Goal: Task Accomplishment & Management: Manage account settings

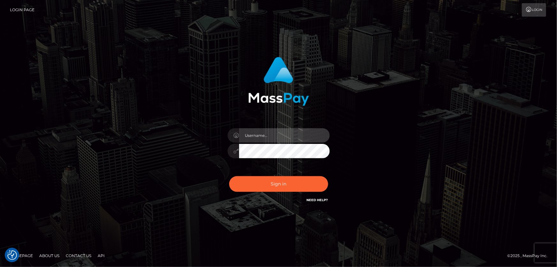
type input "[PERSON_NAME].Cirnat"
click at [324, 172] on div at bounding box center [270, 194] width 131 height 73
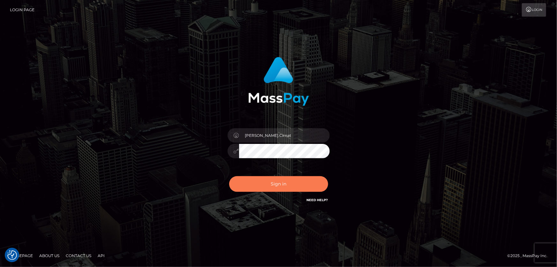
click at [278, 181] on button "Sign in" at bounding box center [278, 184] width 99 height 16
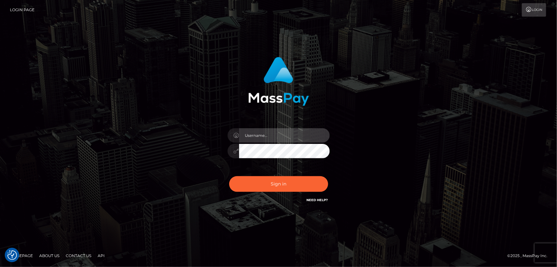
type input "Dan.Cirnat"
click at [323, 176] on div at bounding box center [270, 194] width 131 height 73
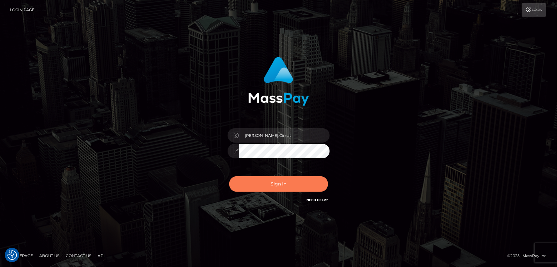
click at [294, 185] on button "Sign in" at bounding box center [278, 184] width 99 height 16
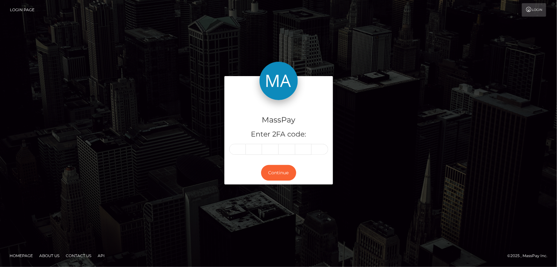
click at [236, 152] on input "text" at bounding box center [237, 149] width 17 height 11
type input "8"
type input "5"
type input "3"
type input "6"
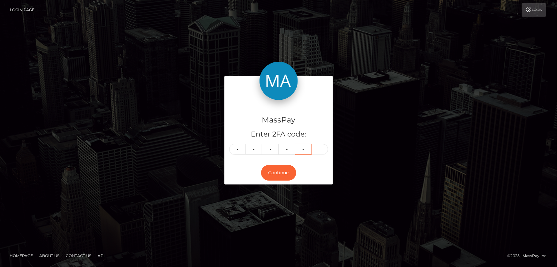
type input "8"
type input "0"
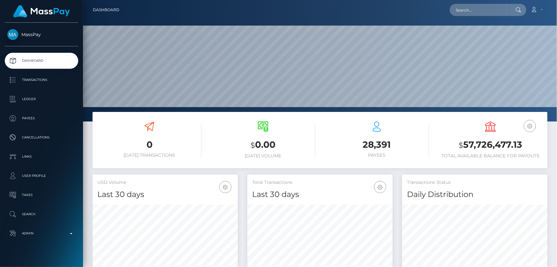
scroll to position [113, 145]
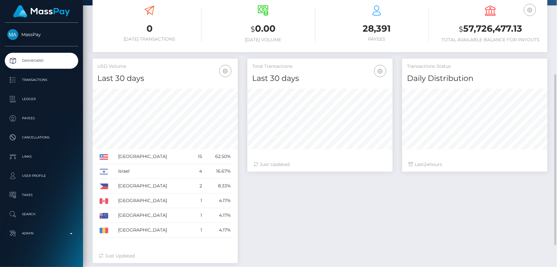
click at [409, 198] on div "Total Transactions Last 30 days Last 30 days Last 60 days Last 90 days 24" at bounding box center [398, 163] width 310 height 211
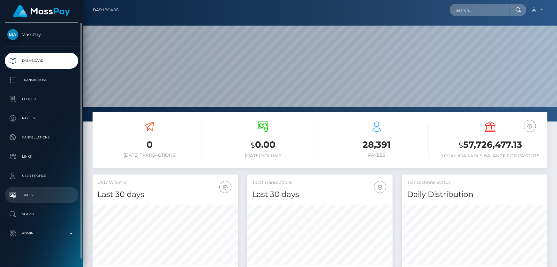
scroll to position [7, 0]
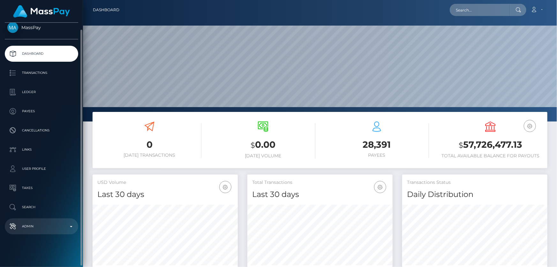
click at [41, 227] on p "Admin" at bounding box center [41, 226] width 68 height 10
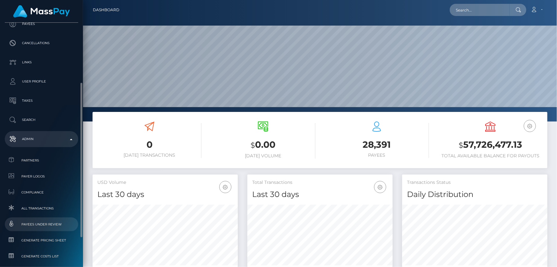
click at [46, 224] on span "Payees under Review" at bounding box center [41, 223] width 68 height 7
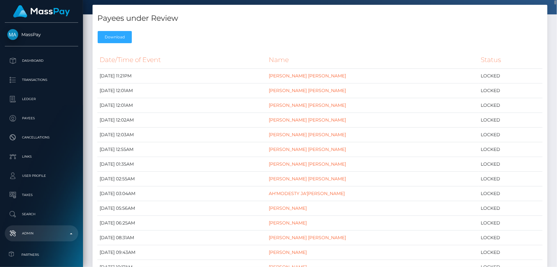
scroll to position [58, 0]
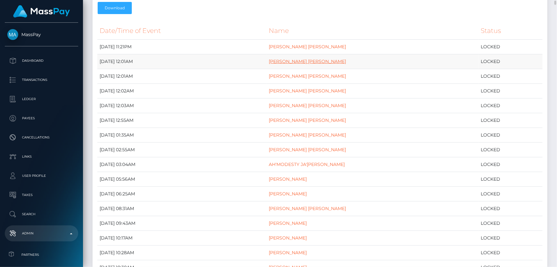
drag, startPoint x: 301, startPoint y: 65, endPoint x: 285, endPoint y: 62, distance: 16.2
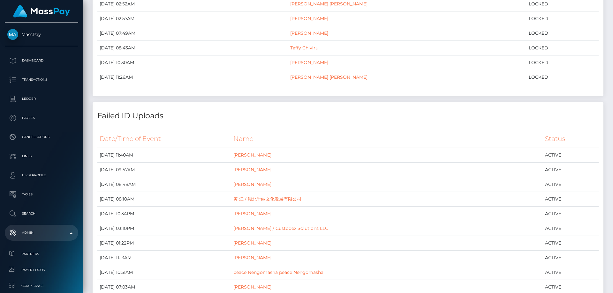
scroll to position [392, 0]
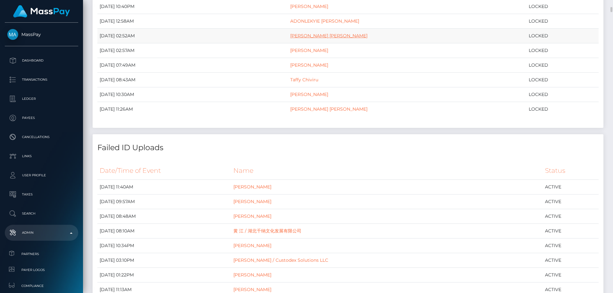
drag, startPoint x: 322, startPoint y: 22, endPoint x: 300, endPoint y: 36, distance: 26.2
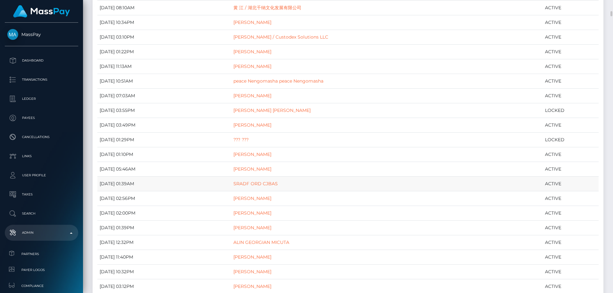
scroll to position [519, 0]
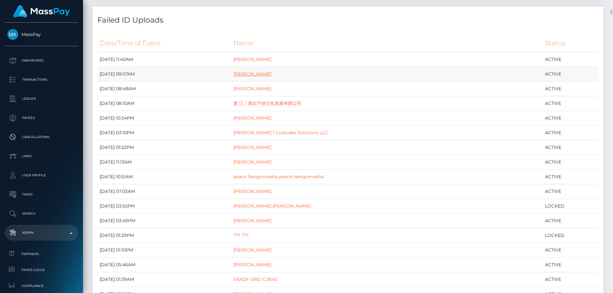
drag, startPoint x: 274, startPoint y: 70, endPoint x: 265, endPoint y: 72, distance: 8.8
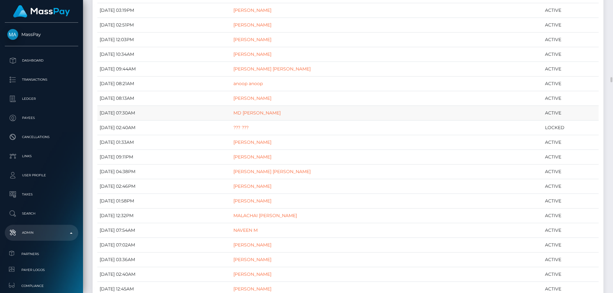
scroll to position [4191, 0]
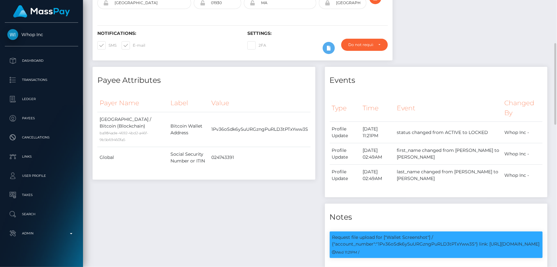
scroll to position [228, 0]
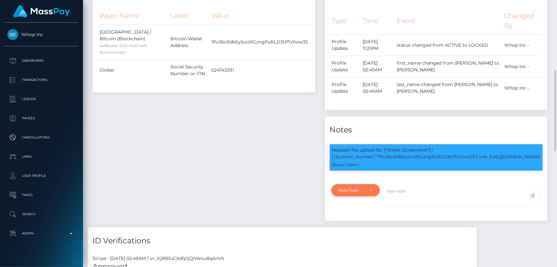
click at [348, 193] on div "Note Type" at bounding box center [355, 190] width 49 height 12
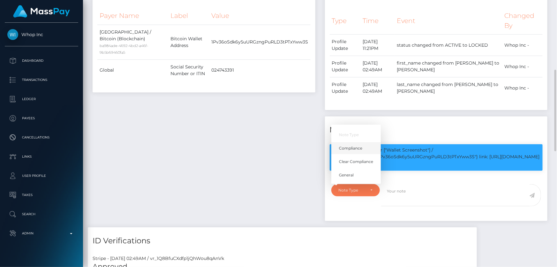
click at [356, 151] on span "Compliance" at bounding box center [350, 148] width 23 height 6
select select "COMPLIANCE"
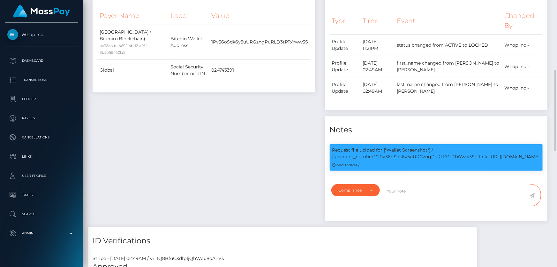
click at [416, 199] on textarea at bounding box center [455, 195] width 148 height 22
click at [432, 155] on p "Request file upload for ["Wallet Screenshot"] / {"account_number":"1Pv36oSdk6y5…" at bounding box center [436, 153] width 208 height 13
copy p "1Pv36oSdk6y5uURGzngPuRLD3tPTxYww3S"
click at [400, 203] on textarea at bounding box center [455, 195] width 148 height 22
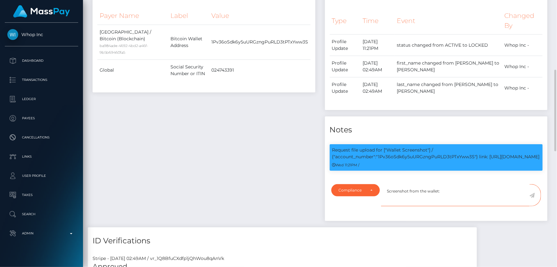
paste textarea "1Pv36oSdk6y5uURGzngPuRLD3tPTxYww3S"
type textarea "Screenshot from the wallet: 1Pv36oSdk6y5uURGzngPuRLD3tPTxYww3S provided."
click at [533, 198] on icon at bounding box center [532, 195] width 5 height 5
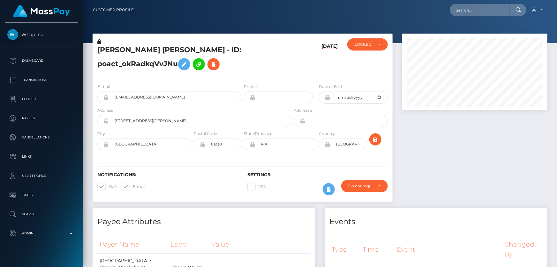
scroll to position [77, 145]
drag, startPoint x: 471, startPoint y: 160, endPoint x: 435, endPoint y: 136, distance: 42.9
click at [470, 160] on div at bounding box center [474, 121] width 155 height 174
click at [307, 72] on div "[DATE]" at bounding box center [318, 58] width 50 height 40
click at [366, 47] on div "LOCKED" at bounding box center [367, 44] width 41 height 12
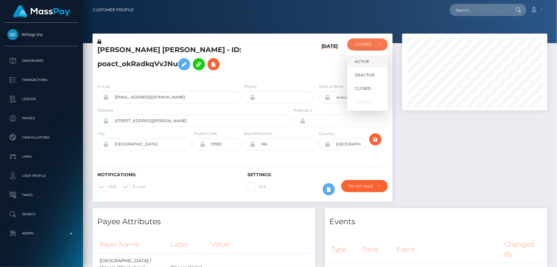
click at [368, 59] on span "ACTIVE" at bounding box center [362, 62] width 14 height 6
select select "ACTIVE"
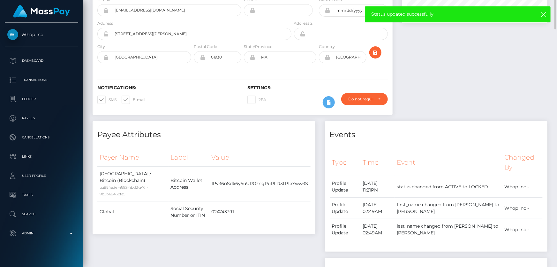
scroll to position [0, 0]
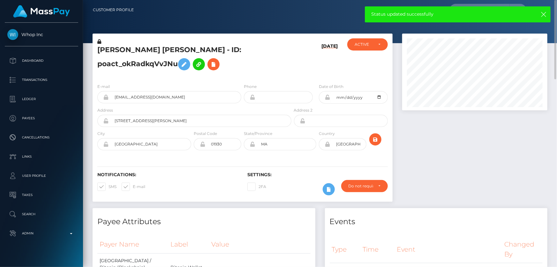
click at [143, 64] on h5 "THOMAS JAMES MCDONALD - ID: poact_okRadkqVvJNu" at bounding box center [192, 59] width 191 height 28
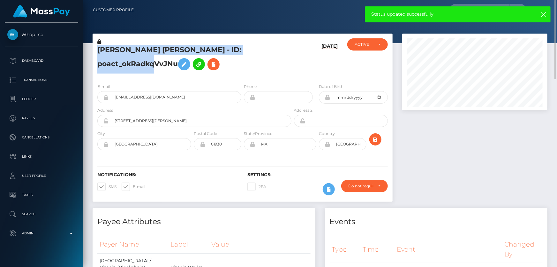
click at [143, 64] on h5 "THOMAS JAMES MCDONALD - ID: poact_okRadkqVvJNu" at bounding box center [192, 59] width 191 height 28
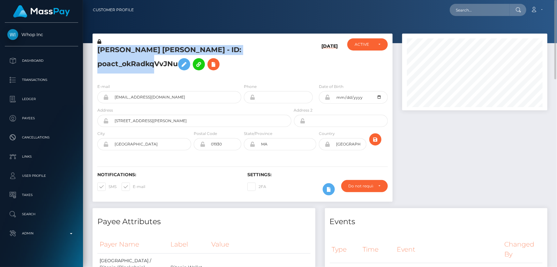
copy h5 "THOMAS JAMES MCDONALD - ID: poact_okRadkqVvJNu"
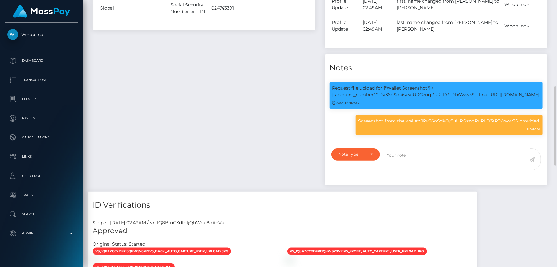
scroll to position [377, 0]
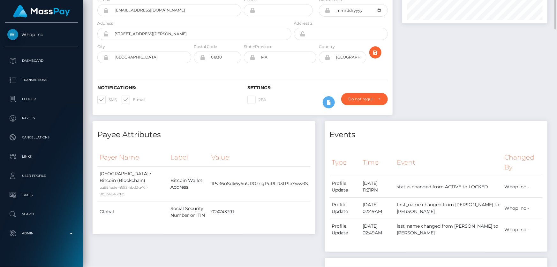
scroll to position [0, 0]
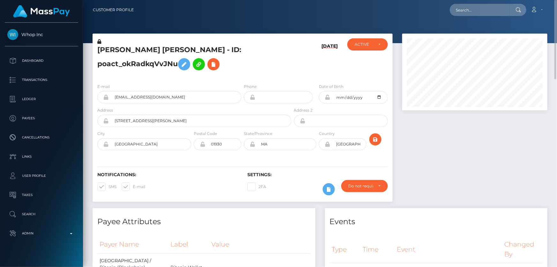
click at [269, 54] on h5 "THOMAS JAMES MCDONALD - ID: poact_okRadkqVvJNu" at bounding box center [192, 59] width 191 height 28
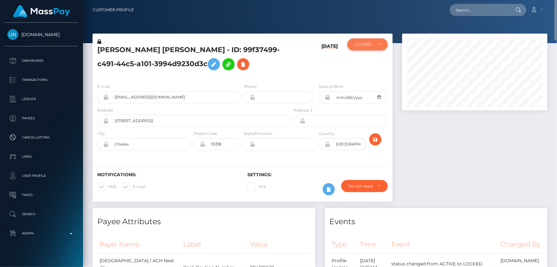
click at [366, 47] on div "LOCKED" at bounding box center [364, 44] width 19 height 5
click at [366, 61] on span "ACTIVE" at bounding box center [362, 62] width 14 height 6
select select "ACTIVE"
click at [189, 73] on h5 "HELEN VANESSA LONDONO ANDRADE - ID: 99f37499-c491-44c5-a101-3994d9230d3c" at bounding box center [192, 59] width 191 height 28
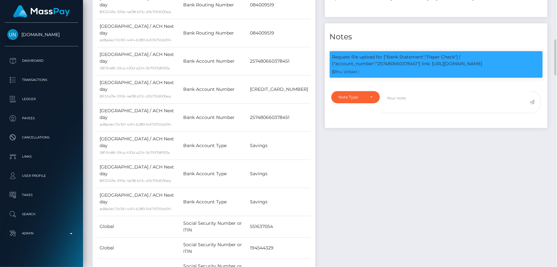
scroll to position [77, 145]
click at [409, 67] on p "Request file upload for ["Bank Statement","Paper Check"] / {"account_number":"2…" at bounding box center [436, 60] width 208 height 13
copy p "257480660378451"
click at [350, 103] on div "Note Type" at bounding box center [355, 97] width 49 height 12
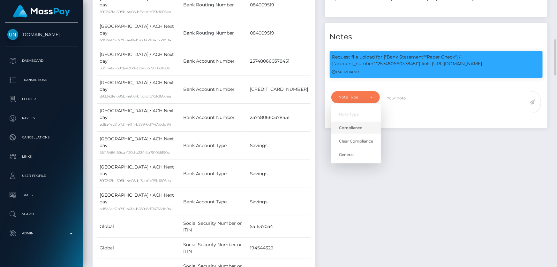
click at [356, 131] on span "Compliance" at bounding box center [350, 128] width 23 height 6
select select "COMPLIANCE"
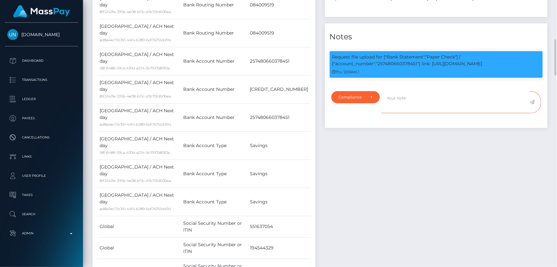
click at [405, 113] on textarea at bounding box center [455, 102] width 148 height 22
paste textarea "257480660378451"
type textarea "Bank statement for the account: 257480660378451 provided."
click at [533, 104] on icon at bounding box center [532, 101] width 5 height 5
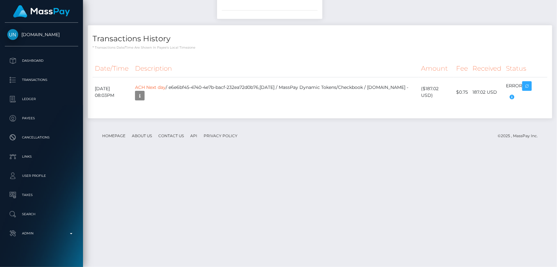
scroll to position [1451, 0]
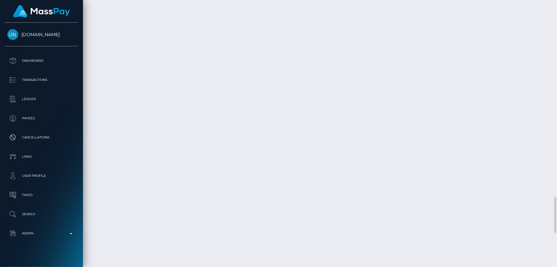
checkbox input "true"
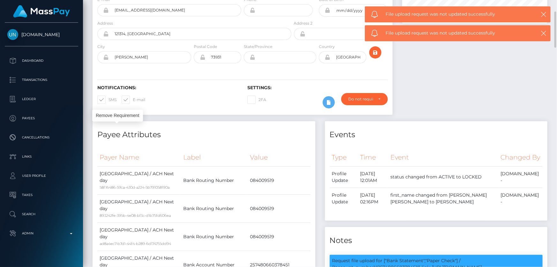
scroll to position [0, 0]
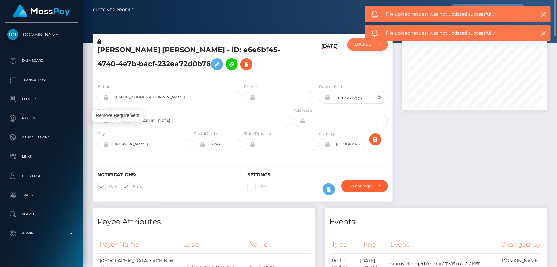
click at [356, 48] on div "LOCKED" at bounding box center [367, 44] width 41 height 12
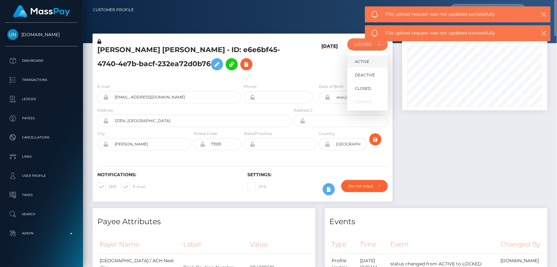
scroll to position [77, 145]
click at [364, 59] on span "ACTIVE" at bounding box center [362, 62] width 14 height 6
select select "ACTIVE"
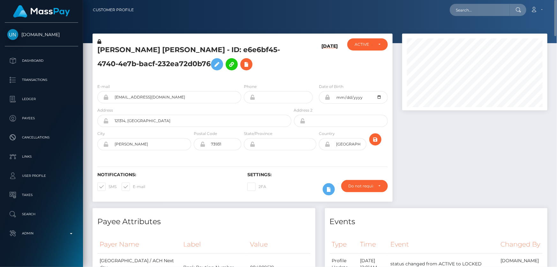
click at [209, 78] on div "HELEN VANESSA LONDONO ANDRADE - ID: e6e6bf45-4740-4e7b-bacf-232ea72d0b76" at bounding box center [193, 58] width 200 height 40
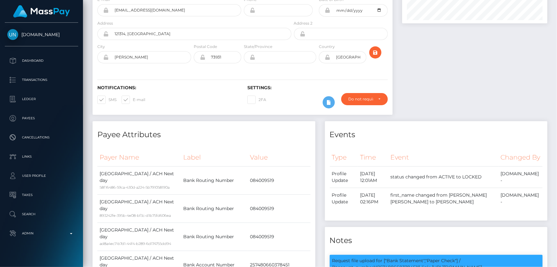
scroll to position [0, 0]
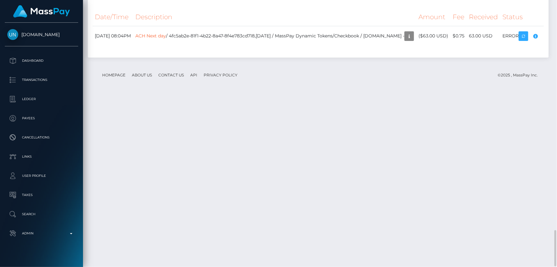
scroll to position [1538, 0]
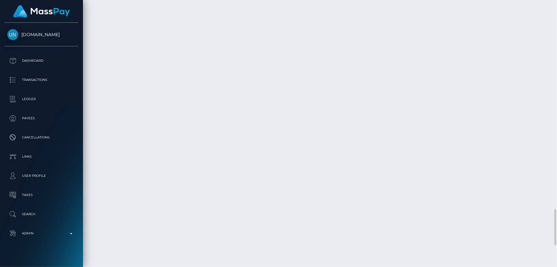
drag, startPoint x: 521, startPoint y: 165, endPoint x: 502, endPoint y: 167, distance: 19.3
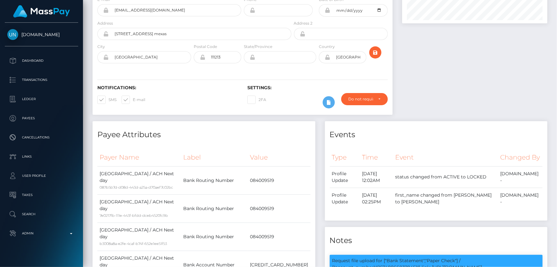
scroll to position [0, 0]
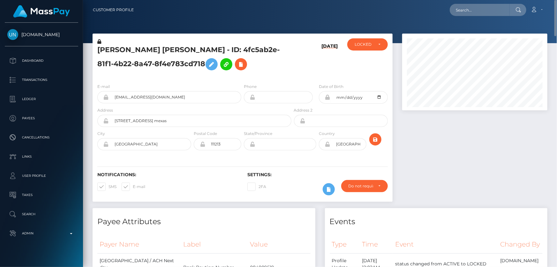
click at [439, 126] on div at bounding box center [474, 121] width 155 height 174
click at [367, 48] on div "LOCKED" at bounding box center [367, 44] width 41 height 12
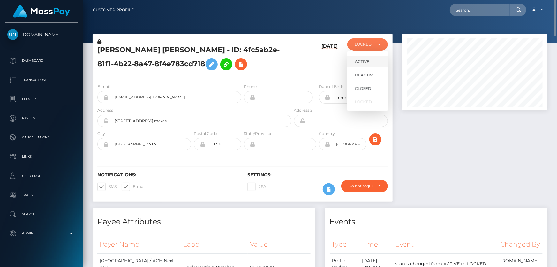
click at [360, 63] on span "ACTIVE" at bounding box center [362, 62] width 14 height 6
select select "ACTIVE"
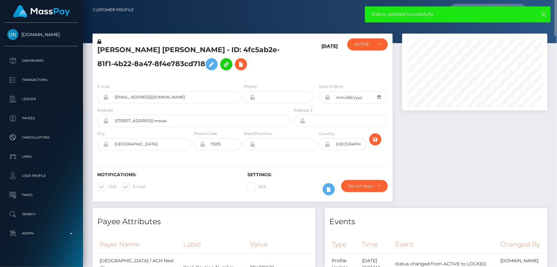
click at [150, 77] on div "[PERSON_NAME] [PERSON_NAME] - ID: 4fc5ab2e-81f1-4b22-8a47-8f4e783cd718" at bounding box center [193, 58] width 200 height 40
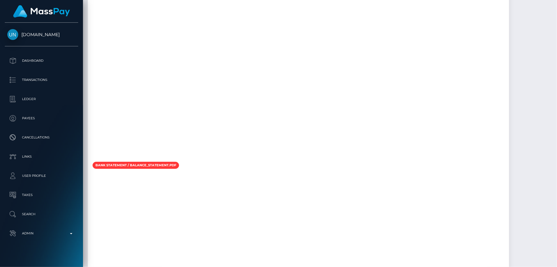
scroll to position [1393, 0]
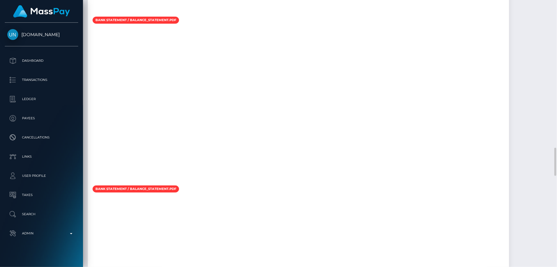
checkbox input "true"
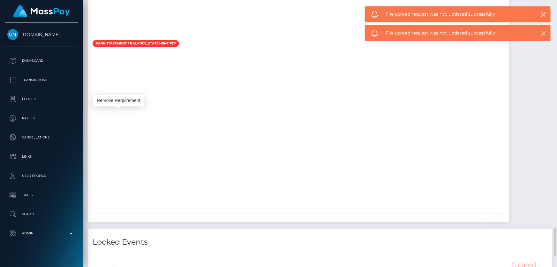
scroll to position [1625, 0]
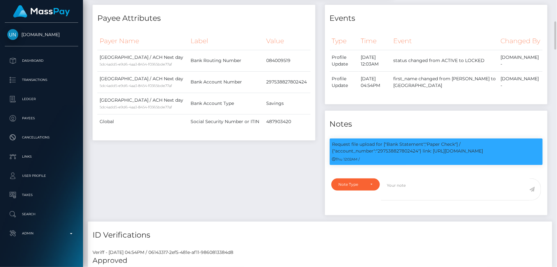
scroll to position [77, 145]
click at [407, 154] on p "Request file upload for ["Bank Statement","Paper Check"] / {"account_number":"2…" at bounding box center [436, 147] width 208 height 13
copy p "297538827802424"
drag, startPoint x: 366, startPoint y: 209, endPoint x: 321, endPoint y: 220, distance: 46.4
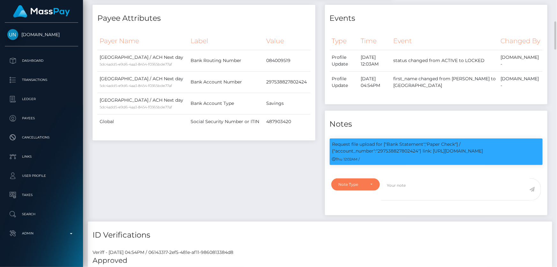
click at [366, 190] on div "Note Type" at bounding box center [355, 184] width 49 height 12
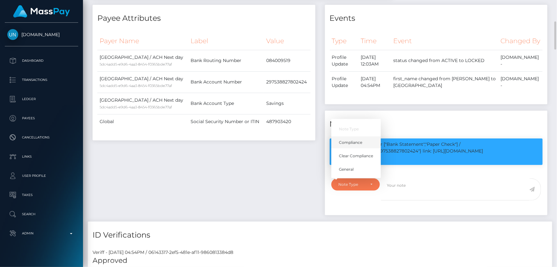
click at [353, 145] on span "Compliance" at bounding box center [350, 143] width 23 height 6
select select "COMPLIANCE"
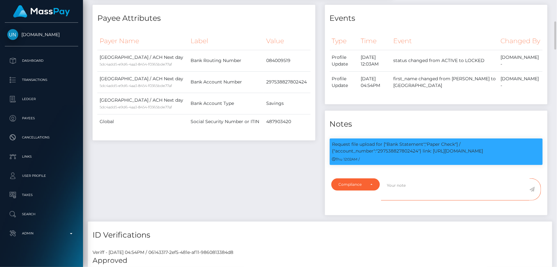
click at [395, 200] on textarea at bounding box center [455, 189] width 148 height 22
paste textarea "297538827802424"
type textarea "Bank statement for the account: 297538827802424 provided."
click at [532, 192] on icon at bounding box center [532, 188] width 5 height 5
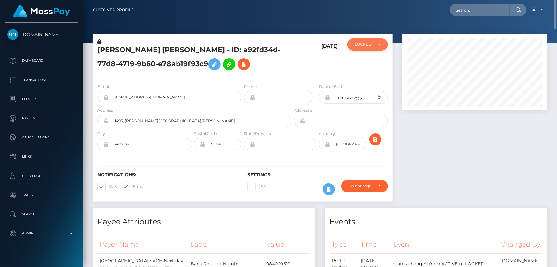
click at [367, 42] on div "LOCKED" at bounding box center [364, 44] width 19 height 5
click at [366, 61] on span "ACTIVE" at bounding box center [362, 62] width 14 height 6
select select "ACTIVE"
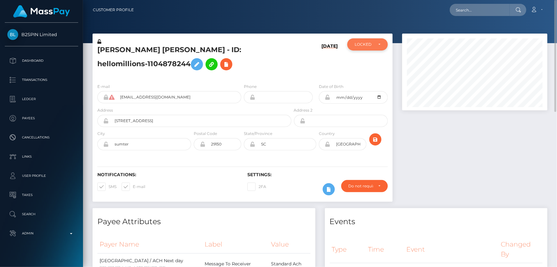
click at [368, 45] on div "LOCKED" at bounding box center [364, 44] width 19 height 5
click at [367, 64] on span "ACTIVE" at bounding box center [362, 62] width 14 height 6
select select "ACTIVE"
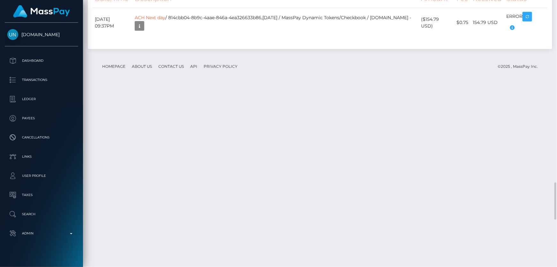
scroll to position [1422, 0]
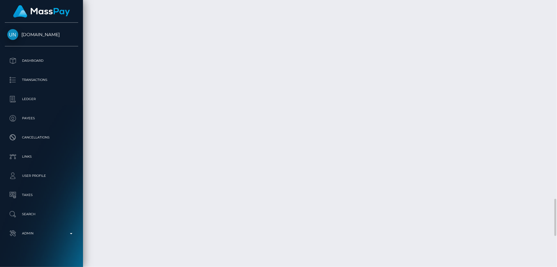
drag, startPoint x: 434, startPoint y: 193, endPoint x: 428, endPoint y: 188, distance: 7.7
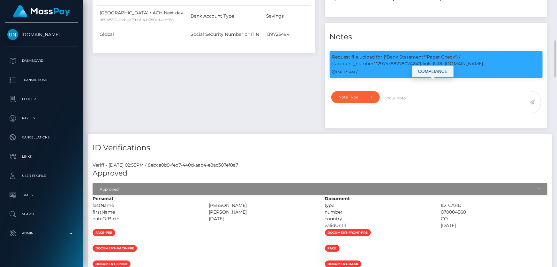
scroll to position [77, 145]
click at [396, 67] on p "Request file upload for ["Bank Statement","Paper Check"] / {"account_number":"2…" at bounding box center [436, 60] width 208 height 13
copy p "297538827802424"
click at [353, 100] on div "Note Type" at bounding box center [352, 96] width 27 height 5
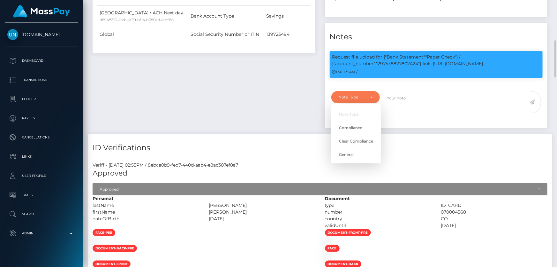
click at [233, 153] on div "ID Verifications" at bounding box center [320, 143] width 465 height 19
click at [358, 103] on div "Note Type" at bounding box center [355, 97] width 49 height 12
click at [262, 134] on div "Payee Attributes Payer Name Label Value United States / ACH Next day d8948233-4…" at bounding box center [204, 26] width 232 height 216
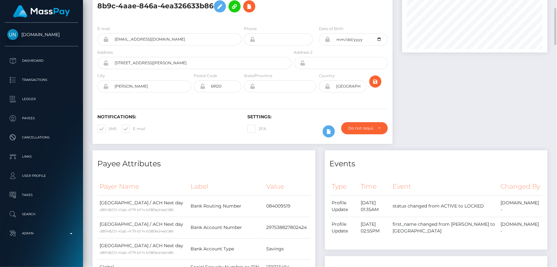
scroll to position [0, 0]
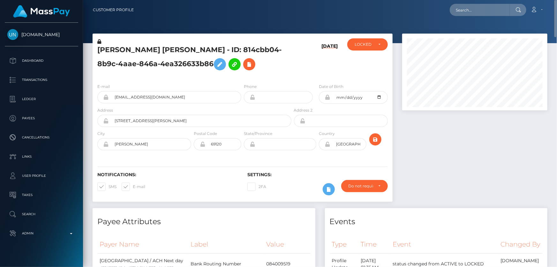
click at [175, 102] on div "E-mail mulatobritt@gmail.com" at bounding box center [169, 93] width 144 height 20
drag, startPoint x: 153, startPoint y: 116, endPoint x: 120, endPoint y: 116, distance: 33.5
click at [103, 103] on div "mulatobritt@gmail.com" at bounding box center [169, 97] width 144 height 12
paste input "mulatobritt@gmail.com"
type input "mulatobritt@gmail.com"
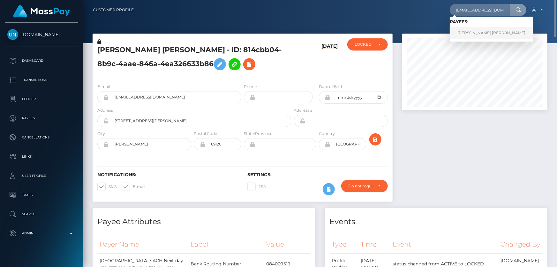
click at [482, 34] on link "JHON EDINSON MORENO QUIÑONES" at bounding box center [491, 33] width 83 height 12
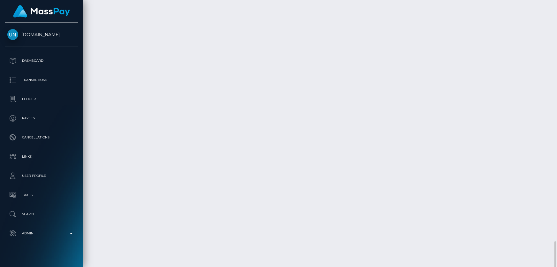
scroll to position [1240, 0]
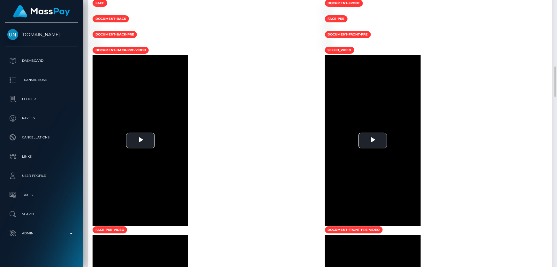
scroll to position [696, 0]
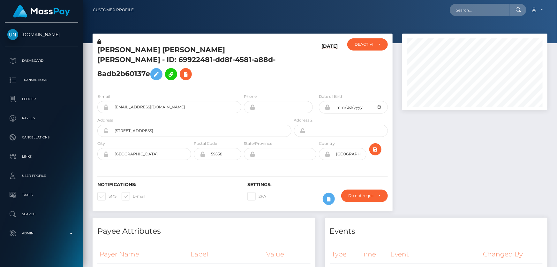
scroll to position [77, 145]
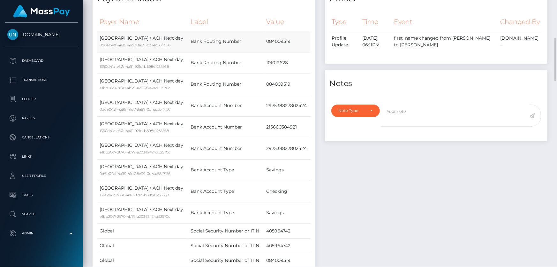
scroll to position [116, 0]
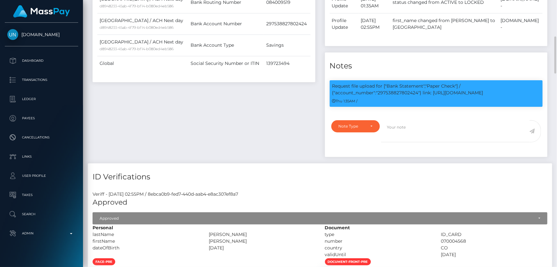
scroll to position [77, 145]
click at [389, 96] on p "Request file upload for ["Bank Statement","Paper Check"] / {"account_number":"2…" at bounding box center [436, 89] width 208 height 13
copy p "297538827802424"
click at [348, 129] on div "Note Type" at bounding box center [352, 126] width 27 height 5
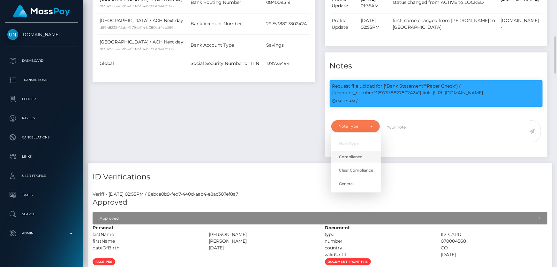
click at [350, 160] on span "Compliance" at bounding box center [350, 157] width 23 height 6
select select "COMPLIANCE"
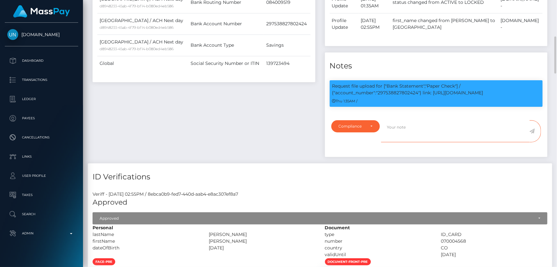
click at [401, 142] on textarea at bounding box center [455, 131] width 148 height 22
paste textarea "297538827802424"
type textarea "Bank statement for the account: 297538827802424 provided."
click at [533, 133] on icon at bounding box center [532, 130] width 5 height 5
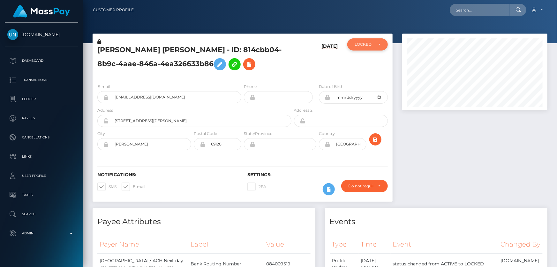
scroll to position [319174, 319105]
click at [369, 47] on div "LOCKED" at bounding box center [367, 44] width 41 height 12
click at [367, 60] on span "ACTIVE" at bounding box center [362, 62] width 14 height 6
select select "ACTIVE"
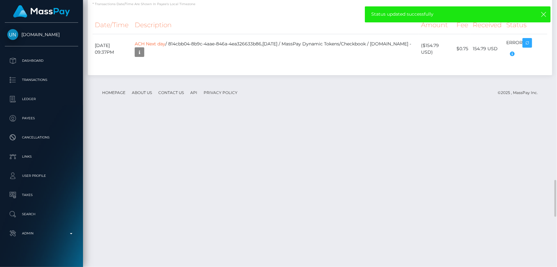
scroll to position [1422, 0]
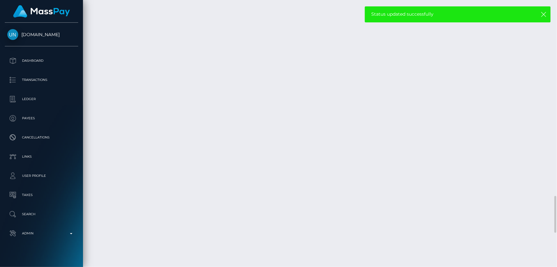
checkbox input "true"
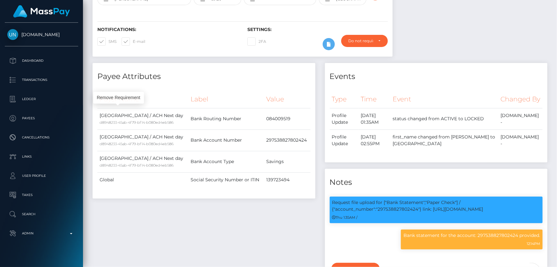
scroll to position [29, 0]
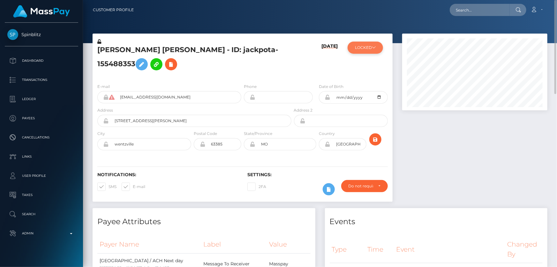
click at [366, 51] on button "LOCKED" at bounding box center [365, 48] width 35 height 12
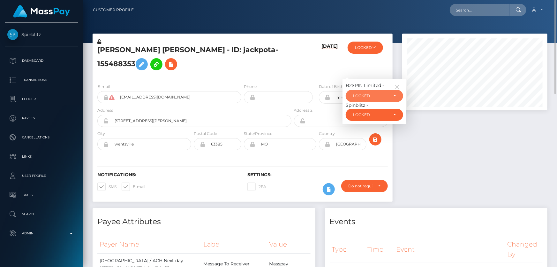
drag, startPoint x: 375, startPoint y: 104, endPoint x: 371, endPoint y: 113, distance: 9.9
click at [375, 98] on div "LOCKED" at bounding box center [370, 95] width 35 height 5
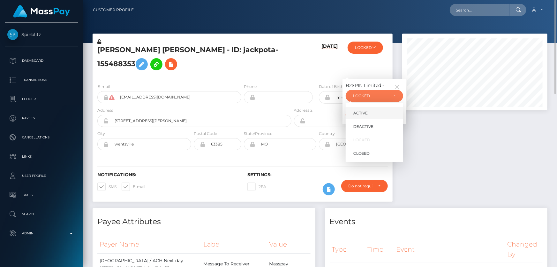
click at [367, 116] on span "ACTIVE" at bounding box center [360, 113] width 14 height 6
select select "ACTIVE"
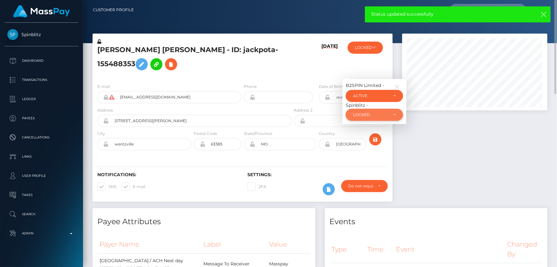
click at [393, 121] on div "LOCKED" at bounding box center [374, 115] width 57 height 12
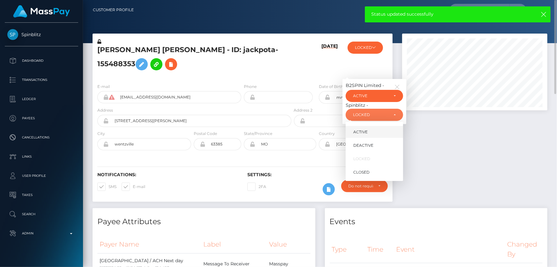
click at [368, 138] on link "ACTIVE" at bounding box center [374, 132] width 57 height 12
select select "ACTIVE"
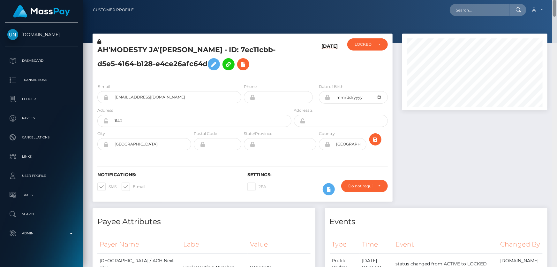
drag, startPoint x: 554, startPoint y: 251, endPoint x: 557, endPoint y: -24, distance: 275.5
click at [557, 0] on html "[DOMAIN_NAME] Dashboard Transactions Ledger Payees Cancellations" at bounding box center [278, 133] width 557 height 267
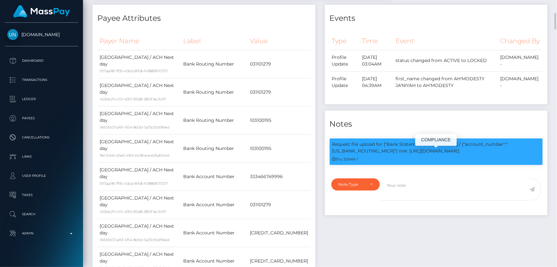
scroll to position [77, 145]
click at [513, 153] on p "Request file upload for ["Bank Statement","Paper Check"] / {"account_number":"[…" at bounding box center [436, 147] width 208 height 13
copy p "031101279"
click at [347, 187] on div "Note Type" at bounding box center [352, 184] width 27 height 5
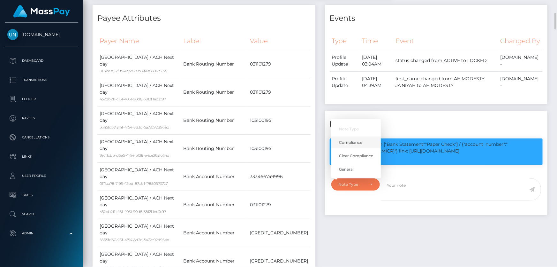
click at [357, 145] on span "Compliance" at bounding box center [350, 143] width 23 height 6
select select "COMPLIANCE"
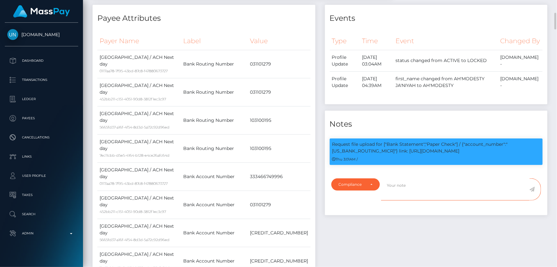
click at [391, 194] on textarea at bounding box center [455, 189] width 148 height 22
paste textarea "031101279"
type textarea "[US_BANK_ROUTING_MICR] is the routing number."
click at [533, 192] on icon at bounding box center [532, 188] width 5 height 5
click at [439, 232] on div "Events Type Time Event Changed By" at bounding box center [436, 223] width 232 height 436
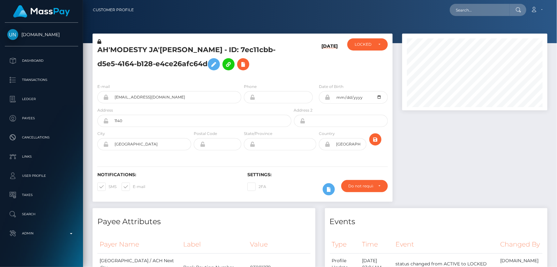
scroll to position [319174, 319105]
click at [377, 49] on div "LOCKED" at bounding box center [367, 44] width 41 height 12
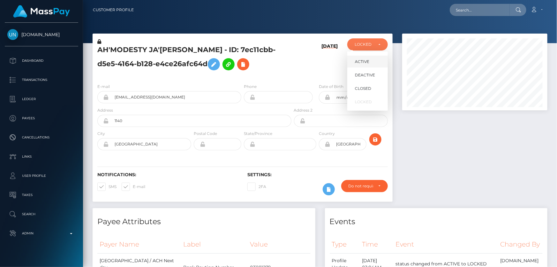
click at [371, 61] on link "ACTIVE" at bounding box center [367, 62] width 41 height 12
select select "ACTIVE"
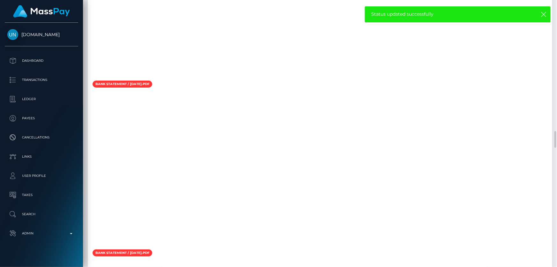
scroll to position [2496, 0]
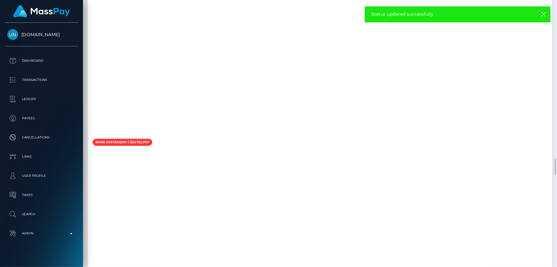
checkbox input "true"
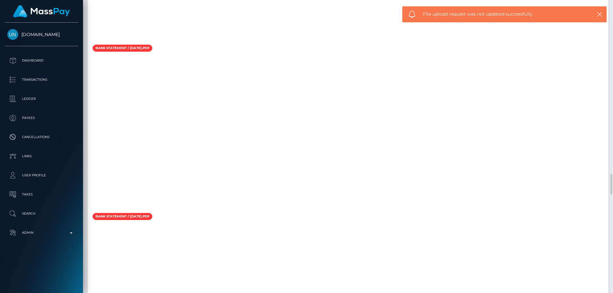
scroll to position [77, 164]
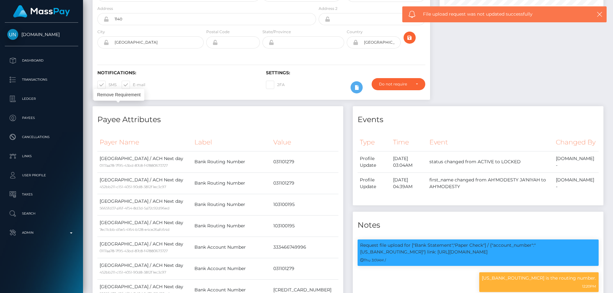
scroll to position [0, 0]
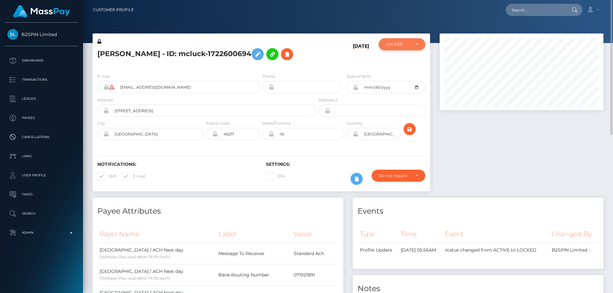
click at [413, 48] on div "LOCKED" at bounding box center [402, 44] width 47 height 12
click at [400, 64] on span "ACTIVE" at bounding box center [393, 62] width 14 height 6
select select "ACTIVE"
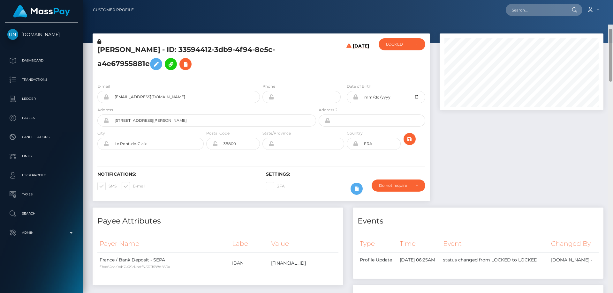
drag, startPoint x: 612, startPoint y: 254, endPoint x: 613, endPoint y: -25, distance: 279.0
click at [613, 0] on html "[DOMAIN_NAME] Dashboard Transactions Ledger Payees Cancellations" at bounding box center [306, 146] width 613 height 293
drag, startPoint x: 159, startPoint y: 49, endPoint x: 97, endPoint y: 48, distance: 61.6
click at [97, 48] on div "[PERSON_NAME] - ID: 33594412-3db9-4f94-8e5c-a4e67955881e" at bounding box center [205, 58] width 225 height 40
copy h5 "[PERSON_NAME]"
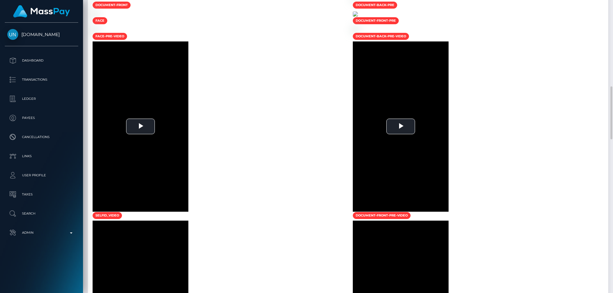
scroll to position [607, 0]
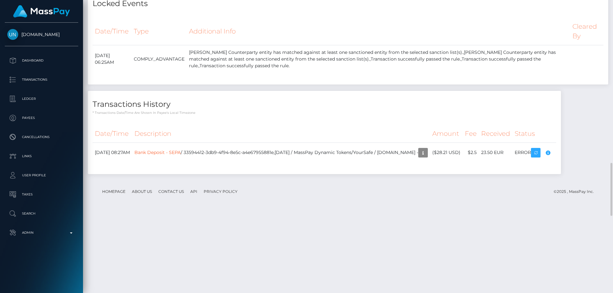
drag, startPoint x: 612, startPoint y: 146, endPoint x: 608, endPoint y: 76, distance: 70.1
click at [613, 68] on div at bounding box center [610, 146] width 5 height 293
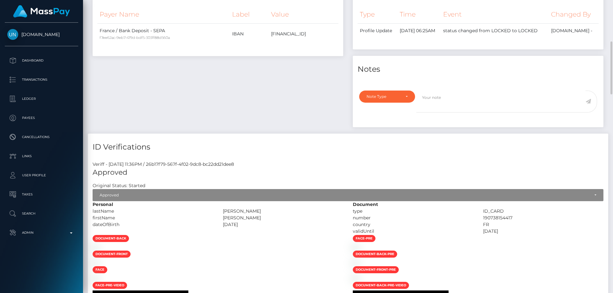
scroll to position [134, 0]
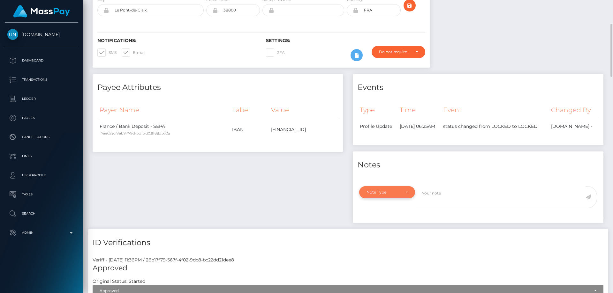
click at [371, 195] on div "Note Type" at bounding box center [383, 192] width 34 height 5
click at [384, 242] on link "Clear Compliance" at bounding box center [387, 236] width 56 height 12
select select "CLEAR_COMPLIANCE"
paste textarea "The hit refers to a person with multiple Middle Names."
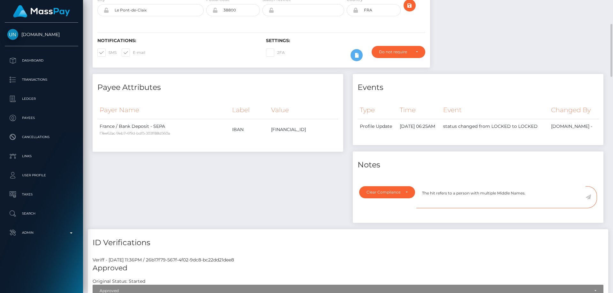
type textarea "The hit refers to a person with multiple Middle Names."
click at [321, 180] on div "Payee Attributes Payer Name Label Value France / Bank Deposit - SEPA f7ee62ac-9…" at bounding box center [218, 151] width 260 height 155
click at [588, 200] on icon at bounding box center [588, 197] width 5 height 5
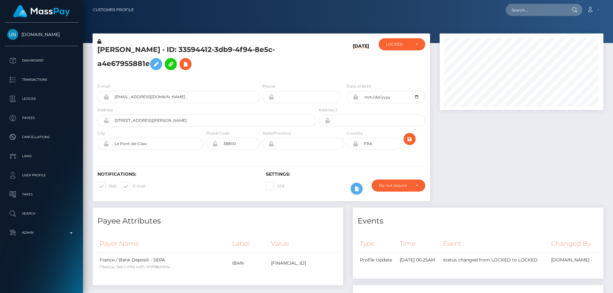
scroll to position [77, 164]
click at [410, 39] on div "LOCKED" at bounding box center [402, 44] width 47 height 12
click at [398, 64] on span "ACTIVE" at bounding box center [393, 62] width 14 height 6
select select "ACTIVE"
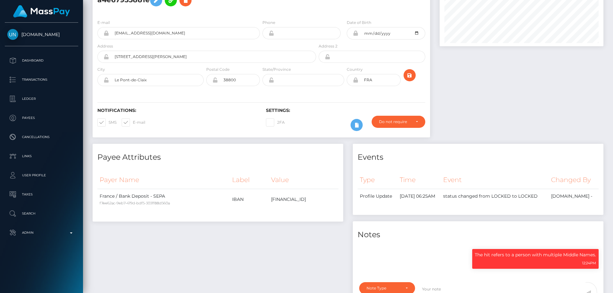
scroll to position [0, 0]
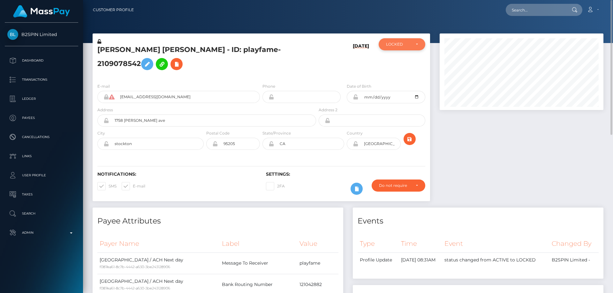
click at [405, 44] on div "LOCKED" at bounding box center [398, 44] width 25 height 5
click at [403, 64] on link "ACTIVE" at bounding box center [402, 62] width 47 height 12
select select "ACTIVE"
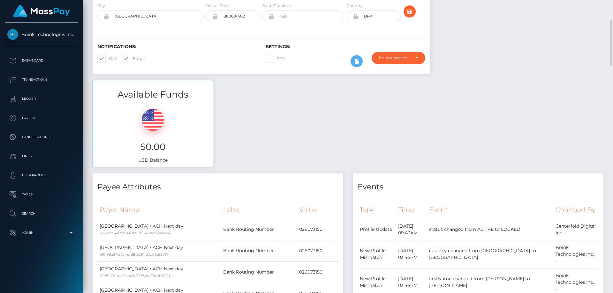
scroll to position [32, 0]
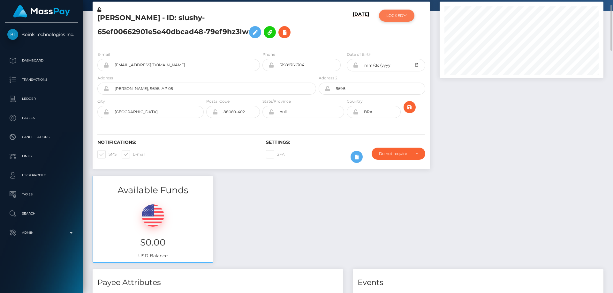
click at [408, 19] on button "LOCKED" at bounding box center [396, 16] width 35 height 12
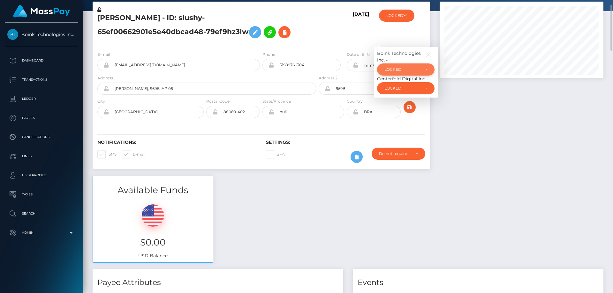
click at [404, 72] on div "LOCKED" at bounding box center [401, 69] width 35 height 5
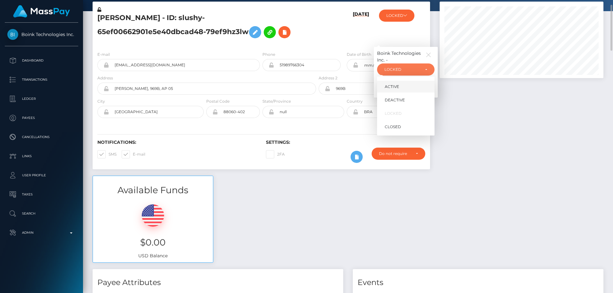
click at [389, 87] on span "ACTIVE" at bounding box center [392, 87] width 14 height 6
select select "ACTIVE"
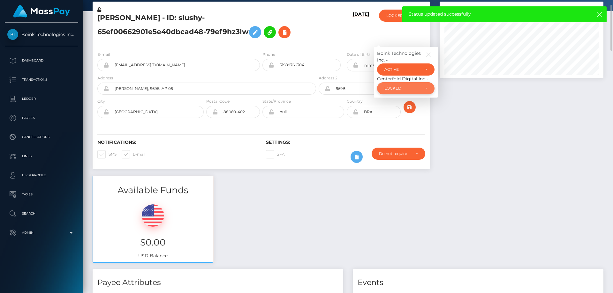
click at [397, 88] on div "LOCKED" at bounding box center [401, 88] width 35 height 5
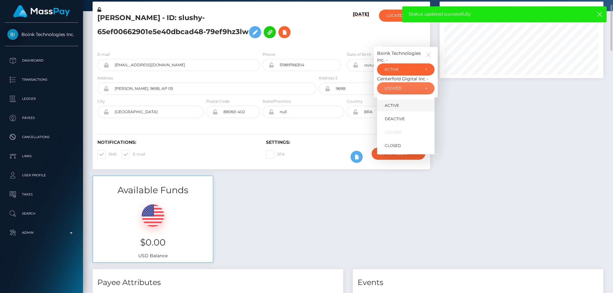
click at [396, 106] on span "ACTIVE" at bounding box center [392, 106] width 14 height 6
select select "ACTIVE"
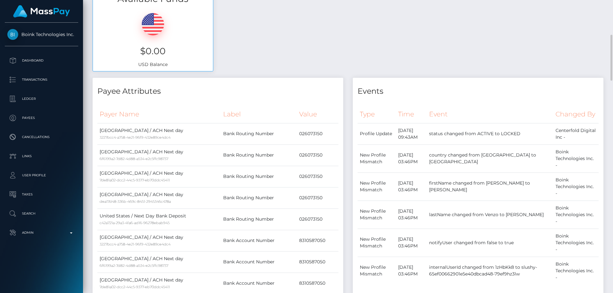
scroll to position [96, 0]
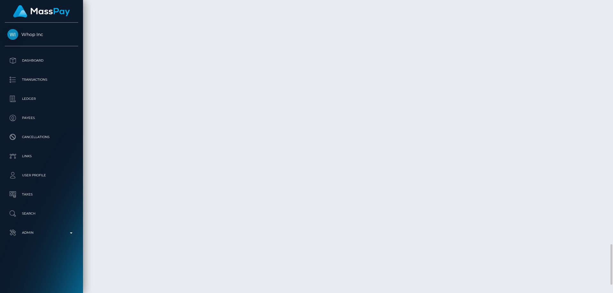
scroll to position [1532, 0]
checkbox input "true"
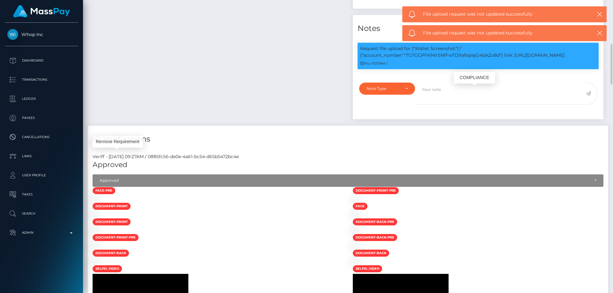
scroll to position [77, 164]
click at [449, 59] on p "Request file upload for ["Wallet Screenshot"] / {"account_number":"TGTGCPFKMirS…" at bounding box center [478, 51] width 236 height 13
copy p "TGTGCPFKMirSNfFwTD9afsqiajG4bAZo8d"
click at [408, 119] on div "Note Type Compliance Clear Compliance General Note Type" at bounding box center [478, 99] width 251 height 41
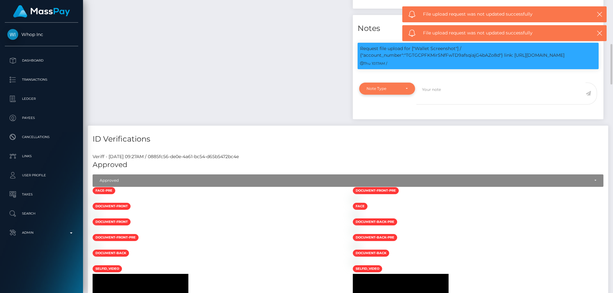
click at [389, 91] on div "Note Type" at bounding box center [383, 88] width 34 height 5
click at [387, 122] on span "Compliance" at bounding box center [378, 120] width 23 height 6
select select "COMPLIANCE"
click at [447, 105] on textarea at bounding box center [500, 94] width 169 height 22
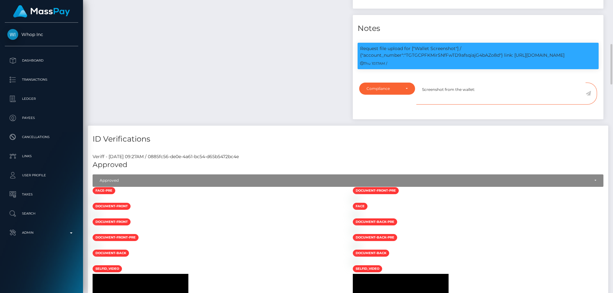
paste textarea "TGTGCPFKMirSNfFwTD9afsqiajG4bAZo8d"
type textarea "Screenshot from the wallet: TGTGCPFKMirSNfFwTD9afsqiajG4bAZo8d provided."
click at [589, 96] on icon at bounding box center [588, 93] width 5 height 5
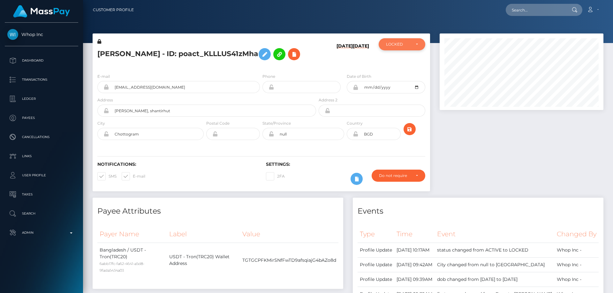
scroll to position [319174, 319087]
click at [396, 41] on div "LOCKED" at bounding box center [402, 44] width 47 height 12
click at [389, 64] on span "ACTIVE" at bounding box center [393, 62] width 14 height 6
select select "ACTIVE"
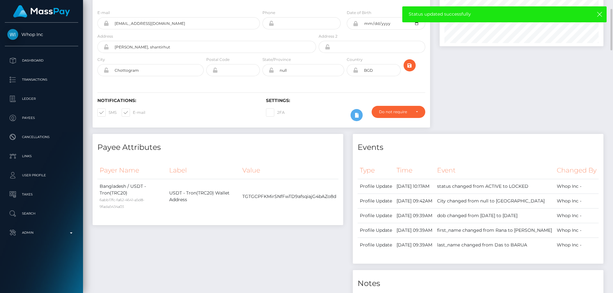
scroll to position [0, 0]
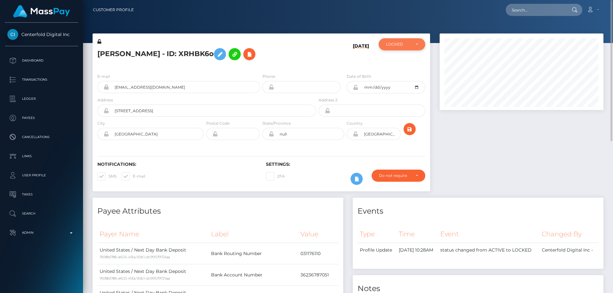
click at [395, 42] on div "LOCKED" at bounding box center [398, 44] width 25 height 5
click at [399, 61] on span "ACTIVE" at bounding box center [393, 62] width 14 height 6
select select "ACTIVE"
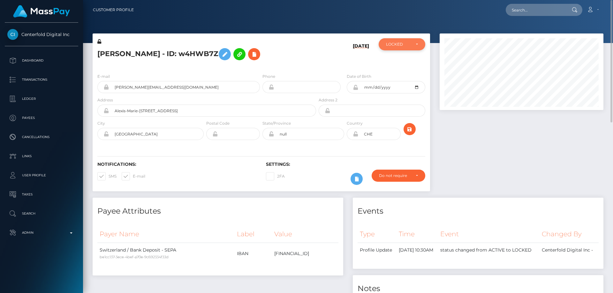
click at [400, 45] on div "LOCKED" at bounding box center [398, 44] width 25 height 5
click at [395, 62] on span "ACTIVE" at bounding box center [393, 62] width 14 height 6
select select "ACTIVE"
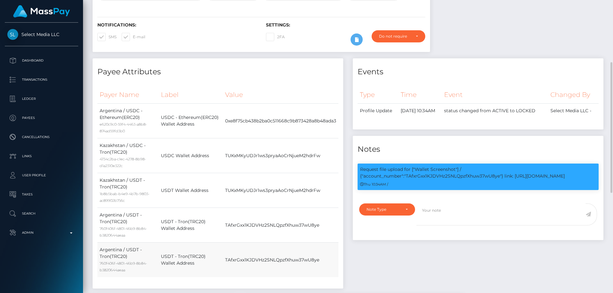
scroll to position [44, 0]
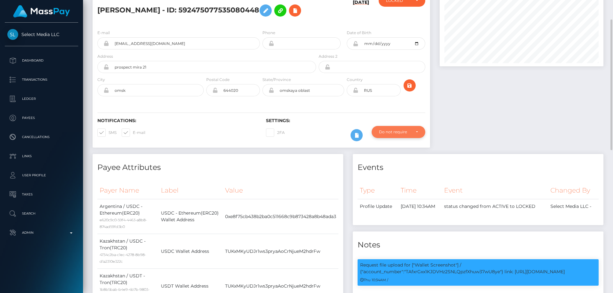
click at [408, 131] on div "Do not require" at bounding box center [395, 132] width 32 height 5
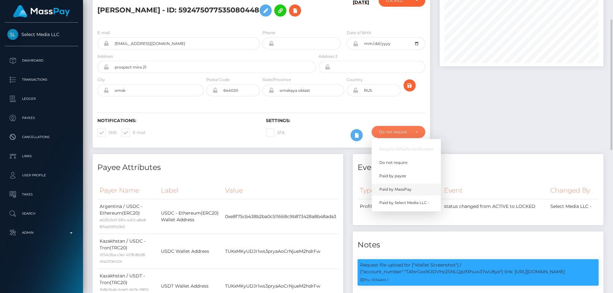
click at [397, 191] on span "Paid by MassPay" at bounding box center [395, 190] width 32 height 6
select select "2"
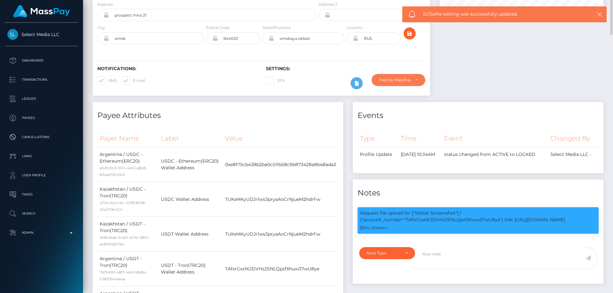
scroll to position [0, 0]
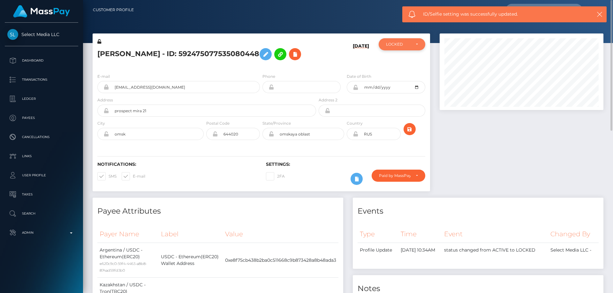
click at [405, 43] on div "LOCKED" at bounding box center [398, 44] width 25 height 5
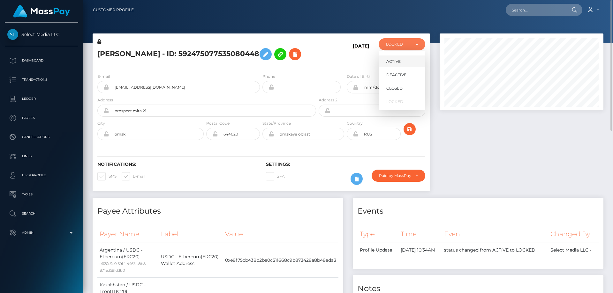
click at [400, 60] on span "ACTIVE" at bounding box center [393, 62] width 14 height 6
select select "ACTIVE"
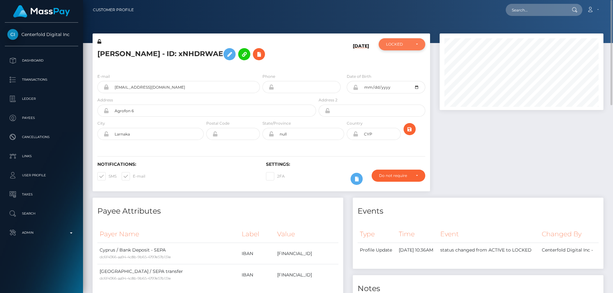
click at [395, 47] on div "LOCKED" at bounding box center [402, 44] width 47 height 12
click at [391, 60] on span "ACTIVE" at bounding box center [393, 62] width 14 height 6
select select "ACTIVE"
drag, startPoint x: 477, startPoint y: 147, endPoint x: 468, endPoint y: 145, distance: 9.3
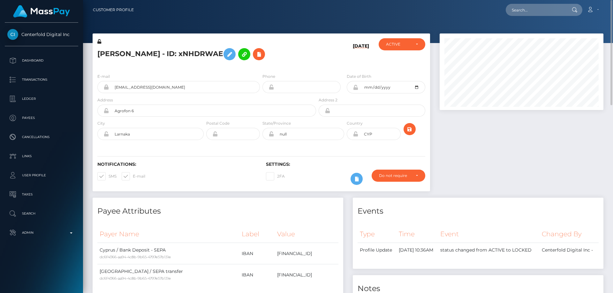
click at [477, 147] on div at bounding box center [521, 116] width 173 height 164
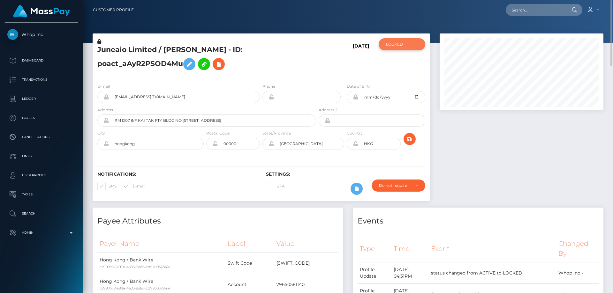
click at [400, 47] on div "LOCKED" at bounding box center [398, 44] width 25 height 5
click at [397, 62] on span "ACTIVE" at bounding box center [393, 62] width 14 height 6
select select "ACTIVE"
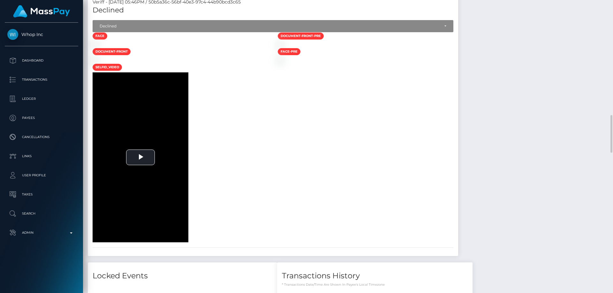
scroll to position [732, 0]
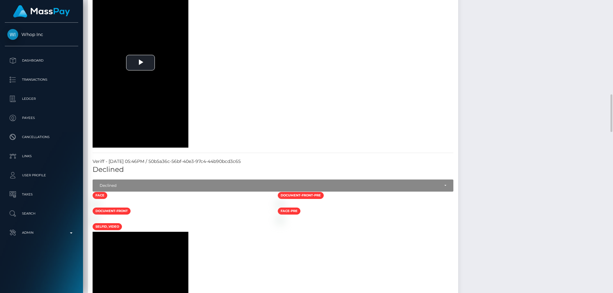
drag, startPoint x: 390, startPoint y: 158, endPoint x: 377, endPoint y: 159, distance: 13.8
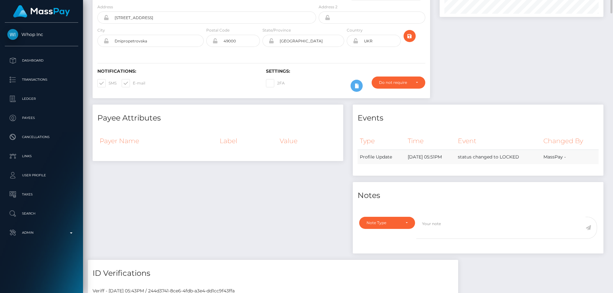
scroll to position [29, 0]
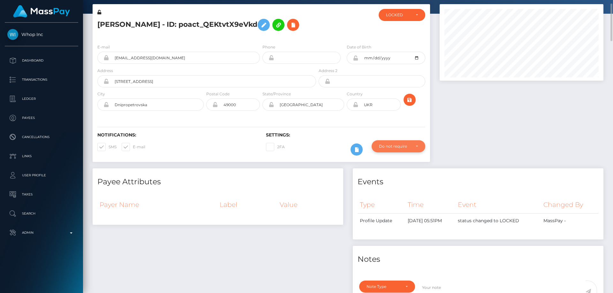
click at [405, 149] on div "Do not require" at bounding box center [395, 146] width 32 height 5
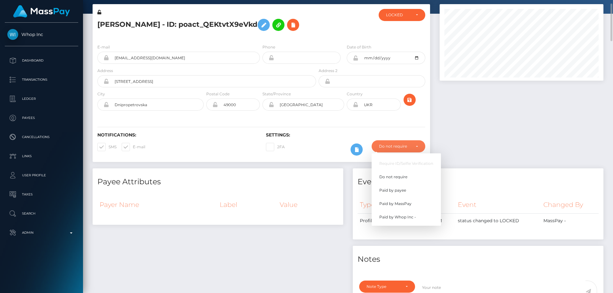
scroll to position [77, 164]
click at [402, 220] on span "Paid by Whop Inc -" at bounding box center [397, 218] width 37 height 6
select select "338"
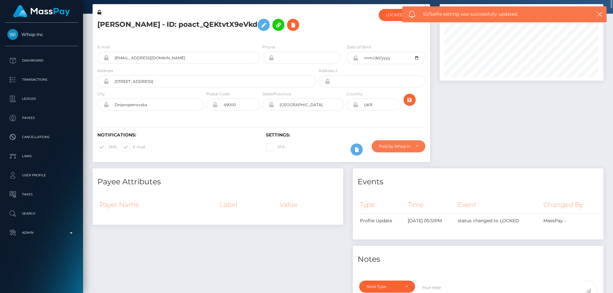
scroll to position [0, 0]
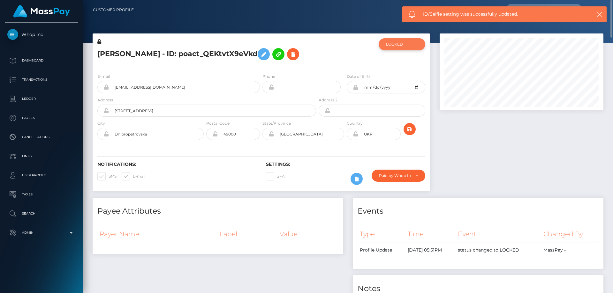
click at [392, 44] on div "LOCKED" at bounding box center [398, 44] width 25 height 5
click at [400, 65] on link "ACTIVE" at bounding box center [402, 62] width 47 height 12
select select "ACTIVE"
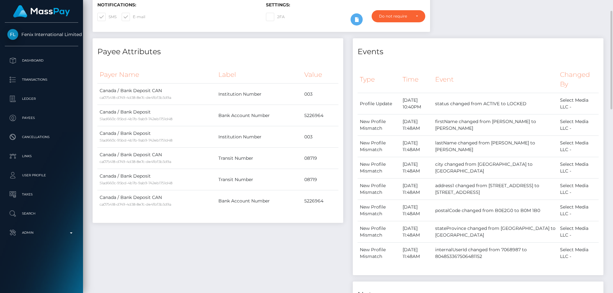
scroll to position [32, 0]
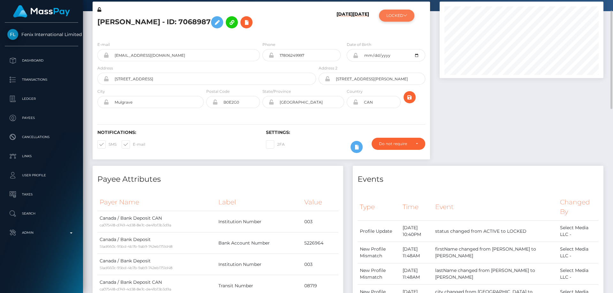
click at [385, 16] on button "LOCKED" at bounding box center [396, 16] width 35 height 12
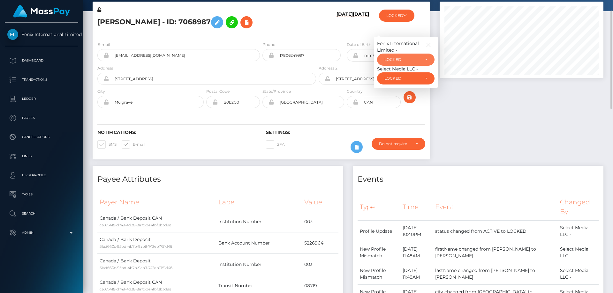
drag, startPoint x: 408, startPoint y: 58, endPoint x: 408, endPoint y: 63, distance: 4.8
click at [408, 58] on div "LOCKED" at bounding box center [401, 59] width 35 height 5
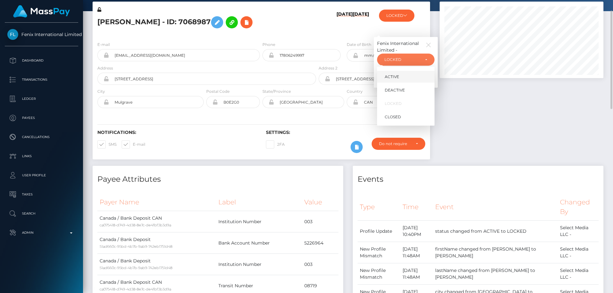
scroll to position [77, 164]
click at [398, 79] on span "ACTIVE" at bounding box center [392, 77] width 14 height 6
select select "ACTIVE"
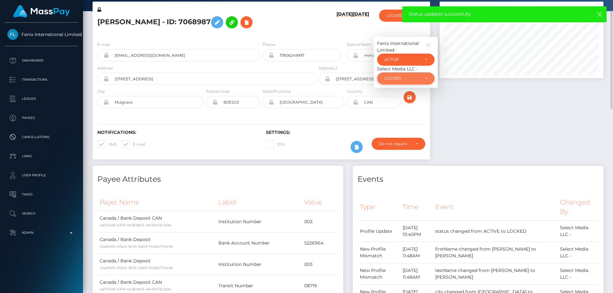
click at [409, 79] on div "LOCKED" at bounding box center [401, 78] width 35 height 5
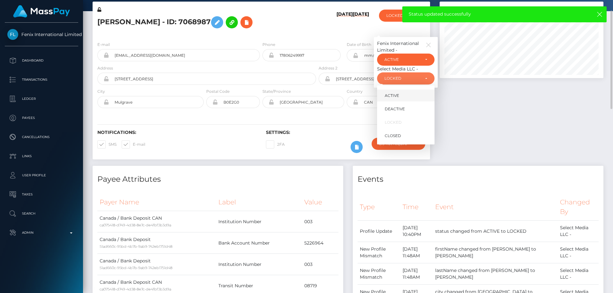
click at [403, 98] on link "ACTIVE" at bounding box center [405, 96] width 57 height 12
select select "ACTIVE"
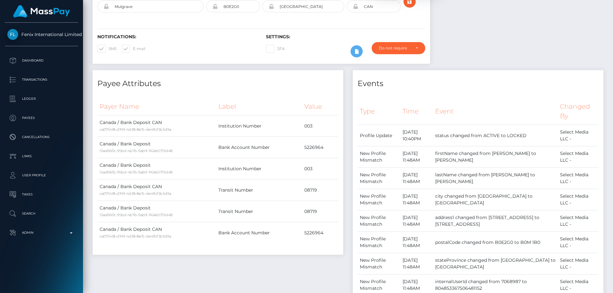
scroll to position [0, 0]
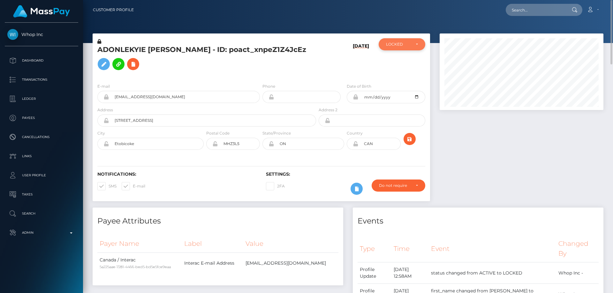
click at [399, 48] on div "LOCKED" at bounding box center [402, 44] width 47 height 12
click at [404, 63] on link "ACTIVE" at bounding box center [402, 62] width 47 height 12
select select "ACTIVE"
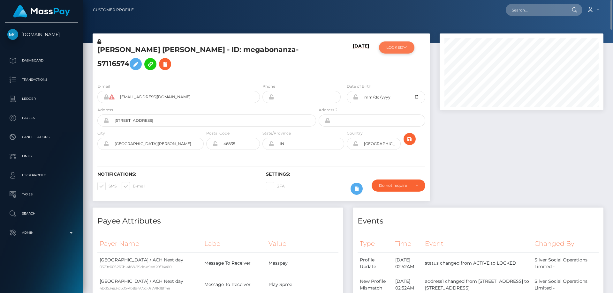
click at [390, 50] on button "LOCKED" at bounding box center [396, 48] width 35 height 12
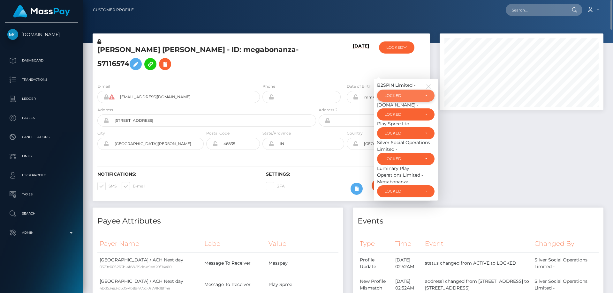
click at [403, 98] on div "LOCKED" at bounding box center [401, 95] width 35 height 5
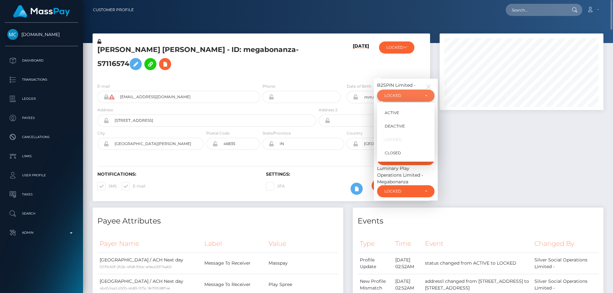
scroll to position [77, 164]
click at [404, 119] on link "ACTIVE" at bounding box center [405, 113] width 57 height 12
select select "ACTIVE"
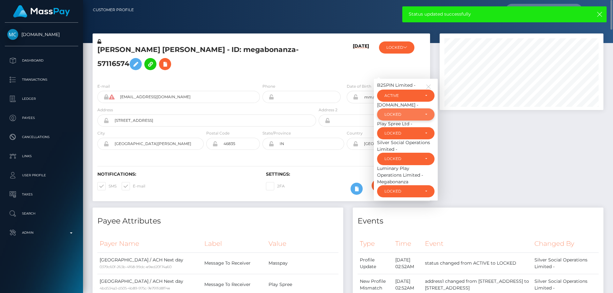
click at [410, 117] on div "LOCKED" at bounding box center [401, 114] width 35 height 5
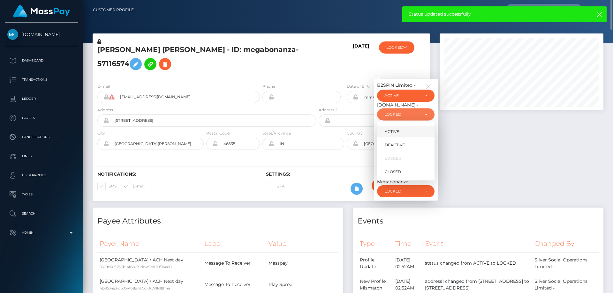
click at [397, 135] on span "ACTIVE" at bounding box center [392, 132] width 14 height 6
select select "ACTIVE"
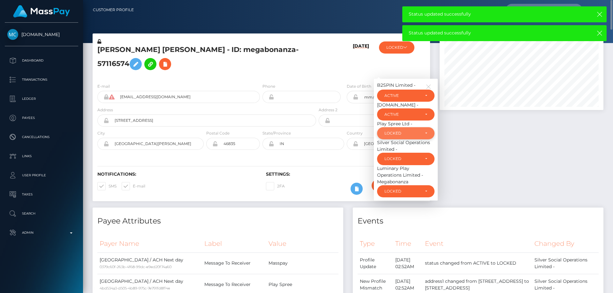
click at [388, 136] on div "LOCKED" at bounding box center [401, 133] width 35 height 5
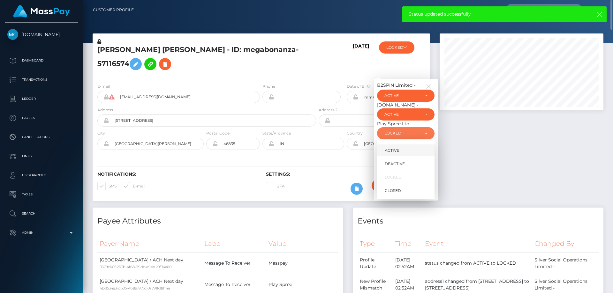
click at [398, 154] on span "ACTIVE" at bounding box center [392, 151] width 14 height 6
select select "ACTIVE"
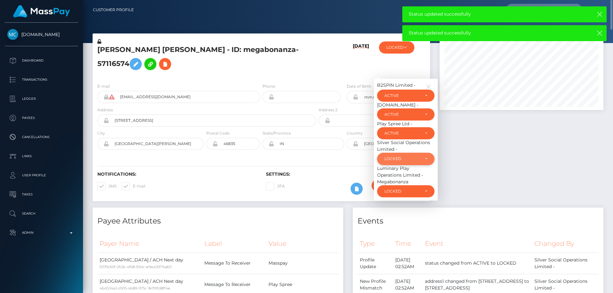
click at [404, 163] on div "LOCKED" at bounding box center [405, 159] width 57 height 12
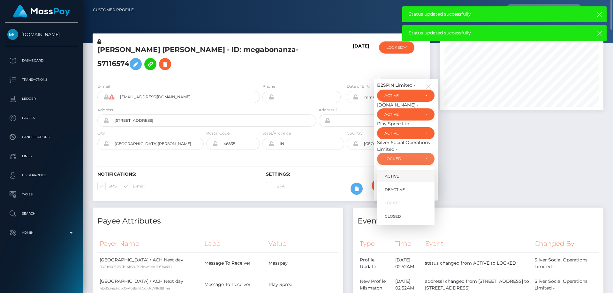
click at [400, 182] on link "ACTIVE" at bounding box center [405, 176] width 57 height 12
select select "ACTIVE"
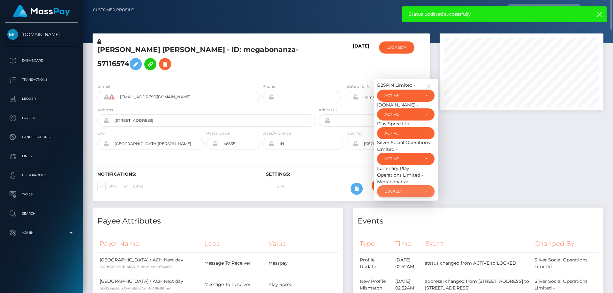
click at [412, 197] on div "LOCKED" at bounding box center [405, 191] width 57 height 12
click at [403, 215] on link "ACTIVE" at bounding box center [405, 209] width 57 height 12
select select "ACTIVE"
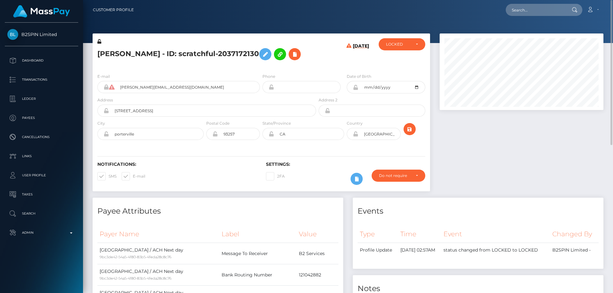
click at [156, 55] on h5 "[PERSON_NAME] - ID: scratchful-2037172130" at bounding box center [204, 54] width 215 height 19
copy h5 "[PERSON_NAME] - ID: scratchful-2037172130"
click at [406, 44] on div "LOCKED" at bounding box center [398, 44] width 25 height 5
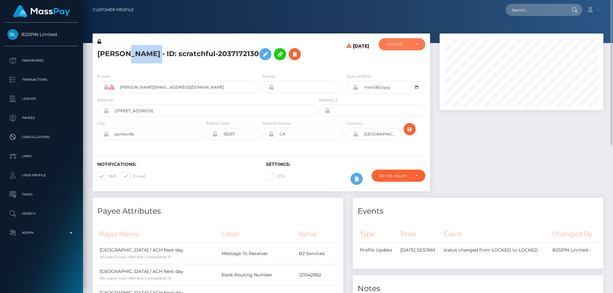
scroll to position [77, 164]
click at [406, 73] on span "DEACTIVE" at bounding box center [396, 75] width 20 height 6
select select "DEACTIVE"
drag, startPoint x: 185, startPoint y: 70, endPoint x: 197, endPoint y: 77, distance: 13.4
click at [186, 69] on div "E-mail [PERSON_NAME][EMAIL_ADDRESS][DOMAIN_NAME] Phone City" at bounding box center [261, 107] width 337 height 78
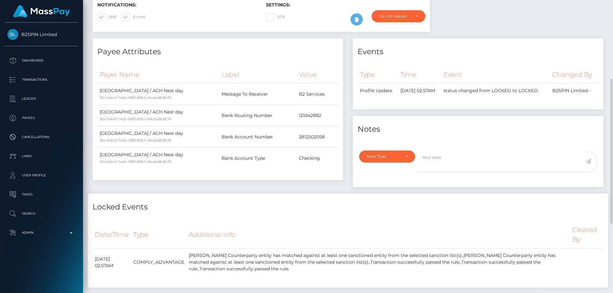
scroll to position [223, 0]
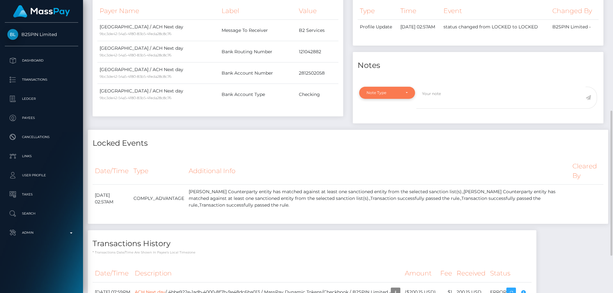
click at [388, 95] on div "Note Type" at bounding box center [383, 92] width 34 height 5
click at [386, 126] on span "Compliance" at bounding box center [378, 124] width 23 height 6
select select "COMPLIANCE"
click at [436, 109] on textarea at bounding box center [500, 98] width 169 height 22
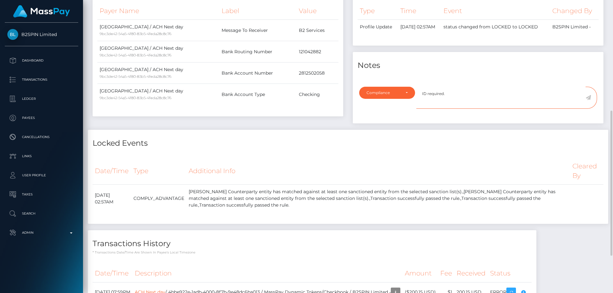
type textarea "ID required."
click at [588, 100] on icon at bounding box center [588, 97] width 5 height 5
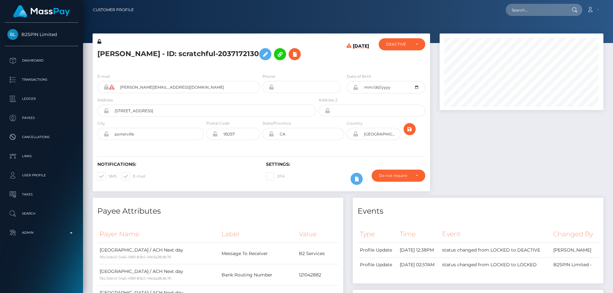
scroll to position [77, 164]
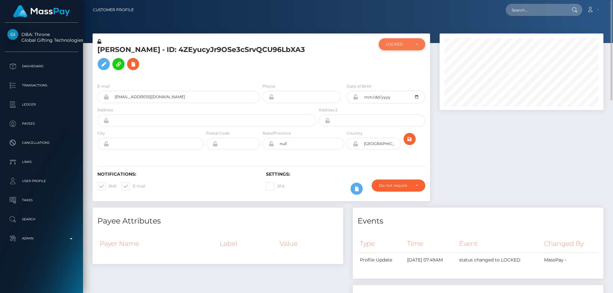
drag, startPoint x: 398, startPoint y: 39, endPoint x: 398, endPoint y: 48, distance: 9.0
click at [398, 40] on div "LOCKED" at bounding box center [402, 44] width 47 height 12
click at [406, 88] on link "CLOSED" at bounding box center [402, 89] width 47 height 12
select select "CLOSED"
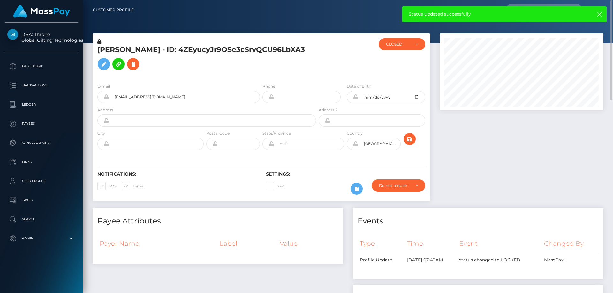
click at [164, 58] on h5 "[PERSON_NAME] - ID: 4ZEyucyJr9OSe3cSrvQCU96LbXA3" at bounding box center [204, 59] width 215 height 28
copy h5 "[PERSON_NAME] - ID: 4ZEyucyJr9OSe3cSrvQCU96LbXA3"
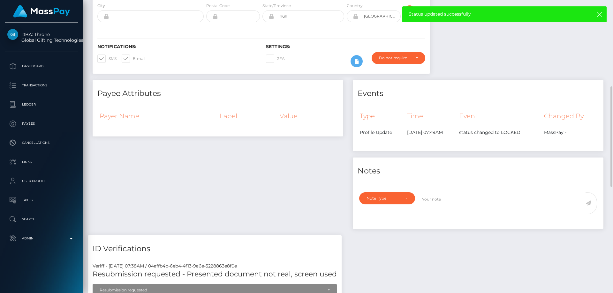
scroll to position [160, 0]
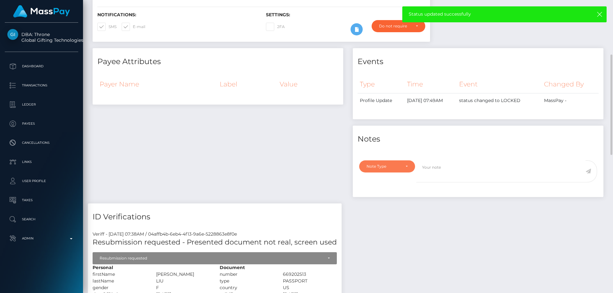
drag, startPoint x: 374, startPoint y: 171, endPoint x: 386, endPoint y: 180, distance: 14.6
click at [376, 173] on div "Note Type" at bounding box center [387, 167] width 56 height 12
drag, startPoint x: 389, startPoint y: 206, endPoint x: 409, endPoint y: 202, distance: 20.0
click at [392, 203] on link "Compliance" at bounding box center [387, 197] width 56 height 12
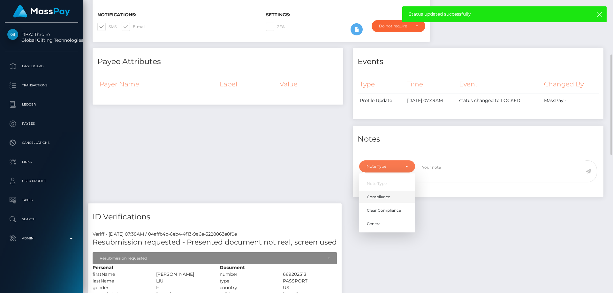
select select "COMPLIANCE"
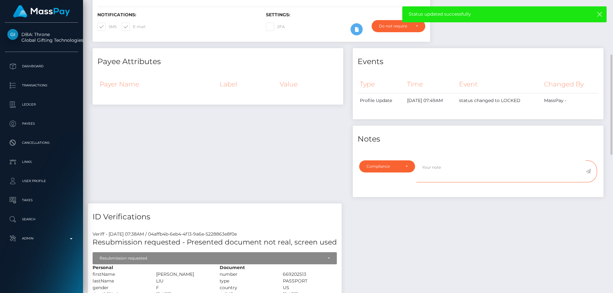
click at [448, 179] on textarea at bounding box center [500, 172] width 169 height 22
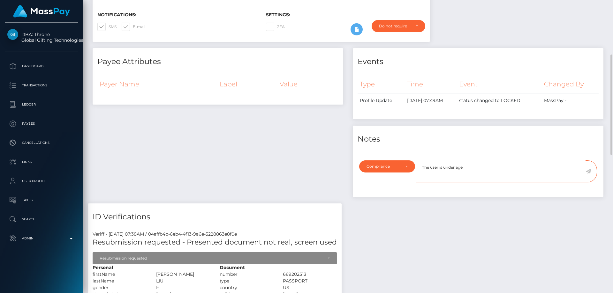
type textarea "The user is under age."
click at [588, 174] on icon at bounding box center [588, 171] width 5 height 5
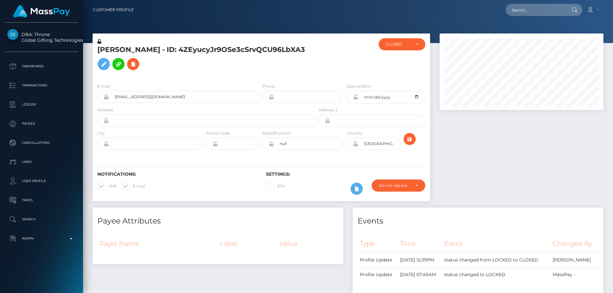
scroll to position [77, 164]
click at [166, 52] on h5 "[PERSON_NAME] - ID: 4ZEyucyJr9OSe3cSrvQCU96LbXA3" at bounding box center [204, 59] width 215 height 28
click at [166, 52] on h5 "Cindy Liu - ID: 4ZEyucyJr9OSe3cSrvQCU96LbXA3" at bounding box center [204, 59] width 215 height 28
click at [470, 208] on div at bounding box center [521, 121] width 173 height 174
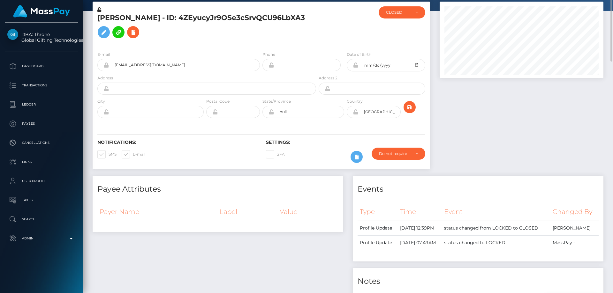
scroll to position [0, 0]
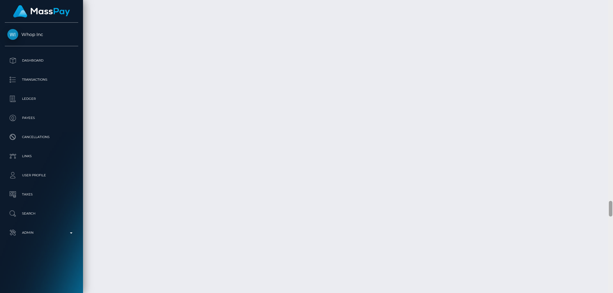
scroll to position [3742, 0]
drag, startPoint x: 610, startPoint y: 283, endPoint x: 613, endPoint y: 205, distance: 77.3
click at [613, 205] on div at bounding box center [610, 146] width 5 height 293
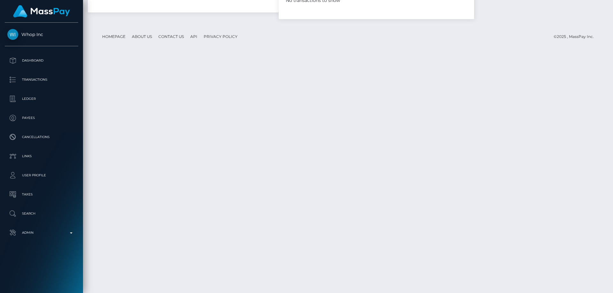
scroll to position [0, 0]
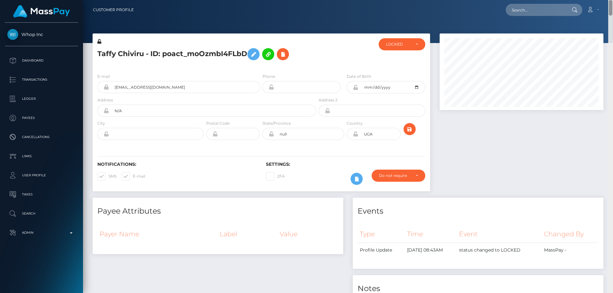
drag, startPoint x: 612, startPoint y: 153, endPoint x: 613, endPoint y: -17, distance: 169.5
click at [613, 0] on html "Whop Inc Dashboard Transactions Ledger Payees Cancellations Links" at bounding box center [306, 146] width 613 height 293
click at [411, 43] on div "LOCKED" at bounding box center [402, 44] width 32 height 5
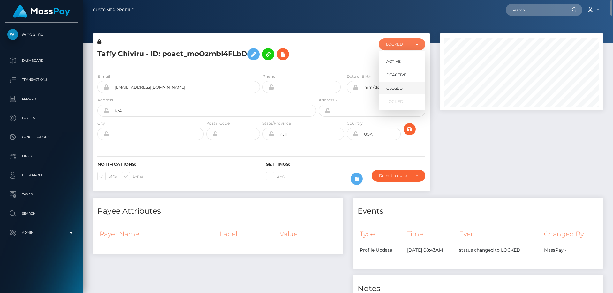
click at [405, 89] on link "CLOSED" at bounding box center [402, 89] width 47 height 12
select select "CLOSED"
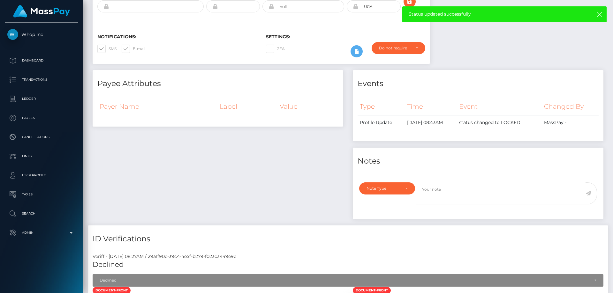
scroll to position [160, 0]
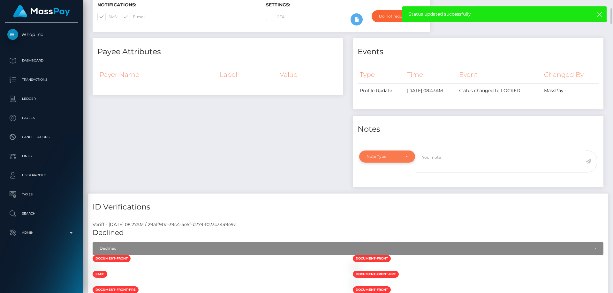
click at [365, 151] on div "Note Type" at bounding box center [387, 157] width 56 height 12
click at [386, 189] on span "Compliance" at bounding box center [378, 188] width 23 height 6
select select "COMPLIANCE"
click at [450, 162] on textarea at bounding box center [500, 162] width 169 height 22
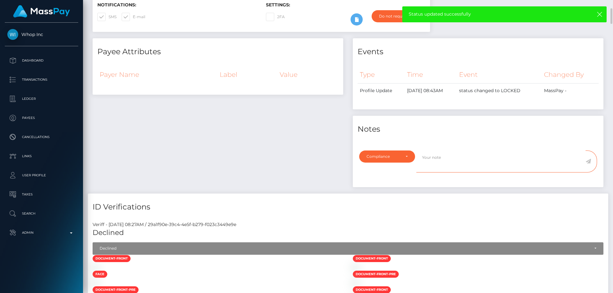
type textarea "F"
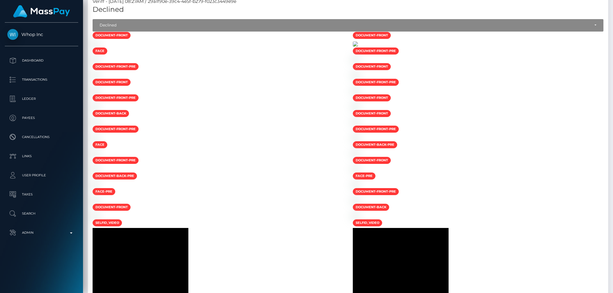
scroll to position [223, 0]
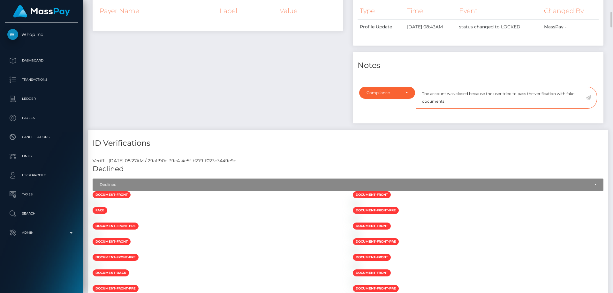
click at [454, 100] on textarea "The account was closed because the user tried to pass the verification with fak…" at bounding box center [500, 98] width 169 height 22
type textarea "The account was closed because the user tried to pass the verification with fak…"
click at [589, 98] on icon at bounding box center [588, 97] width 5 height 5
click at [273, 115] on div "Payee Attributes Payer Name Label Value" at bounding box center [218, 51] width 260 height 155
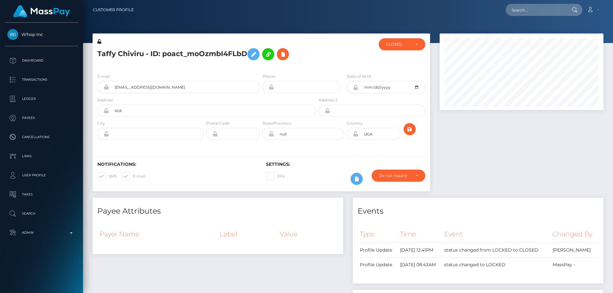
scroll to position [77, 164]
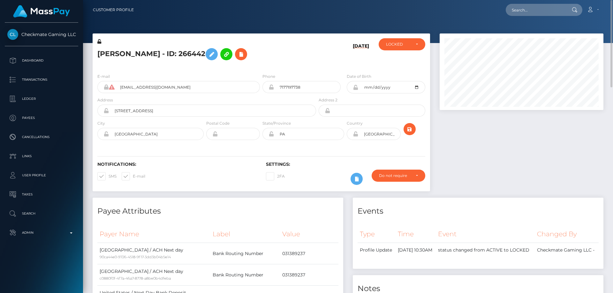
click at [400, 51] on div "ACTIVE DEACTIVE CLOSED LOCKED LOCKED" at bounding box center [402, 53] width 56 height 30
click at [397, 47] on div "LOCKED" at bounding box center [402, 44] width 47 height 12
click at [401, 62] on link "ACTIVE" at bounding box center [402, 62] width 47 height 12
select select "ACTIVE"
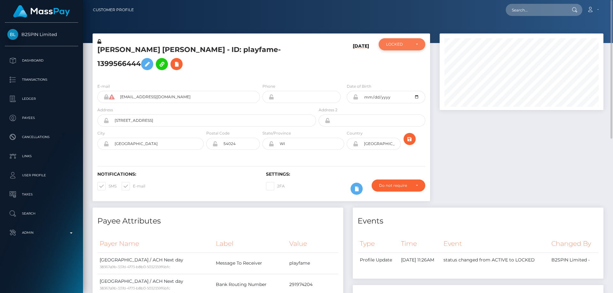
click at [389, 48] on div "LOCKED" at bounding box center [402, 44] width 47 height 12
click at [396, 62] on span "ACTIVE" at bounding box center [393, 62] width 14 height 6
select select "ACTIVE"
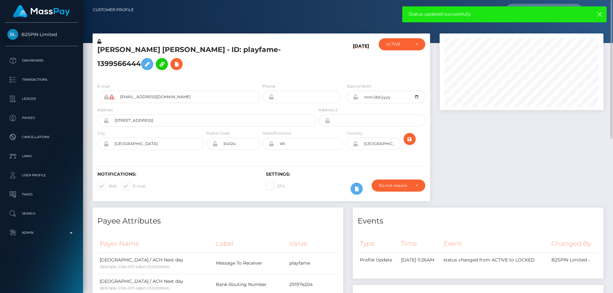
drag, startPoint x: 503, startPoint y: 231, endPoint x: 469, endPoint y: 206, distance: 42.7
click at [503, 227] on h4 "Events" at bounding box center [478, 221] width 241 height 11
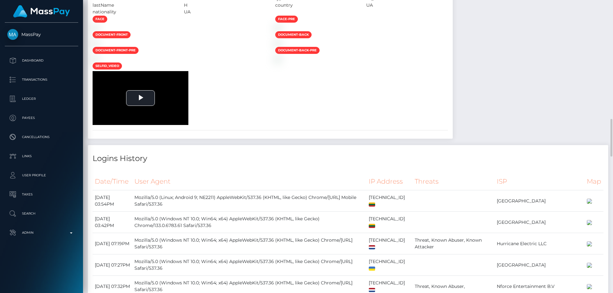
scroll to position [1022, 0]
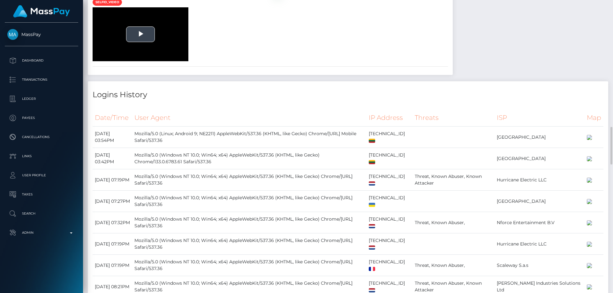
scroll to position [1117, 0]
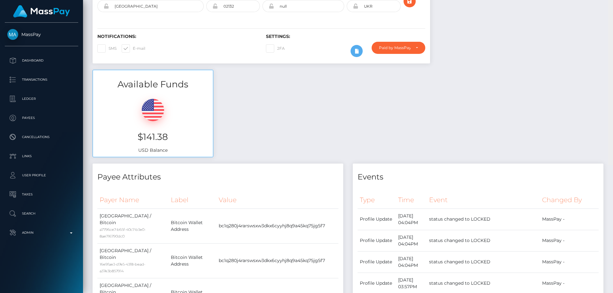
scroll to position [0, 0]
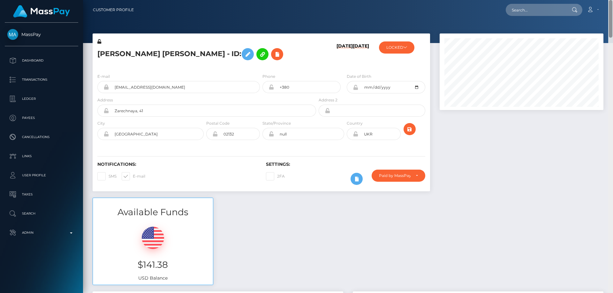
drag, startPoint x: 610, startPoint y: 240, endPoint x: 613, endPoint y: -11, distance: 250.6
click at [613, 0] on html "MassPay Dashboard Transactions Ledger Payees Cancellations Links" at bounding box center [306, 146] width 613 height 293
click at [403, 49] on button "LOCKED" at bounding box center [396, 48] width 35 height 12
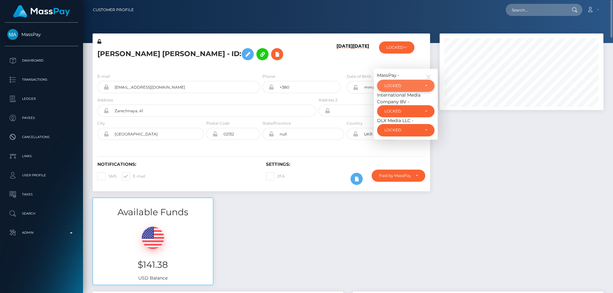
click at [407, 82] on div "LOCKED" at bounding box center [405, 86] width 57 height 12
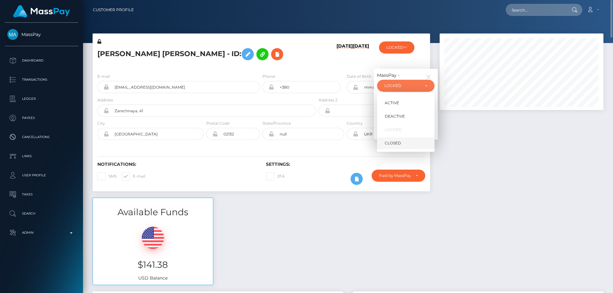
scroll to position [77, 164]
click at [402, 112] on link "DEACTIVE" at bounding box center [405, 116] width 57 height 12
select select "DEACTIVE"
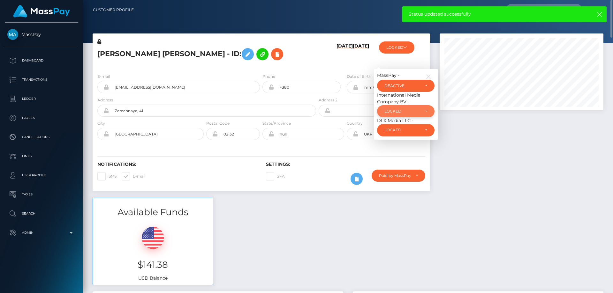
click at [419, 111] on div "LOCKED" at bounding box center [401, 111] width 35 height 5
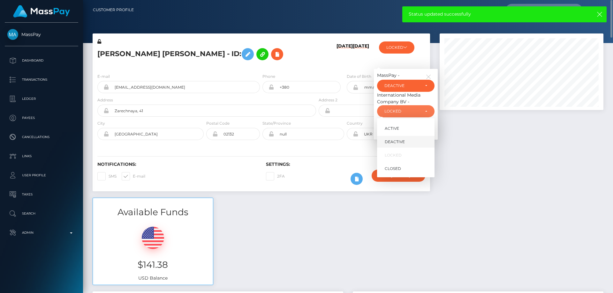
click at [404, 142] on span "DEACTIVE" at bounding box center [395, 142] width 20 height 6
select select "DEACTIVE"
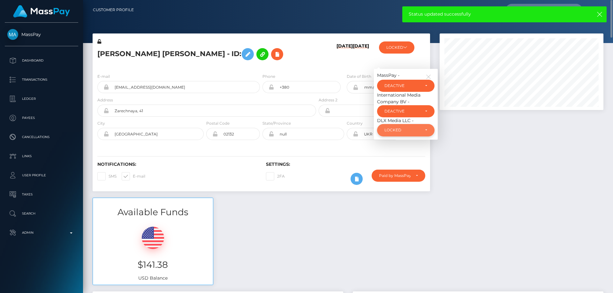
click at [398, 128] on div "LOCKED" at bounding box center [401, 130] width 35 height 5
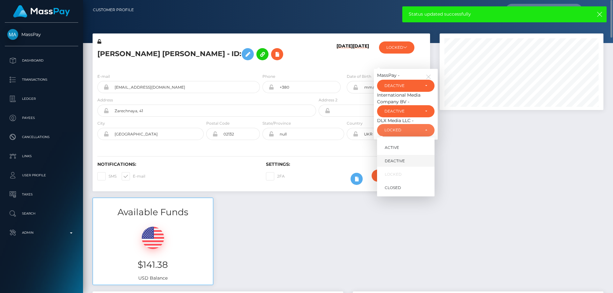
click at [409, 163] on link "DEACTIVE" at bounding box center [405, 161] width 57 height 12
select select "DEACTIVE"
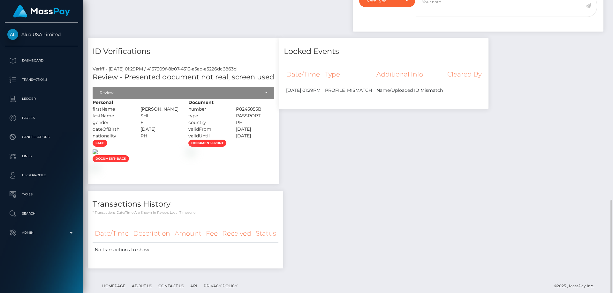
scroll to position [420, 0]
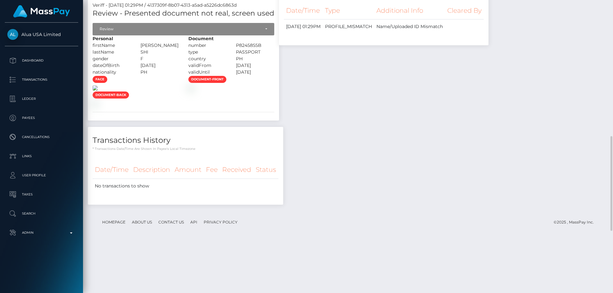
click at [98, 91] on img at bounding box center [95, 88] width 5 height 5
click at [193, 91] on img at bounding box center [190, 88] width 5 height 5
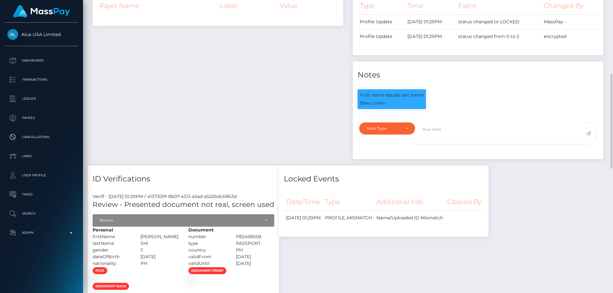
scroll to position [261, 0]
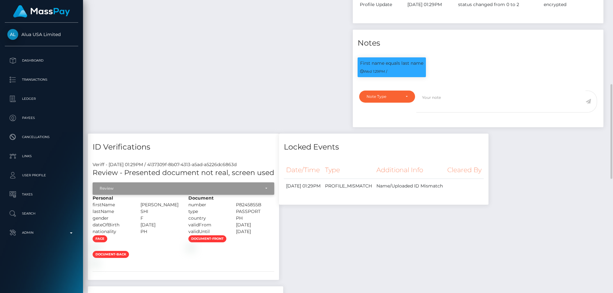
drag, startPoint x: 198, startPoint y: 187, endPoint x: 85, endPoint y: 193, distance: 113.5
click at [198, 186] on div "Review" at bounding box center [180, 188] width 161 height 5
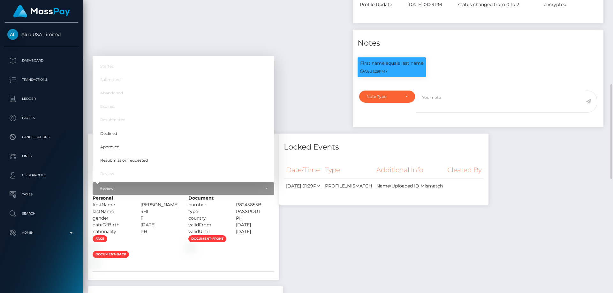
scroll to position [77, 164]
click at [148, 159] on link "Resubmission requested" at bounding box center [184, 161] width 182 height 12
select select "Resubmission requested"
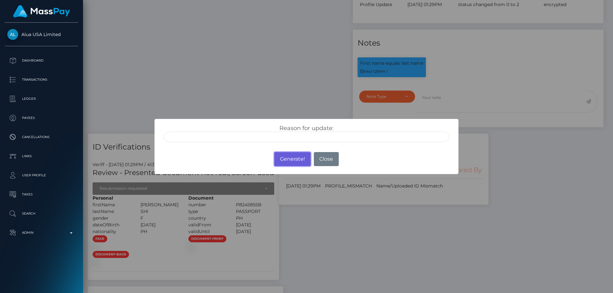
click at [293, 161] on button "Generate!" at bounding box center [292, 159] width 36 height 14
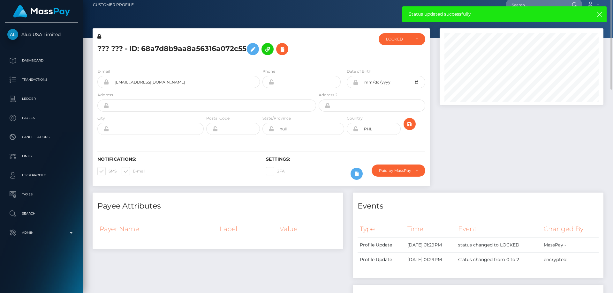
scroll to position [0, 0]
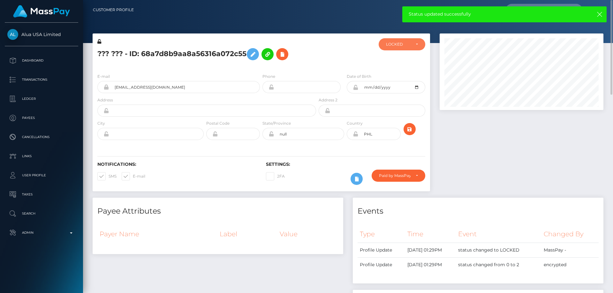
drag, startPoint x: 399, startPoint y: 47, endPoint x: 363, endPoint y: 52, distance: 37.1
click at [398, 42] on div "LOCKED" at bounding box center [398, 44] width 25 height 5
click at [398, 60] on span "ACTIVE" at bounding box center [393, 62] width 14 height 6
select select "ACTIVE"
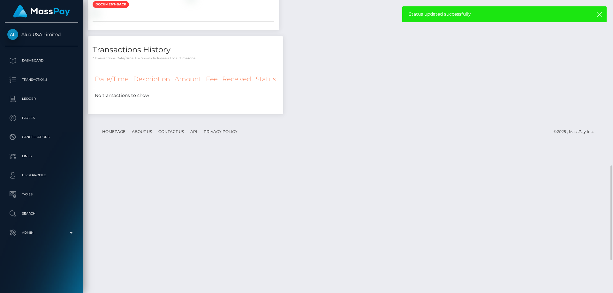
scroll to position [612, 0]
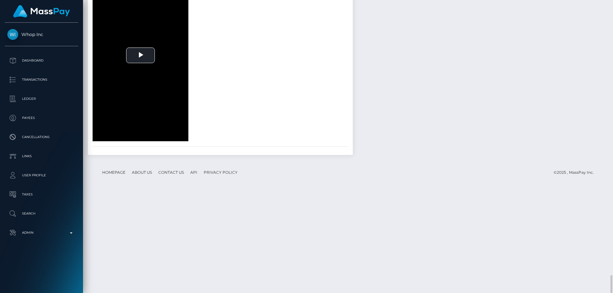
scroll to position [850, 0]
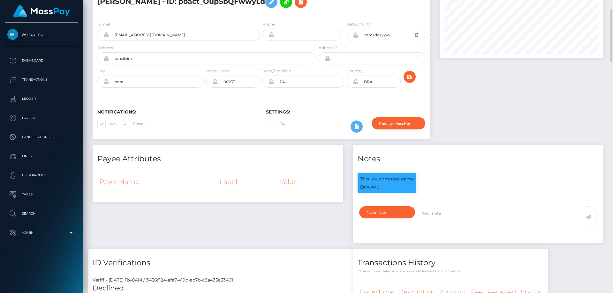
scroll to position [0, 0]
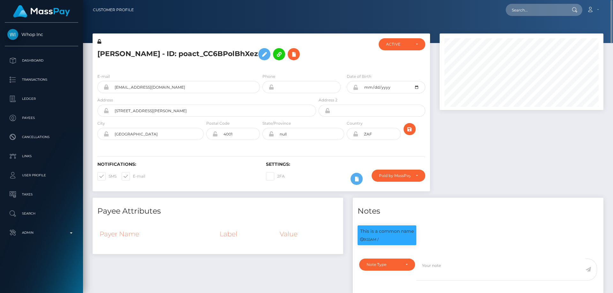
scroll to position [96, 0]
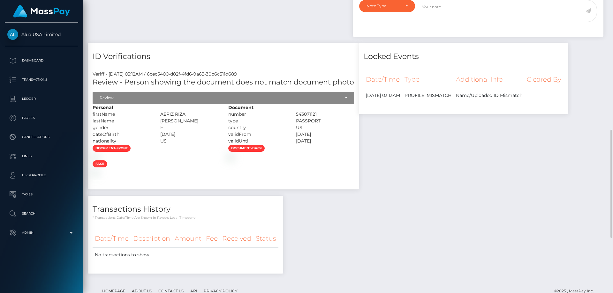
scroll to position [479, 0]
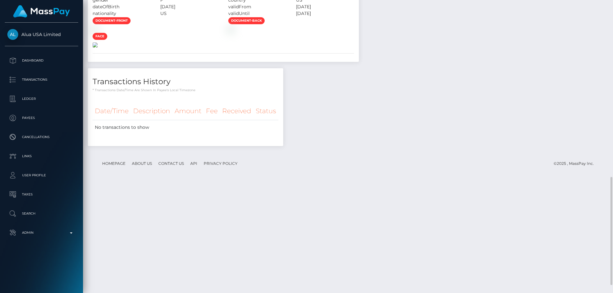
click at [98, 48] on img at bounding box center [95, 44] width 5 height 5
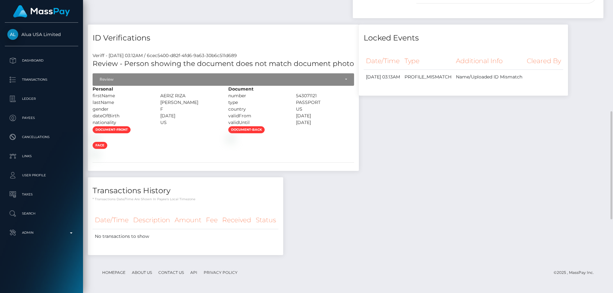
scroll to position [351, 0]
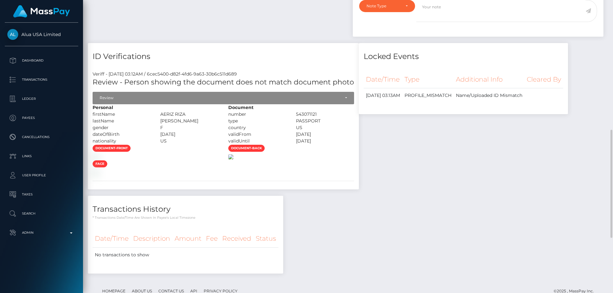
click at [233, 160] on img at bounding box center [230, 157] width 5 height 5
click at [98, 160] on img at bounding box center [95, 157] width 5 height 5
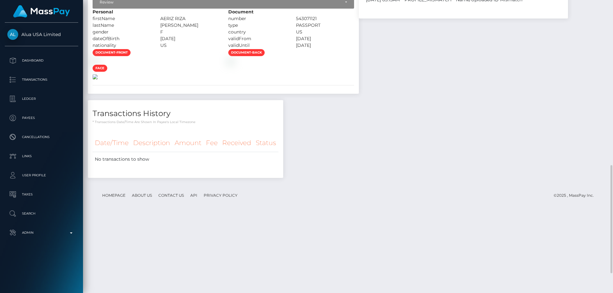
click at [98, 79] on img at bounding box center [95, 76] width 5 height 5
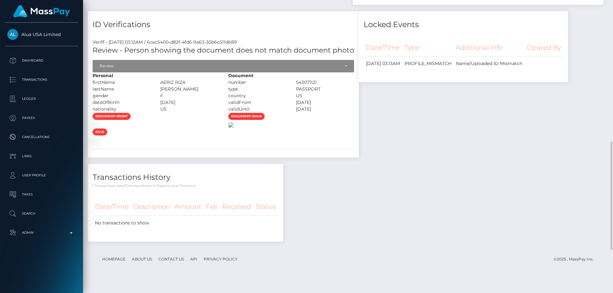
scroll to position [383, 0]
click at [98, 128] on img at bounding box center [95, 125] width 5 height 5
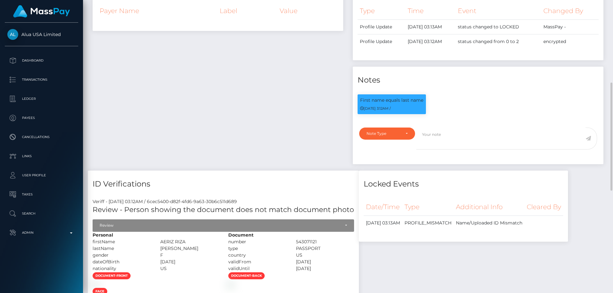
scroll to position [351, 0]
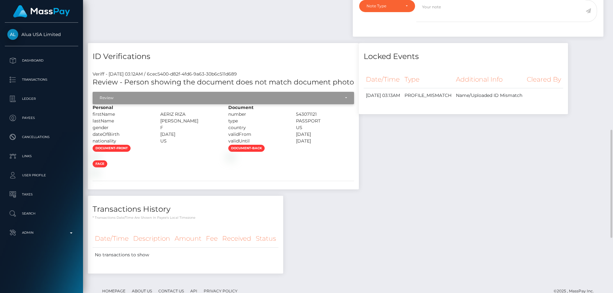
click at [189, 94] on div "Review" at bounding box center [223, 98] width 261 height 12
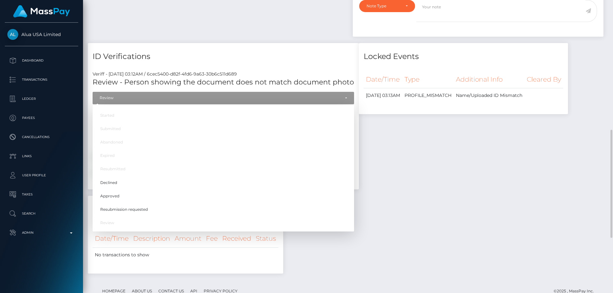
scroll to position [77, 164]
click at [156, 209] on link "Resubmission requested" at bounding box center [223, 210] width 261 height 12
select select "Resubmission requested"
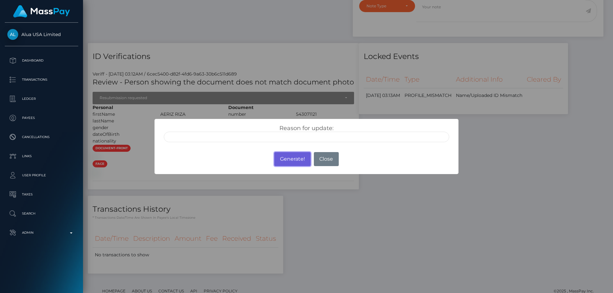
click at [296, 159] on button "Generate!" at bounding box center [292, 159] width 36 height 14
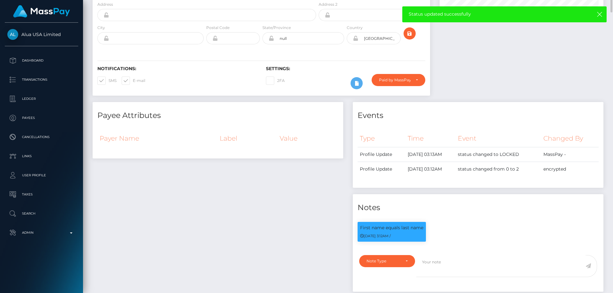
scroll to position [0, 0]
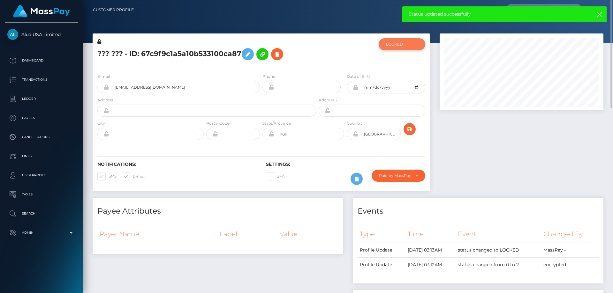
click at [394, 48] on div "LOCKED" at bounding box center [402, 44] width 47 height 12
click at [398, 62] on span "ACTIVE" at bounding box center [393, 62] width 14 height 6
select select "ACTIVE"
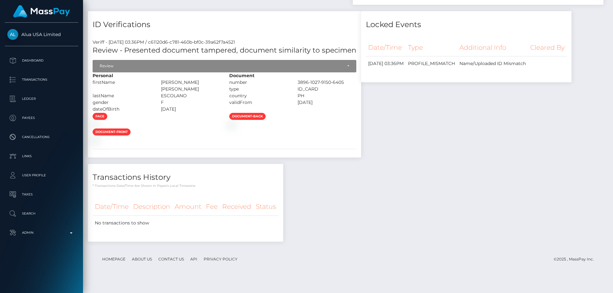
scroll to position [511, 0]
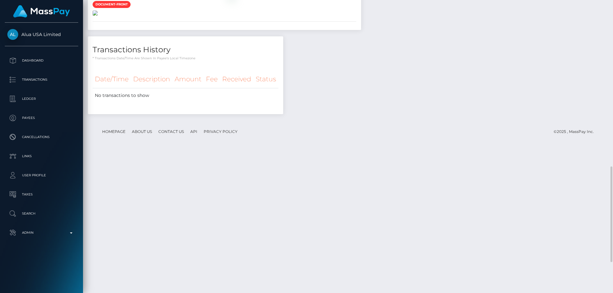
click at [98, 16] on img at bounding box center [95, 13] width 5 height 5
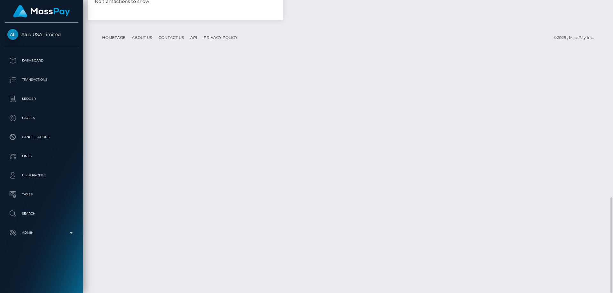
scroll to position [477, 0]
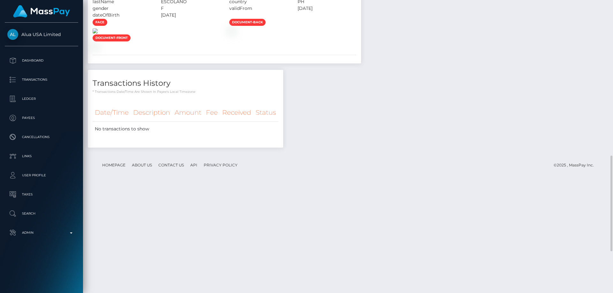
click at [98, 34] on img at bounding box center [95, 30] width 5 height 5
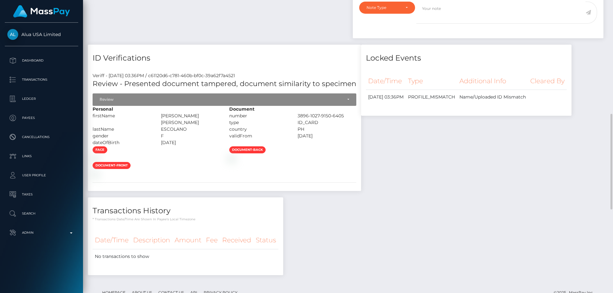
drag, startPoint x: 226, startPoint y: 116, endPoint x: 171, endPoint y: 115, distance: 55.2
click at [171, 115] on div "[PERSON_NAME] [PERSON_NAME]" at bounding box center [190, 119] width 68 height 13
copy div "[PERSON_NAME] [PERSON_NAME]"
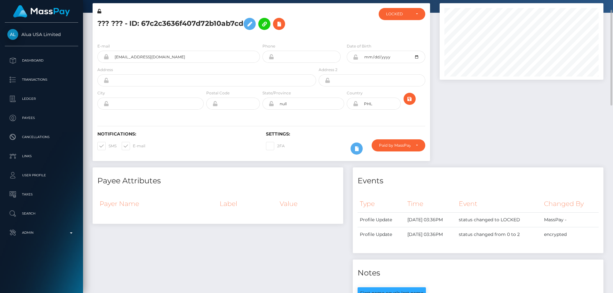
scroll to position [0, 0]
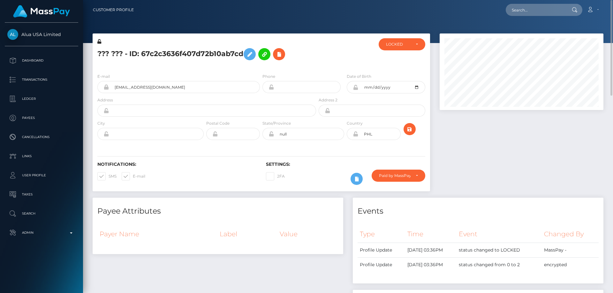
click at [171, 63] on h5 "??? ??? - ID: 67c2c3636f407d72b10ab7cd" at bounding box center [204, 54] width 215 height 19
click at [248, 53] on icon at bounding box center [250, 54] width 8 height 8
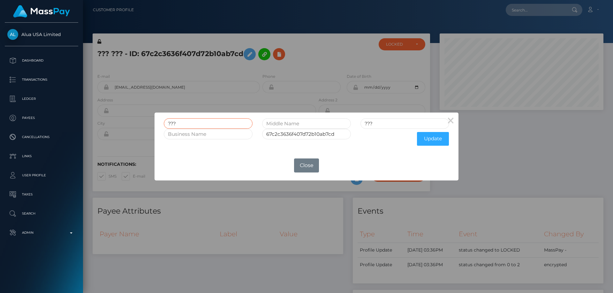
drag, startPoint x: 170, startPoint y: 121, endPoint x: 157, endPoint y: 122, distance: 13.7
click at [155, 122] on div "??? ??? 67c2c3636f407d72b10ab7cd Update" at bounding box center [307, 132] width 304 height 38
paste input "[PERSON_NAME] [PERSON_NAME]"
type input "[PERSON_NAME] [PERSON_NAME]"
click at [432, 140] on button "Update" at bounding box center [433, 139] width 32 height 14
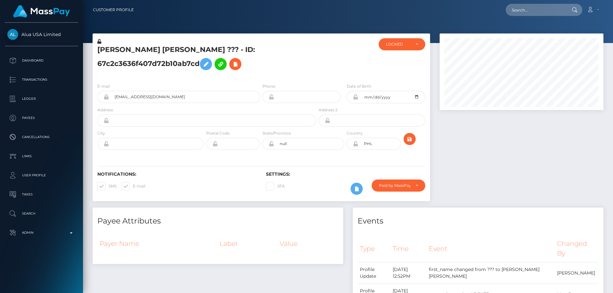
scroll to position [77, 164]
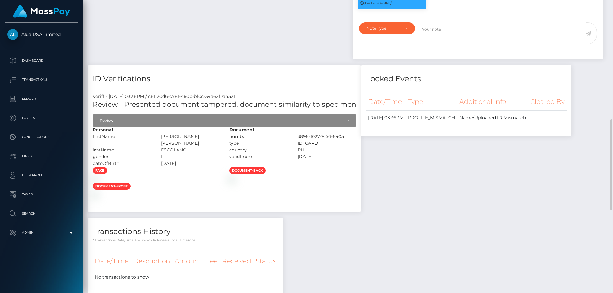
drag, startPoint x: 204, startPoint y: 147, endPoint x: 200, endPoint y: 144, distance: 4.3
click at [204, 146] on div "Personal firstName [PERSON_NAME] [PERSON_NAME] lastName" at bounding box center [156, 147] width 137 height 40
click at [195, 147] on div "ESCOLANO" at bounding box center [190, 150] width 68 height 7
drag, startPoint x: 198, startPoint y: 142, endPoint x: 171, endPoint y: 142, distance: 27.5
click at [171, 147] on div "ESCOLANO" at bounding box center [190, 150] width 68 height 7
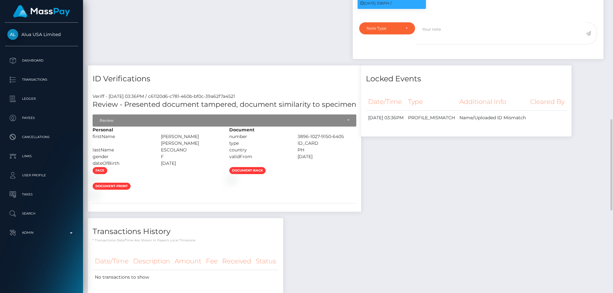
copy div "ESCOLANO"
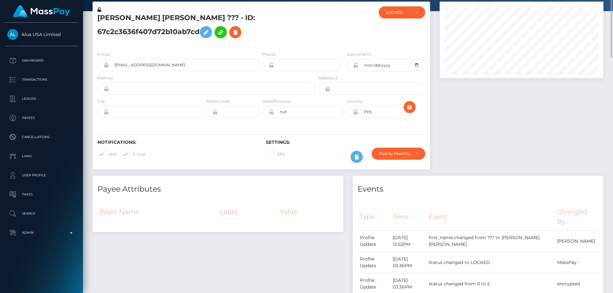
scroll to position [0, 0]
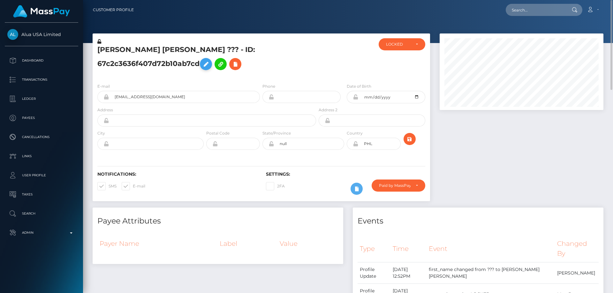
click at [209, 63] on icon at bounding box center [206, 64] width 8 height 8
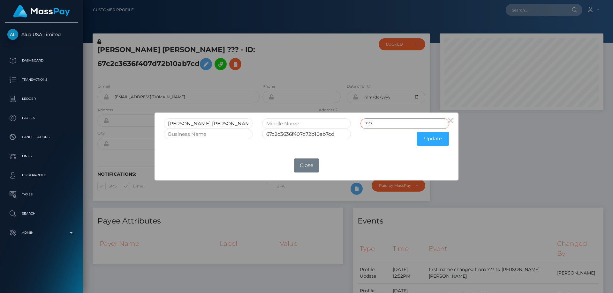
click at [364, 125] on input "???" at bounding box center [404, 123] width 89 height 11
paste input "ESCOLANO"
type input "ESCOLANO"
click at [429, 139] on button "Update" at bounding box center [433, 139] width 32 height 14
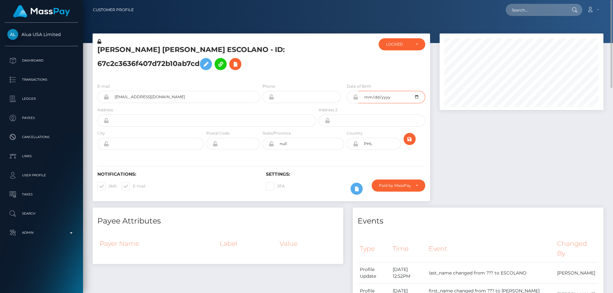
click at [416, 97] on input "date" at bounding box center [391, 97] width 67 height 12
click at [416, 95] on input "date" at bounding box center [391, 97] width 67 height 12
type input "[DATE]"
click at [472, 145] on div at bounding box center [521, 121] width 173 height 174
click at [409, 137] on icon "submit" at bounding box center [410, 139] width 8 height 8
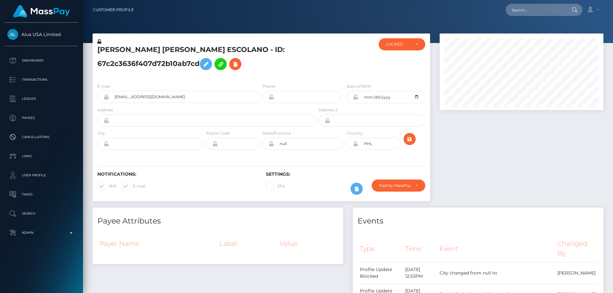
scroll to position [77, 164]
click at [99, 41] on icon at bounding box center [99, 41] width 4 height 4
click at [356, 97] on icon at bounding box center [355, 96] width 5 height 5
click at [398, 189] on div "Paid by MassPay" at bounding box center [399, 186] width 54 height 12
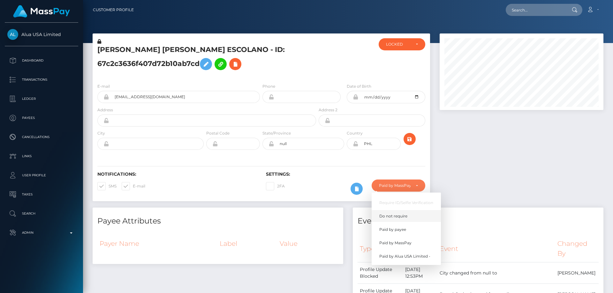
click at [409, 213] on link "Do not require" at bounding box center [406, 216] width 69 height 12
select select "0"
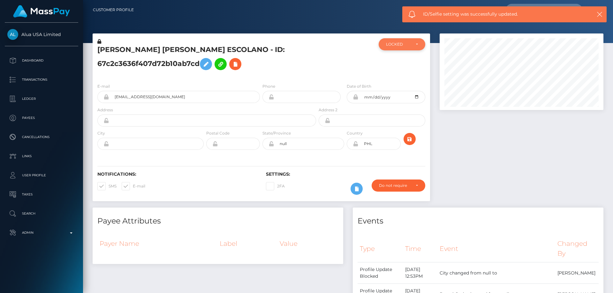
click at [396, 44] on div "LOCKED" at bounding box center [398, 44] width 25 height 5
click at [400, 64] on link "ACTIVE" at bounding box center [402, 62] width 47 height 12
select select "ACTIVE"
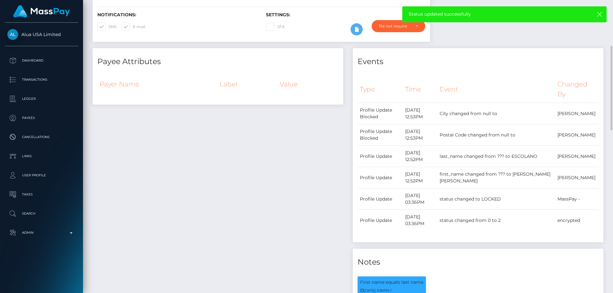
scroll to position [0, 0]
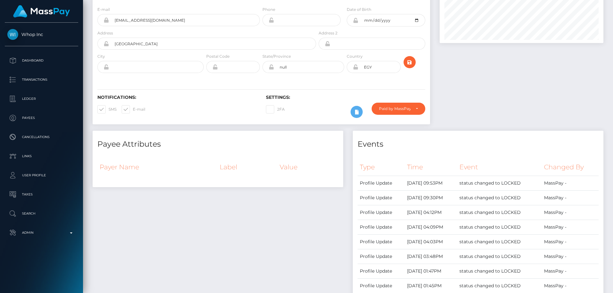
scroll to position [3, 0]
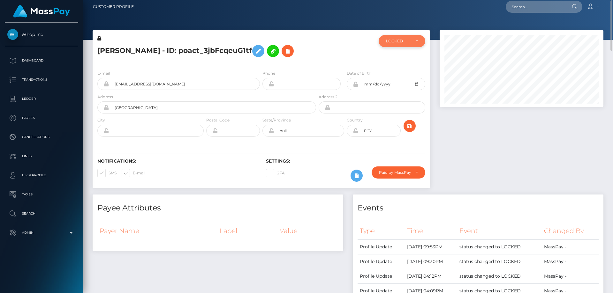
click at [404, 45] on div "LOCKED" at bounding box center [402, 41] width 47 height 12
click at [401, 71] on span "DEACTIVE" at bounding box center [396, 72] width 20 height 6
select select "DEACTIVE"
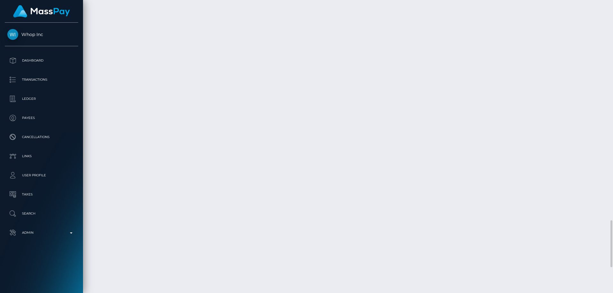
scroll to position [1251, 0]
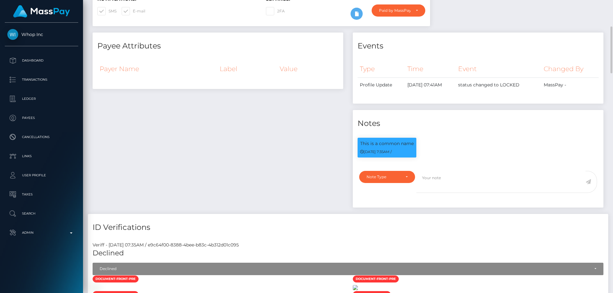
scroll to position [77, 164]
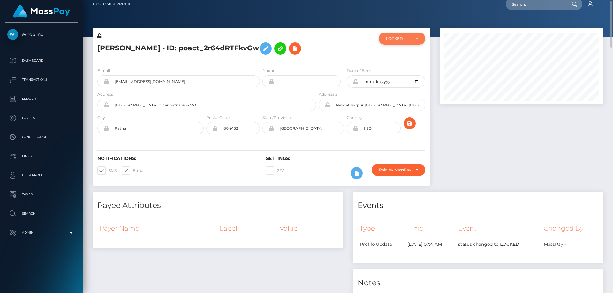
click at [397, 42] on div "LOCKED" at bounding box center [402, 39] width 47 height 12
click at [404, 69] on span "DEACTIVE" at bounding box center [396, 69] width 20 height 6
select select "DEACTIVE"
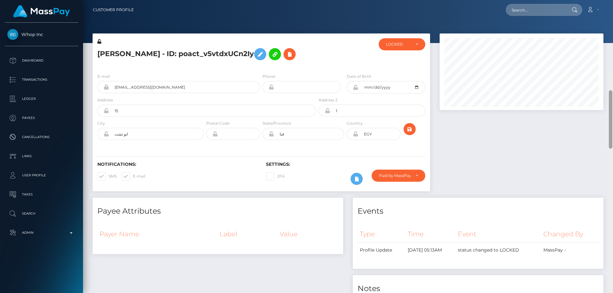
drag, startPoint x: 609, startPoint y: 254, endPoint x: 613, endPoint y: 15, distance: 239.8
click at [613, 15] on div "Customer Profile Loading... Loading..." at bounding box center [348, 146] width 530 height 293
click at [393, 49] on div "LOCKED" at bounding box center [402, 44] width 47 height 12
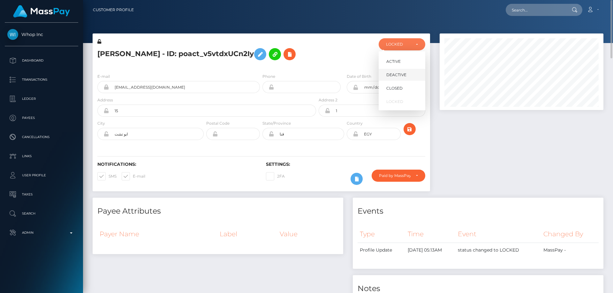
scroll to position [77, 164]
click at [400, 75] on span "DEACTIVE" at bounding box center [396, 75] width 20 height 6
select select "DEACTIVE"
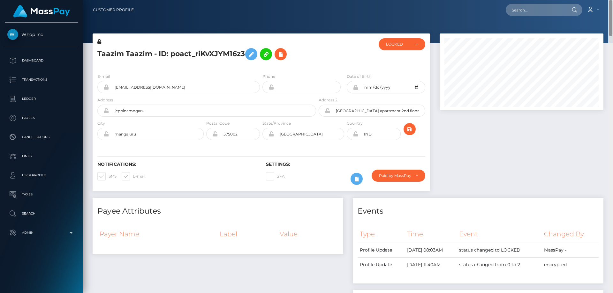
drag, startPoint x: 611, startPoint y: 274, endPoint x: 613, endPoint y: -8, distance: 281.3
click at [613, 0] on html "Whop Inc Dashboard Transactions Ledger Payees Cancellations Links" at bounding box center [306, 146] width 613 height 293
click at [394, 48] on div "LOCKED" at bounding box center [402, 44] width 47 height 12
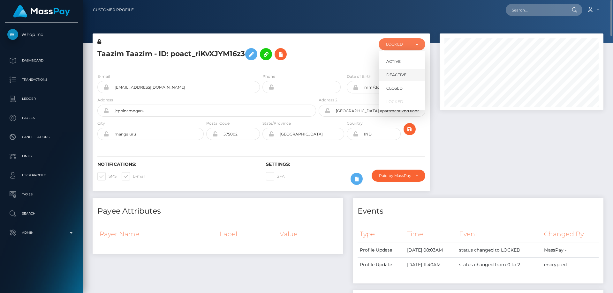
click at [396, 75] on span "DEACTIVE" at bounding box center [396, 75] width 20 height 6
select select "DEACTIVE"
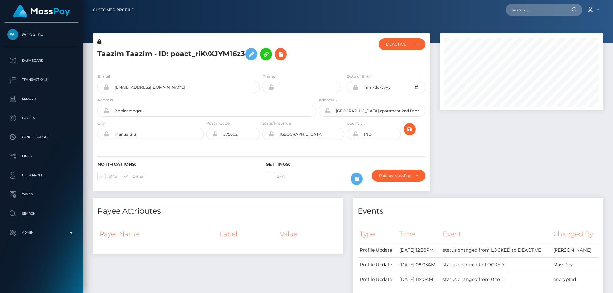
scroll to position [77, 164]
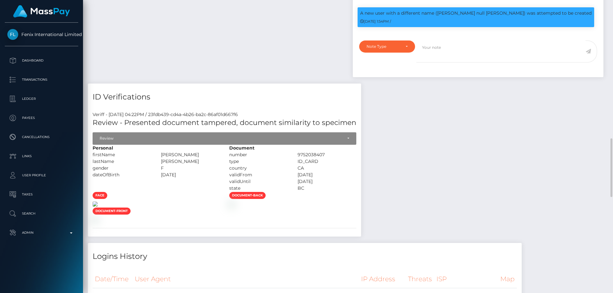
scroll to position [819, 0]
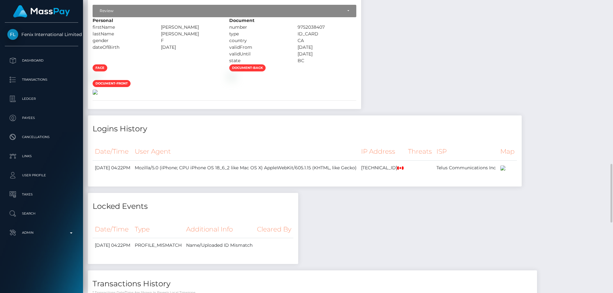
click at [98, 95] on img at bounding box center [95, 92] width 5 height 5
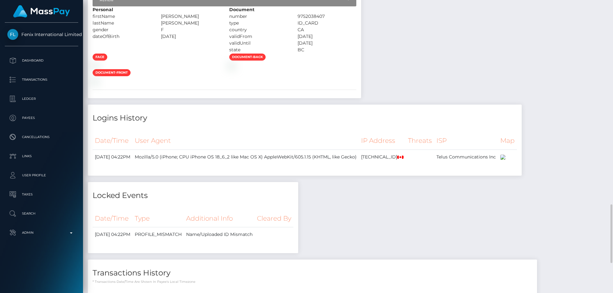
scroll to position [926, 0]
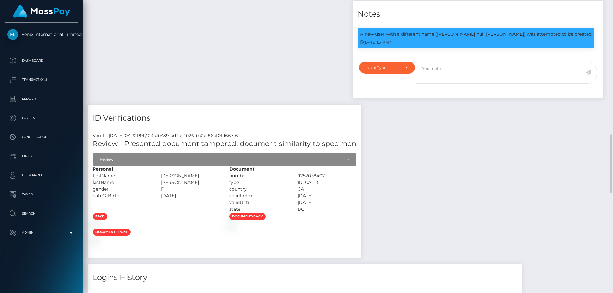
scroll to position [575, 0]
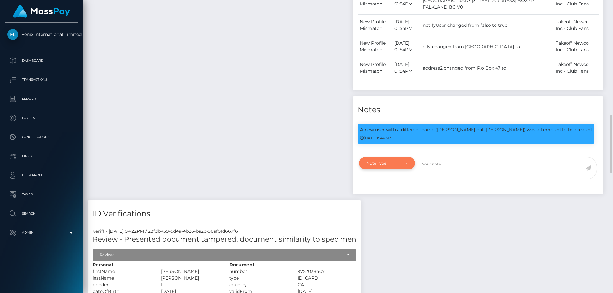
click at [386, 161] on div "Note Type" at bounding box center [383, 163] width 34 height 5
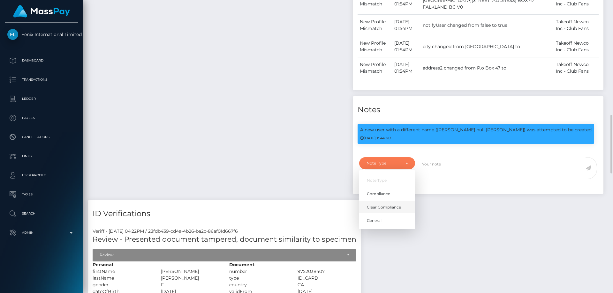
scroll to position [77, 164]
click at [380, 191] on span "Compliance" at bounding box center [378, 194] width 23 height 6
select select "COMPLIANCE"
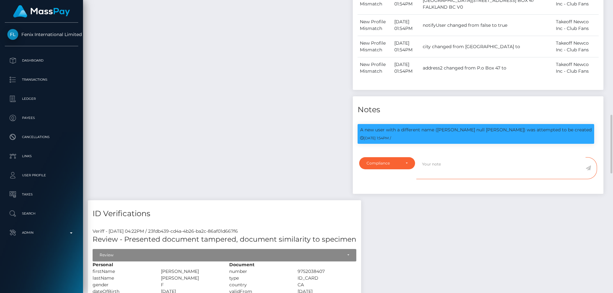
click at [435, 157] on textarea at bounding box center [500, 168] width 169 height 22
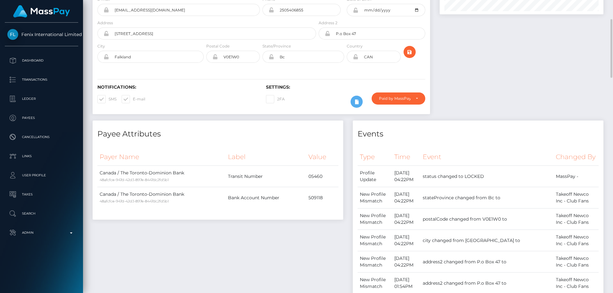
scroll to position [0, 0]
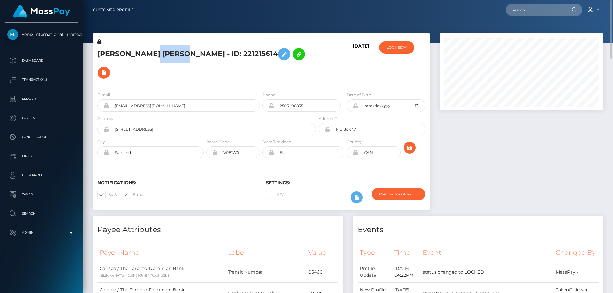
drag, startPoint x: 180, startPoint y: 56, endPoint x: 150, endPoint y: 52, distance: 30.2
click at [150, 52] on h5 "[PERSON_NAME] [PERSON_NAME] - ID: 221215614" at bounding box center [204, 63] width 215 height 37
copy h5 "PEEVER"
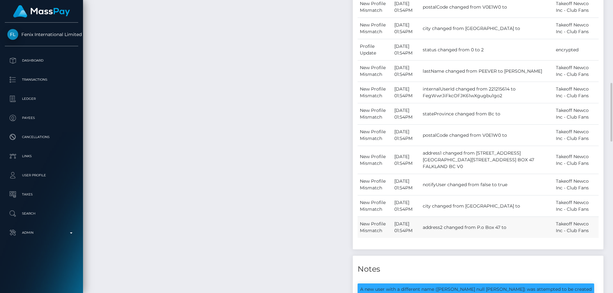
scroll to position [77, 164]
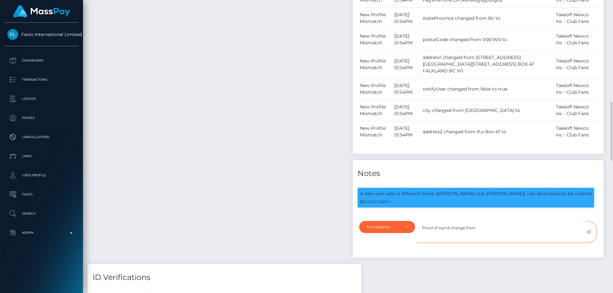
click at [485, 221] on textarea "Proof of name change from" at bounding box center [500, 232] width 169 height 22
paste textarea "PEEVER"
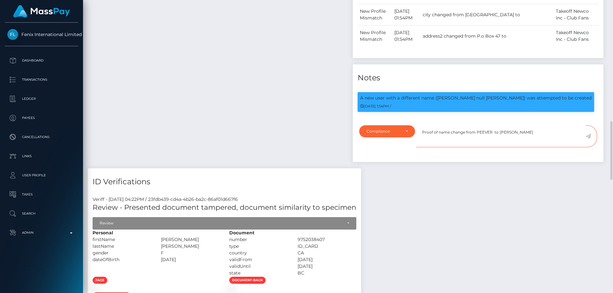
scroll to position [543, 0]
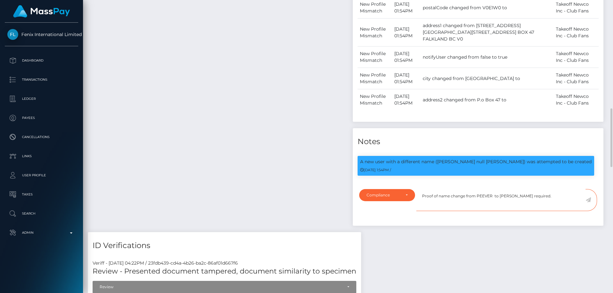
type textarea "Proof of name change from PEEVER to [PERSON_NAME] required."
click at [587, 198] on icon at bounding box center [588, 200] width 5 height 5
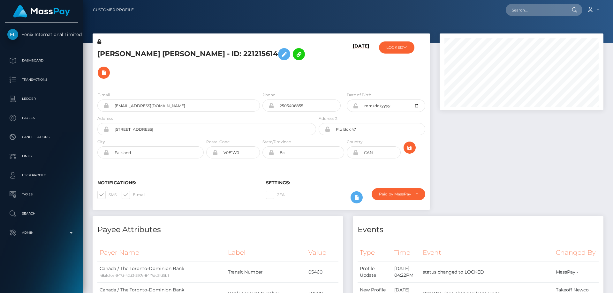
scroll to position [77, 164]
click at [406, 50] on button "LOCKED" at bounding box center [396, 48] width 35 height 12
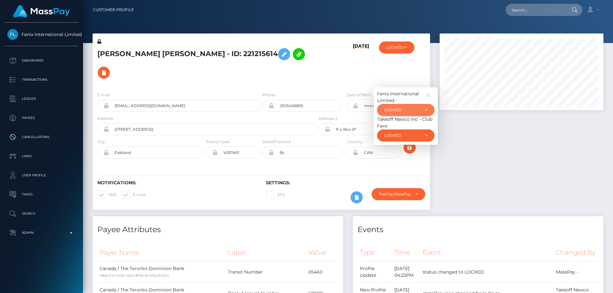
click at [397, 108] on div "LOCKED" at bounding box center [401, 110] width 35 height 5
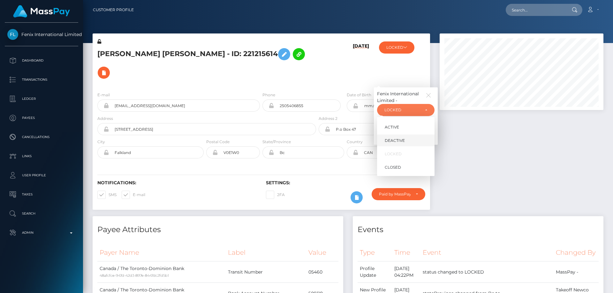
click at [408, 135] on link "DEACTIVE" at bounding box center [405, 141] width 57 height 12
select select "DEACTIVE"
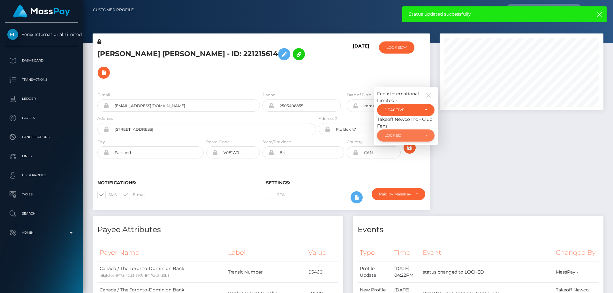
click at [400, 133] on div "LOCKED" at bounding box center [401, 135] width 35 height 5
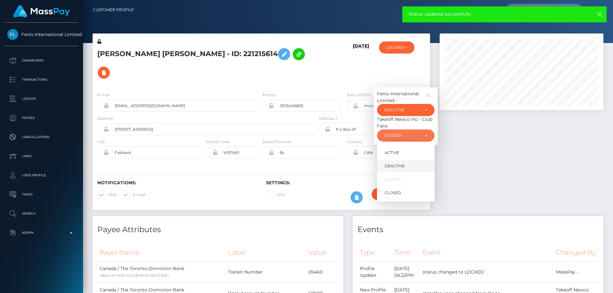
click at [403, 163] on span "DEACTIVE" at bounding box center [395, 166] width 20 height 6
select select "DEACTIVE"
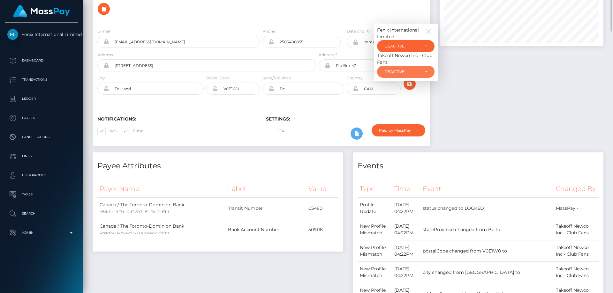
scroll to position [32, 0]
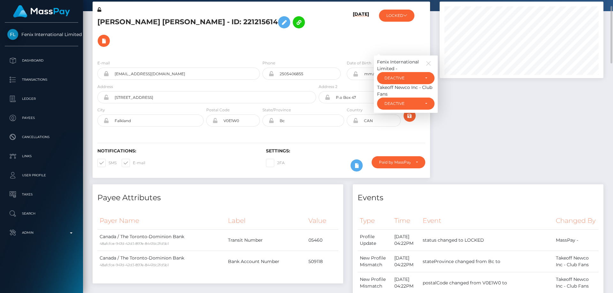
click at [152, 21] on h5 "HALEY DARIS PEEVER - ID: 221215614" at bounding box center [204, 31] width 215 height 37
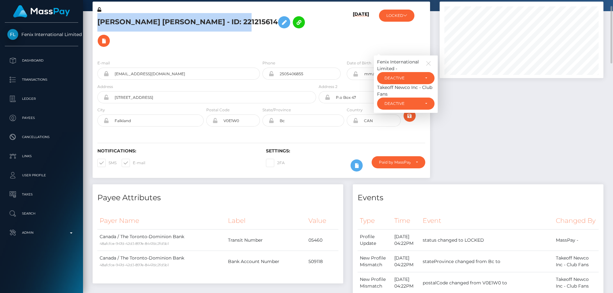
click at [152, 21] on h5 "HALEY DARIS PEEVER - ID: 221215614" at bounding box center [204, 31] width 215 height 37
copy h5 "HALEY DARIS PEEVER - ID: 221215614"
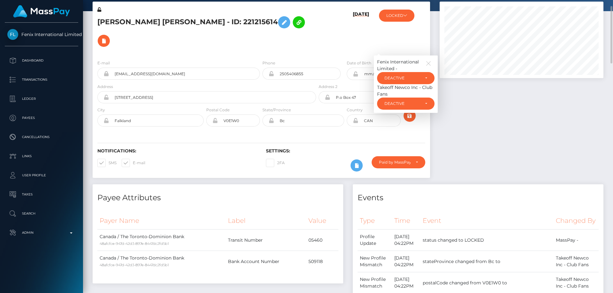
drag, startPoint x: 532, startPoint y: 201, endPoint x: 464, endPoint y: 200, distance: 67.4
click at [531, 212] on th "Event" at bounding box center [486, 221] width 133 height 18
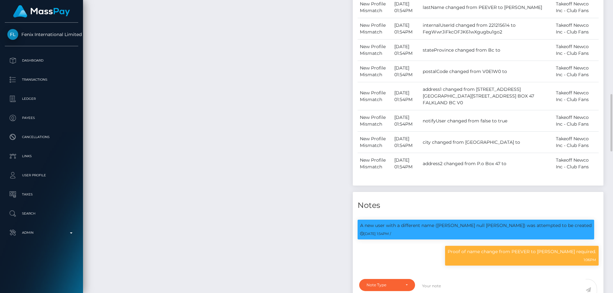
scroll to position [543, 0]
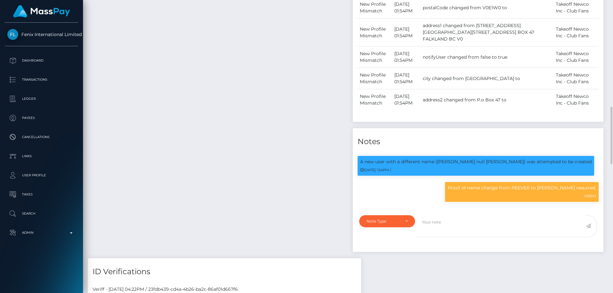
click at [489, 159] on div "COMPLIANCE" at bounding box center [475, 165] width 42 height 16
click at [489, 159] on body "Fenix International Limited Dashboard Transactions Ledger Payees" at bounding box center [306, 146] width 613 height 293
click at [521, 182] on div "Proof of name change from PEEVER to Alexander required. 1:06PM" at bounding box center [522, 192] width 154 height 20
click at [525, 185] on p "Proof of name change from PEEVER to Alexander required." at bounding box center [522, 188] width 148 height 7
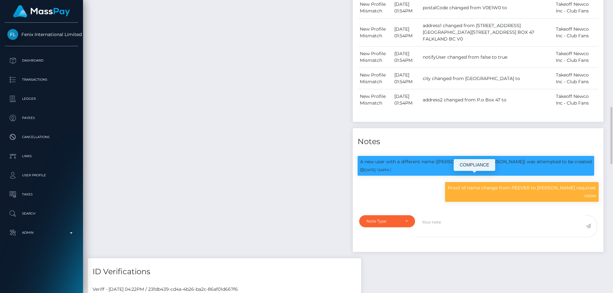
click at [525, 185] on p "Proof of name change from PEEVER to Alexander required." at bounding box center [522, 188] width 148 height 7
copy div "Proof of name change from PEEVER to Alexander required."
click div "Payee Attributes Payer Name Label Value Canada / The Toronto-Dominion Bank 48af…"
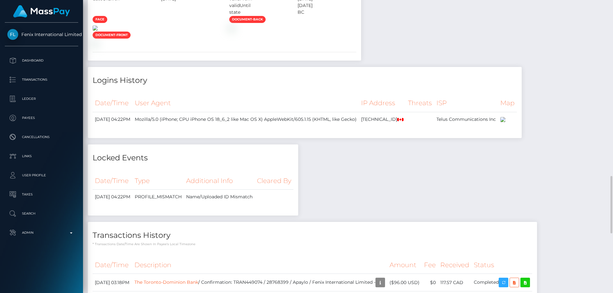
scroll to position [766, 0]
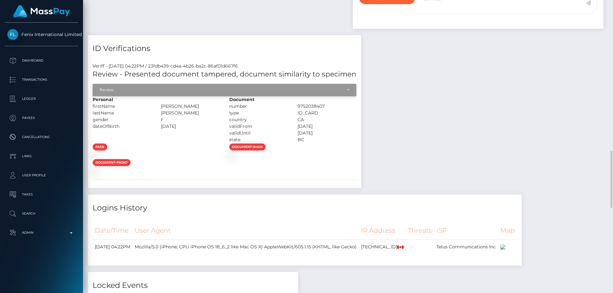
click div "Review"
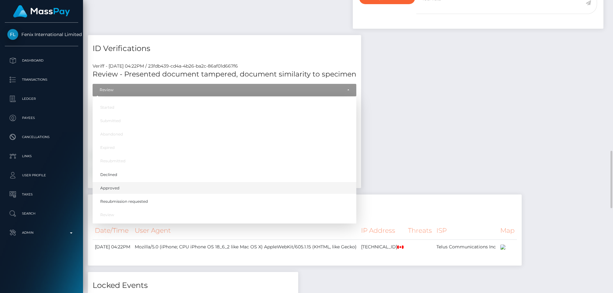
click link "Approved"
select select "Approved"
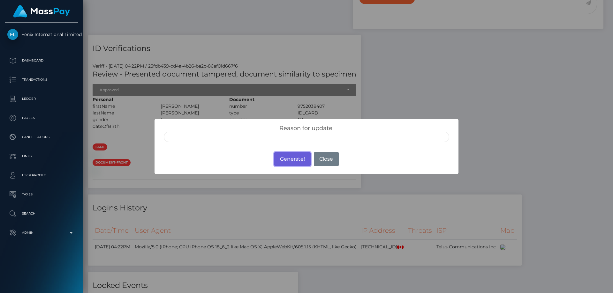
click button "Generate!"
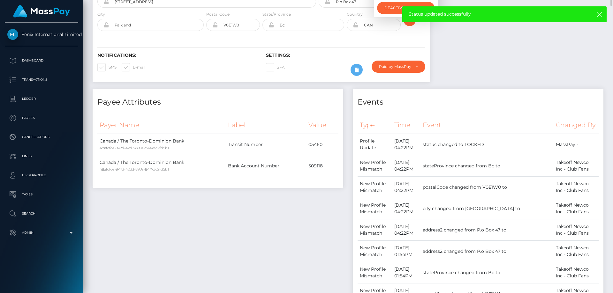
scroll to position [0, 0]
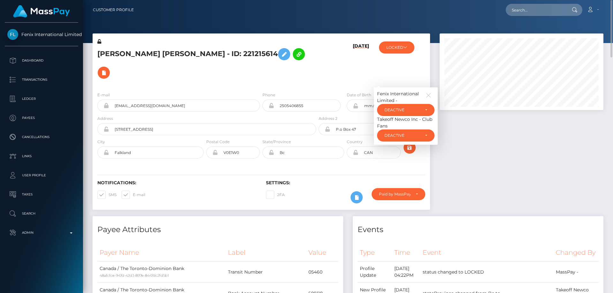
click div
click div "Paid by MassPay"
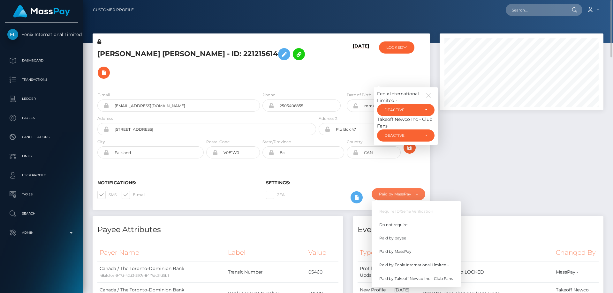
scroll to position [77, 164]
click span "Do not require"
select select "0"
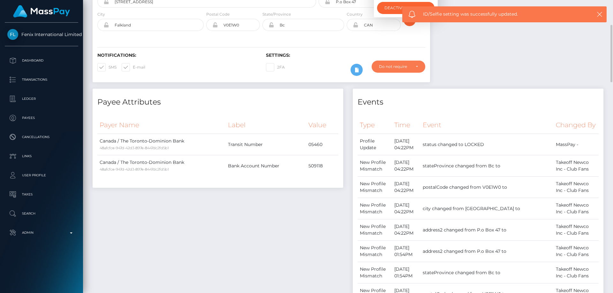
scroll to position [32, 0]
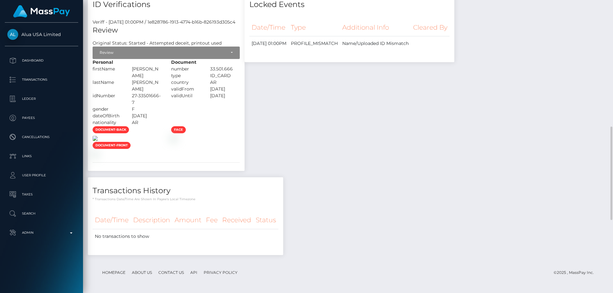
scroll to position [370, 0]
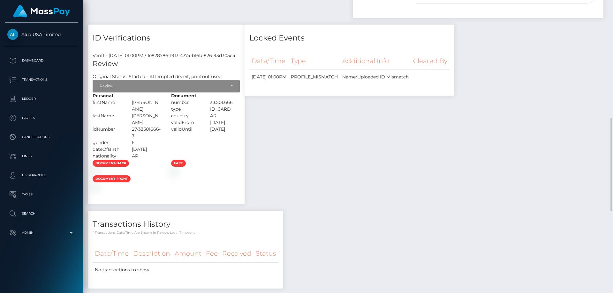
drag, startPoint x: 208, startPoint y: 101, endPoint x: 171, endPoint y: 102, distance: 36.7
click at [166, 102] on div "[PERSON_NAME]" at bounding box center [146, 105] width 39 height 13
copy div "[PERSON_NAME]"
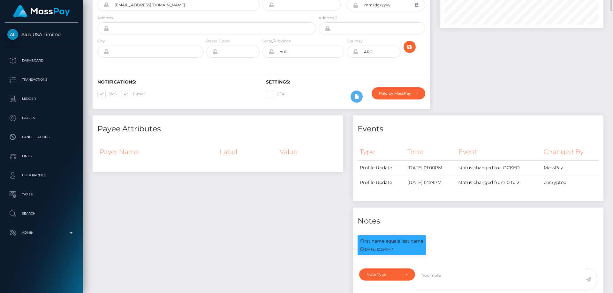
scroll to position [0, 0]
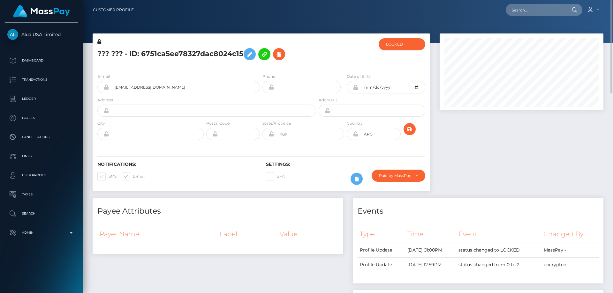
click at [152, 57] on h5 "??? ??? - ID: 6751ca5ee78327dac8024c15" at bounding box center [204, 54] width 215 height 19
click at [249, 51] on icon at bounding box center [250, 54] width 8 height 8
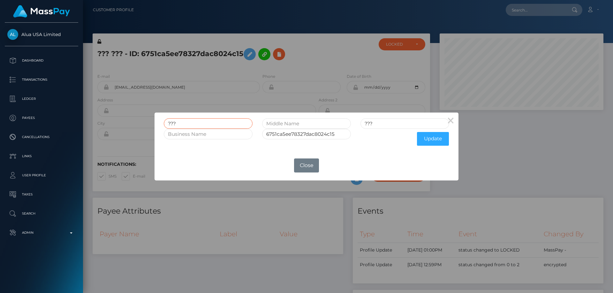
drag, startPoint x: 188, startPoint y: 125, endPoint x: 158, endPoint y: 126, distance: 30.3
click at [158, 125] on div "??? ??? 6751ca5ee78327dac8024c15 Update" at bounding box center [307, 132] width 304 height 38
paste input "[PERSON_NAME]"
type input "[PERSON_NAME]"
click at [434, 140] on button "Update" at bounding box center [433, 139] width 32 height 14
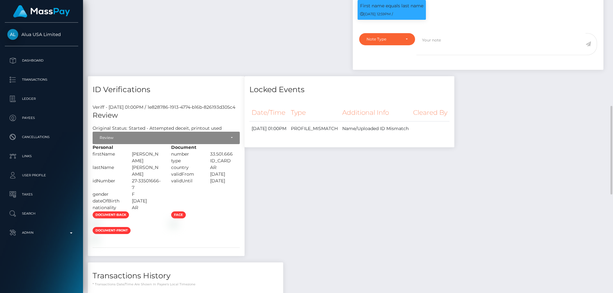
click at [166, 178] on div "[PERSON_NAME]" at bounding box center [146, 170] width 39 height 13
drag, startPoint x: 185, startPoint y: 189, endPoint x: 173, endPoint y: 190, distance: 12.5
click at [166, 178] on div "[PERSON_NAME]" at bounding box center [146, 170] width 39 height 13
copy div "[PERSON_NAME]"
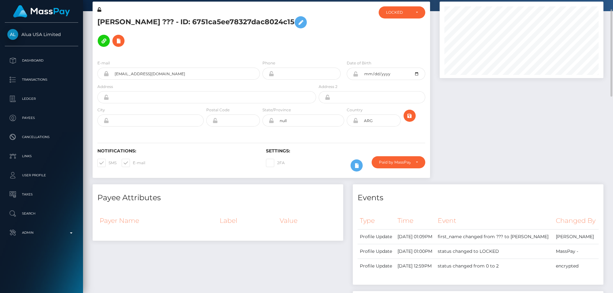
scroll to position [0, 0]
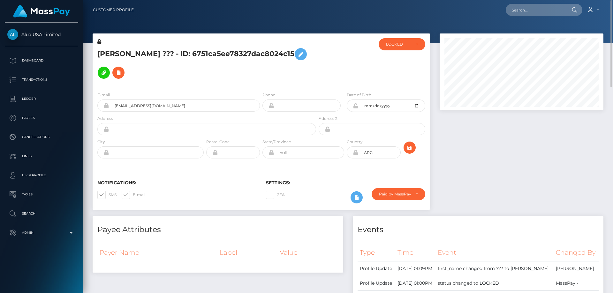
click at [225, 82] on div "[PERSON_NAME] ??? - ID: 6751ca5ee78327dac8024c15" at bounding box center [205, 62] width 225 height 49
click at [297, 51] on icon at bounding box center [301, 54] width 8 height 8
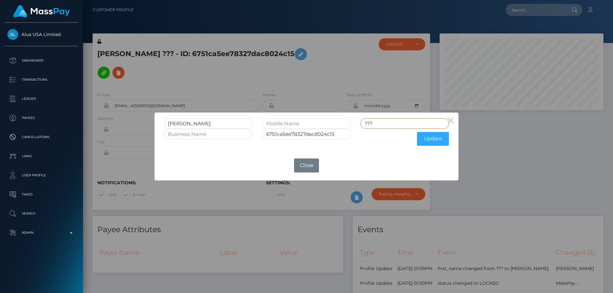
drag, startPoint x: 381, startPoint y: 120, endPoint x: 361, endPoint y: 127, distance: 20.4
click at [344, 127] on div "[PERSON_NAME] ???" at bounding box center [306, 123] width 295 height 11
paste input "[PERSON_NAME]"
type input "[PERSON_NAME]"
click at [434, 137] on button "Update" at bounding box center [433, 139] width 32 height 14
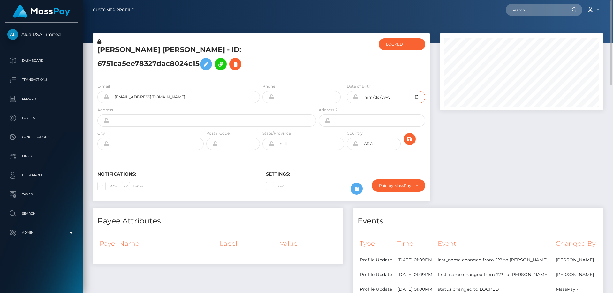
click at [415, 103] on input "date" at bounding box center [391, 97] width 67 height 12
type input "1988-08-15"
click at [460, 157] on div at bounding box center [521, 121] width 173 height 174
click at [408, 143] on icon "submit" at bounding box center [410, 139] width 8 height 8
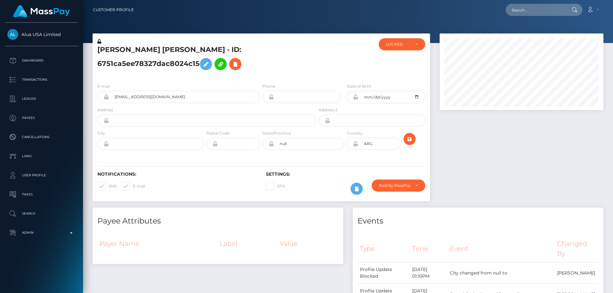
scroll to position [77, 164]
click at [100, 42] on icon at bounding box center [99, 41] width 4 height 4
click at [385, 188] on div "Paid by MassPay" at bounding box center [395, 185] width 32 height 5
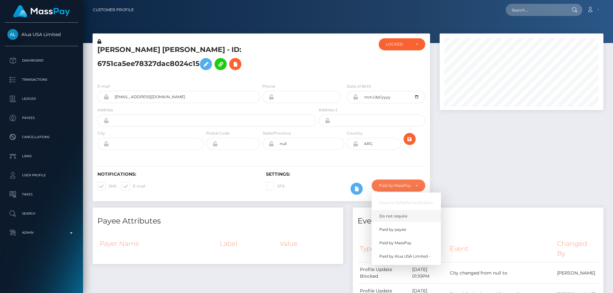
click at [397, 219] on span "Do not require" at bounding box center [393, 217] width 28 height 6
select select "0"
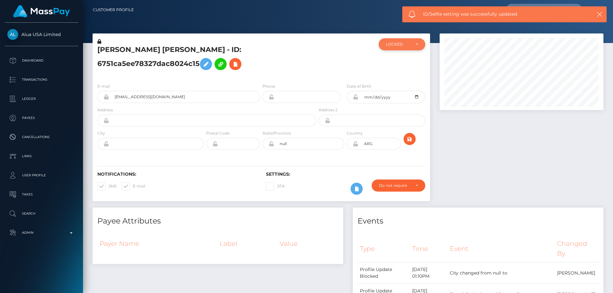
click at [390, 46] on div "LOCKED" at bounding box center [398, 44] width 25 height 5
click at [387, 65] on link "ACTIVE" at bounding box center [402, 62] width 47 height 12
select select "ACTIVE"
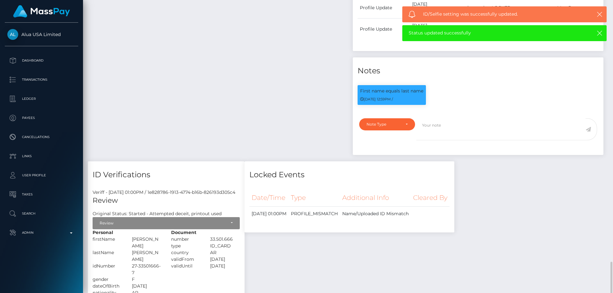
scroll to position [479, 0]
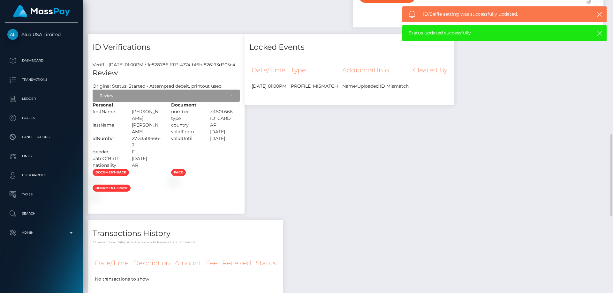
drag, startPoint x: 165, startPoint y: 103, endPoint x: 163, endPoint y: 110, distance: 7.3
click at [166, 98] on div "Review" at bounding box center [163, 95] width 126 height 5
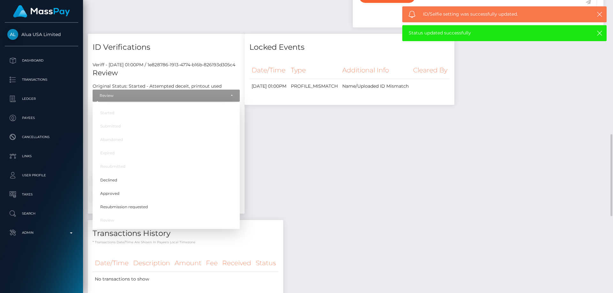
scroll to position [77, 164]
click at [119, 200] on link "Approved" at bounding box center [166, 194] width 147 height 12
select select "Approved"
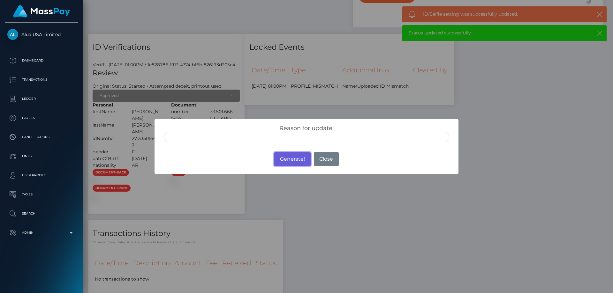
click at [295, 156] on button "Generate!" at bounding box center [292, 159] width 36 height 14
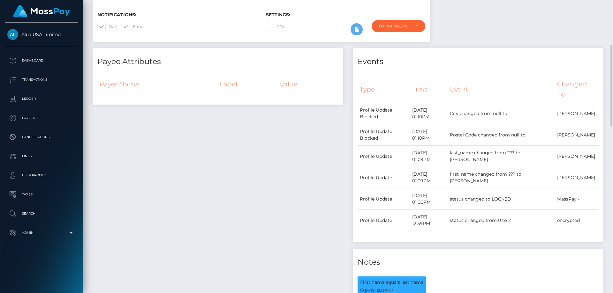
scroll to position [0, 0]
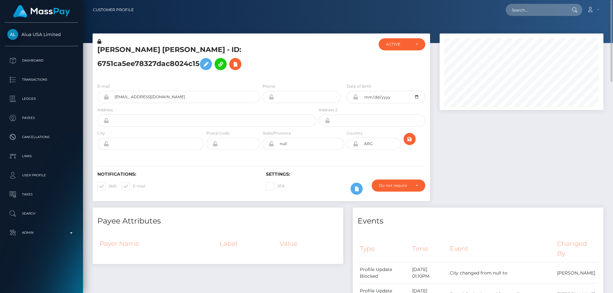
click at [201, 71] on h5 "[PERSON_NAME] [PERSON_NAME] - ID: 6751ca5ee78327dac8024c15" at bounding box center [204, 59] width 215 height 28
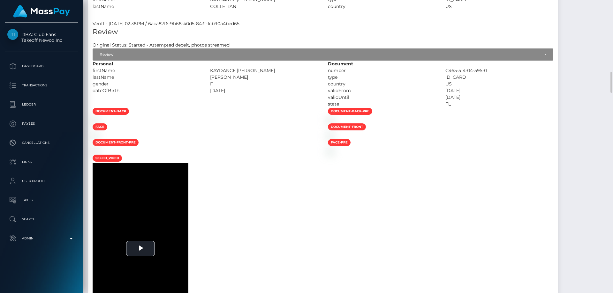
scroll to position [1117, 0]
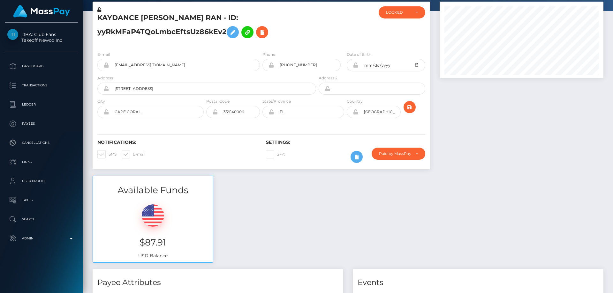
scroll to position [0, 0]
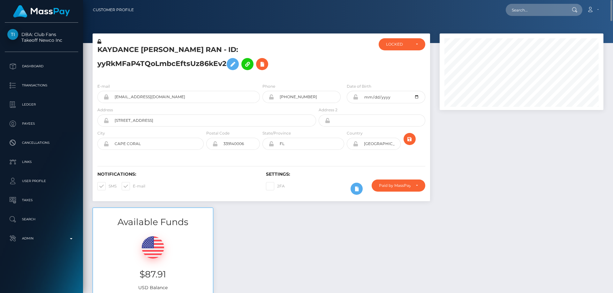
click at [100, 42] on icon at bounding box center [99, 41] width 4 height 4
click at [355, 97] on icon at bounding box center [355, 96] width 5 height 5
click at [356, 144] on icon at bounding box center [355, 143] width 5 height 5
click at [391, 208] on div "Available Funds $87.91 USD Balance" at bounding box center [348, 255] width 520 height 94
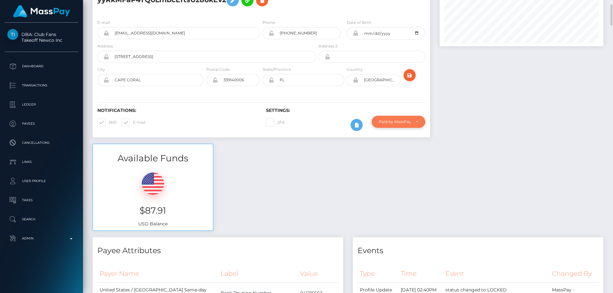
click at [396, 127] on div "Paid by MassPay" at bounding box center [399, 122] width 54 height 12
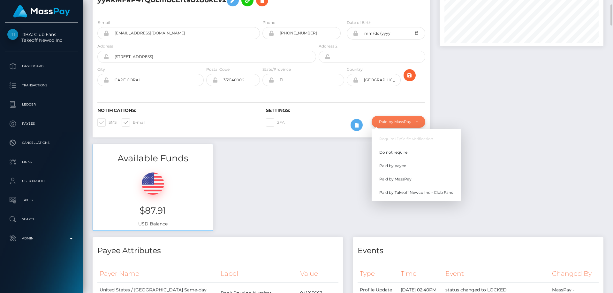
scroll to position [77, 164]
click at [392, 152] on span "Do not require" at bounding box center [393, 153] width 28 height 6
select select "0"
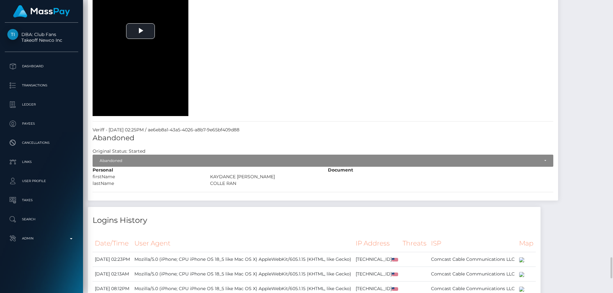
scroll to position [1788, 0]
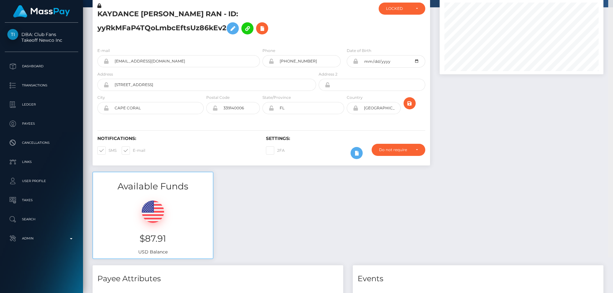
scroll to position [0, 0]
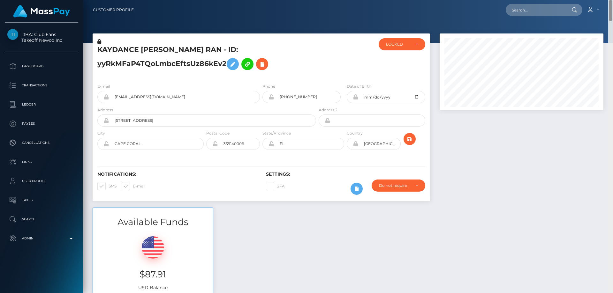
drag, startPoint x: 611, startPoint y: 172, endPoint x: 613, endPoint y: -39, distance: 210.7
click at [613, 0] on html "DBA: Club Fans Takeoff Newco Inc Dashboard Transactions Ledger Payees" at bounding box center [306, 146] width 613 height 293
click at [100, 42] on icon at bounding box center [99, 41] width 4 height 4
click at [229, 66] on button at bounding box center [233, 64] width 12 height 12
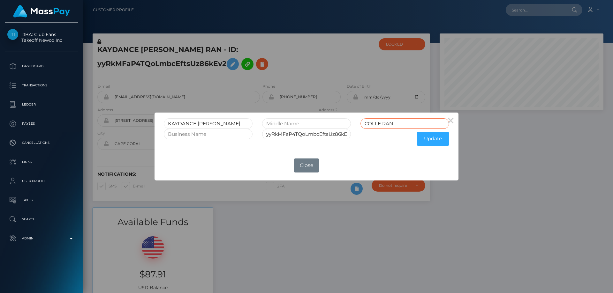
click at [384, 124] on input "COLLE RAN" at bounding box center [404, 123] width 89 height 11
type input "[PERSON_NAME]"
click at [429, 140] on button "Update" at bounding box center [433, 139] width 32 height 14
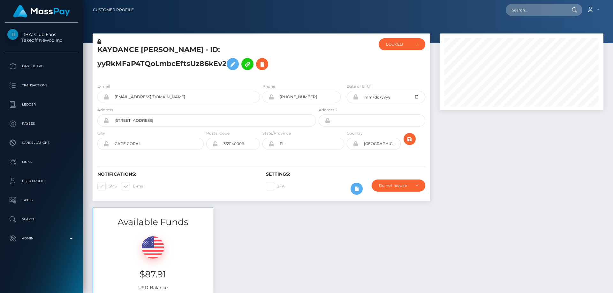
scroll to position [77, 164]
click at [100, 42] on icon at bounding box center [99, 41] width 4 height 4
click at [372, 66] on div at bounding box center [345, 58] width 56 height 40
click at [405, 44] on div "LOCKED" at bounding box center [398, 44] width 25 height 5
click at [401, 63] on link "ACTIVE" at bounding box center [402, 62] width 47 height 12
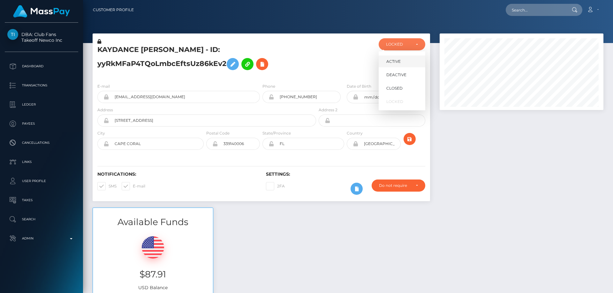
select select "ACTIVE"
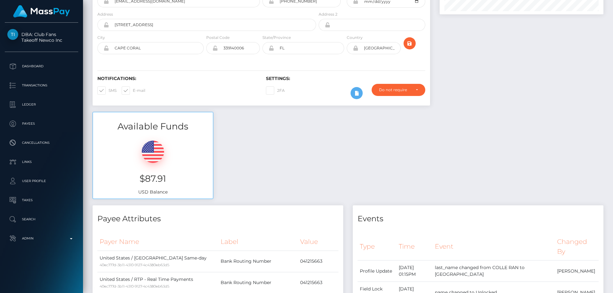
scroll to position [0, 0]
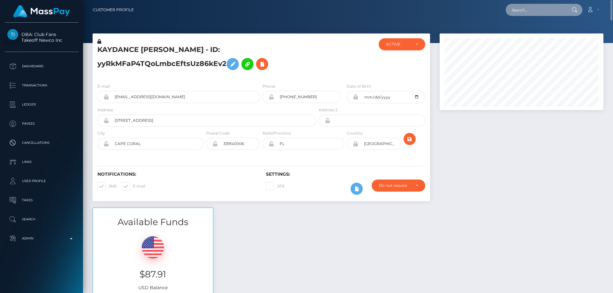
paste input "[PERSON_NAME] [PERSON_NAME]"
type input "[PERSON_NAME] [PERSON_NAME]"
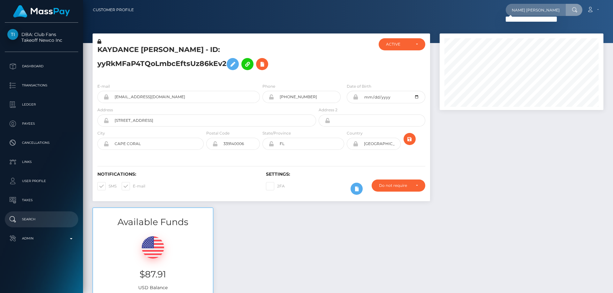
scroll to position [0, 0]
click at [36, 219] on p "Search" at bounding box center [41, 220] width 68 height 10
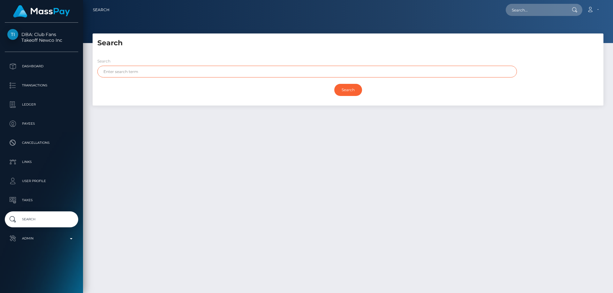
paste input "[PERSON_NAME] [PERSON_NAME]"
click at [334, 84] on input "Search" at bounding box center [348, 90] width 28 height 12
click at [353, 88] on input "Search" at bounding box center [348, 90] width 28 height 12
click at [285, 135] on div "Search Search [PERSON_NAME] [PERSON_NAME] Search Payouts - 0 results" at bounding box center [348, 161] width 530 height 254
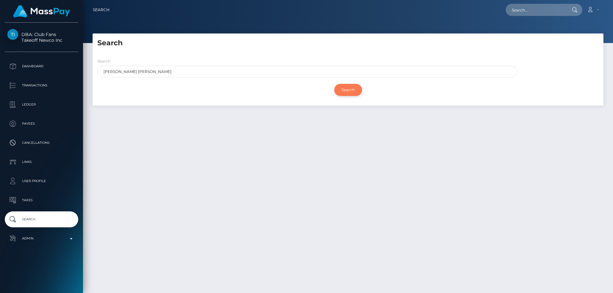
click at [348, 90] on input "Search" at bounding box center [348, 90] width 28 height 12
drag, startPoint x: 137, startPoint y: 71, endPoint x: 207, endPoint y: 73, distance: 70.0
click at [207, 73] on input "[PERSON_NAME] [PERSON_NAME]" at bounding box center [306, 72] width 419 height 12
click at [334, 84] on input "Search" at bounding box center [348, 90] width 28 height 12
click at [346, 88] on input "Search" at bounding box center [348, 90] width 28 height 12
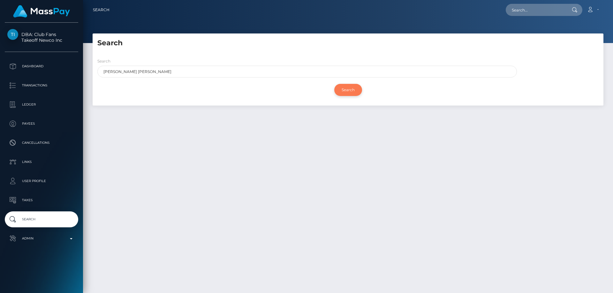
click at [341, 92] on input "Search" at bounding box center [348, 90] width 28 height 12
drag, startPoint x: 119, startPoint y: 70, endPoint x: 183, endPoint y: 74, distance: 64.6
click at [161, 74] on input "[PERSON_NAME] [PERSON_NAME]" at bounding box center [306, 72] width 419 height 12
type input "HELEN"
click at [334, 84] on input "Search" at bounding box center [348, 90] width 28 height 12
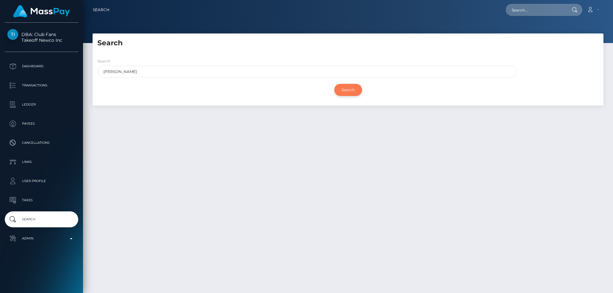
click at [336, 87] on input "Search" at bounding box center [348, 90] width 28 height 12
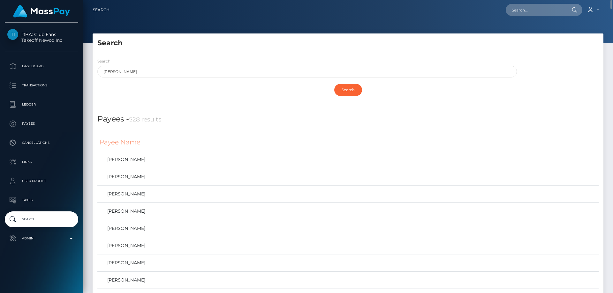
click at [278, 45] on h5 "Search" at bounding box center [347, 43] width 501 height 10
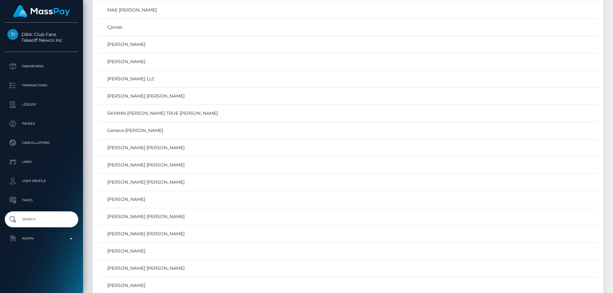
scroll to position [9010, 0]
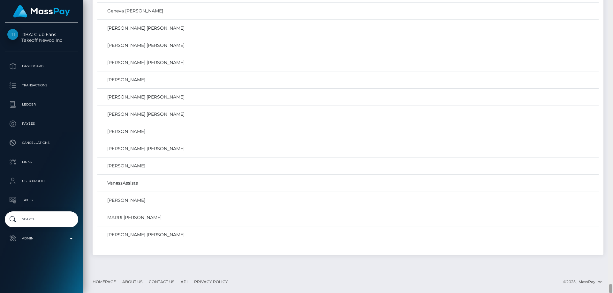
drag, startPoint x: 611, startPoint y: 84, endPoint x: 613, endPoint y: 306, distance: 221.6
click at [613, 293] on html "DBA: Club Fans Takeoff Newco Inc Dashboard Transactions Ledger Payees" at bounding box center [306, 146] width 613 height 293
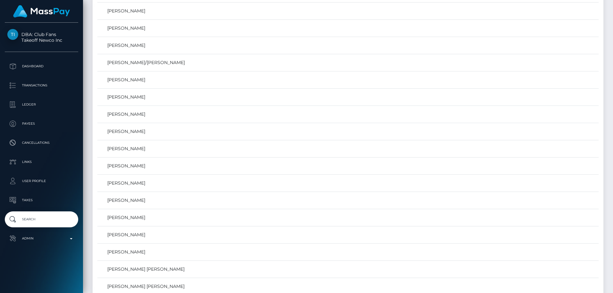
scroll to position [0, 0]
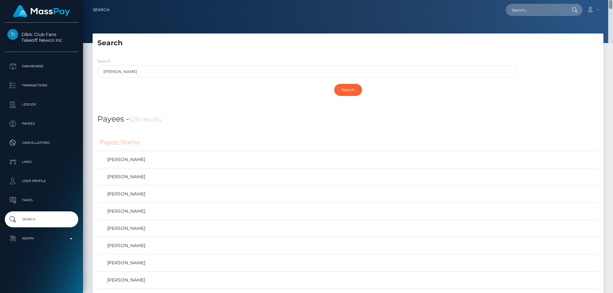
drag, startPoint x: 610, startPoint y: 37, endPoint x: 613, endPoint y: -27, distance: 64.6
click at [613, 0] on html "DBA: Club Fans Takeoff Newco Inc Dashboard Transactions Ledger Payees" at bounding box center [306, 146] width 613 height 293
drag, startPoint x: 516, startPoint y: 105, endPoint x: 500, endPoint y: 106, distance: 16.6
click at [516, 105] on div "Search HELEN Search" at bounding box center [348, 79] width 511 height 53
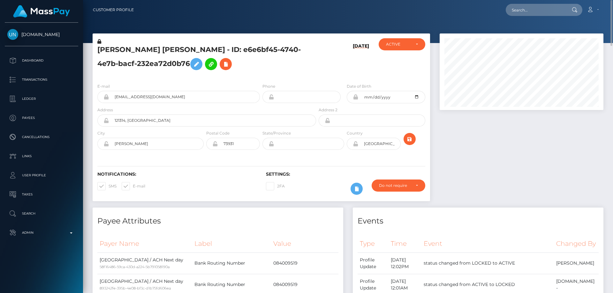
click at [174, 65] on h5 "HELEN VANESSA LONDONO ANDRADE - ID: e6e6bf45-4740-4e7b-bacf-232ea72d0b76" at bounding box center [204, 59] width 215 height 28
copy h5 "HELEN VANESSA LONDONO ANDRADE - ID: e6e6bf45-4740-4e7b-bacf-232ea72d0b76"
drag, startPoint x: 512, startPoint y: 156, endPoint x: 469, endPoint y: 155, distance: 42.5
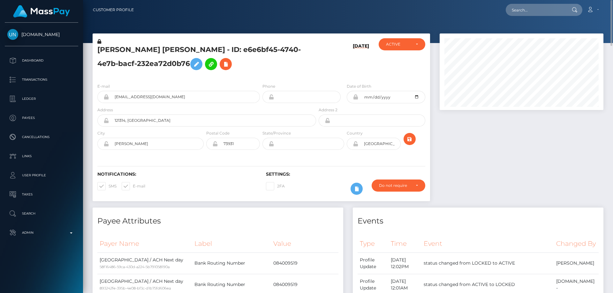
click at [510, 156] on div at bounding box center [521, 121] width 173 height 174
click at [303, 72] on h5 "HELEN VANESSA LONDONO ANDRADE - ID: e6e6bf45-4740-4e7b-bacf-232ea72d0b76" at bounding box center [204, 59] width 215 height 28
drag, startPoint x: 611, startPoint y: 248, endPoint x: 613, endPoint y: -21, distance: 268.5
click at [613, 0] on html "Unlockt.me Dashboard Transactions Ledger Payees Cancellations" at bounding box center [306, 146] width 613 height 293
paste input "Jhon Edinson Moreno Quiñones"
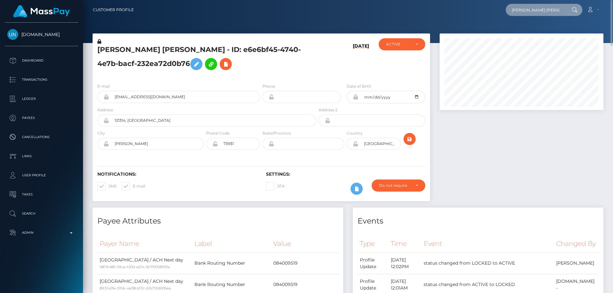
scroll to position [0, 14]
type input "Jhon Edinson Moreno Quiñones"
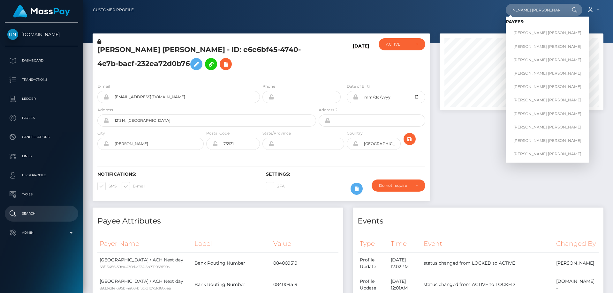
click at [36, 210] on p "Search" at bounding box center [41, 214] width 68 height 10
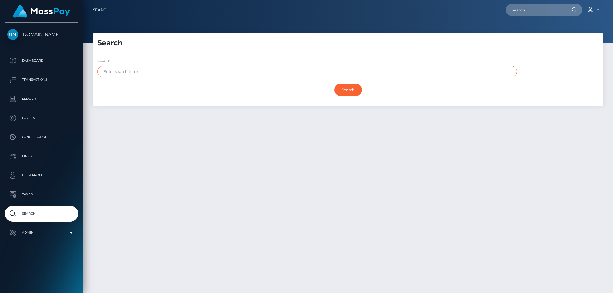
paste input "[PERSON_NAME] [PERSON_NAME]"
type input "[PERSON_NAME] [PERSON_NAME]"
click at [347, 91] on input "Search" at bounding box center [348, 90] width 28 height 12
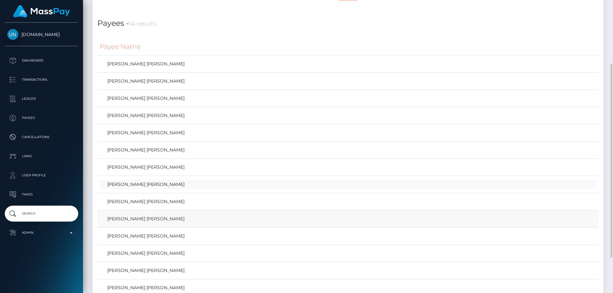
scroll to position [149, 0]
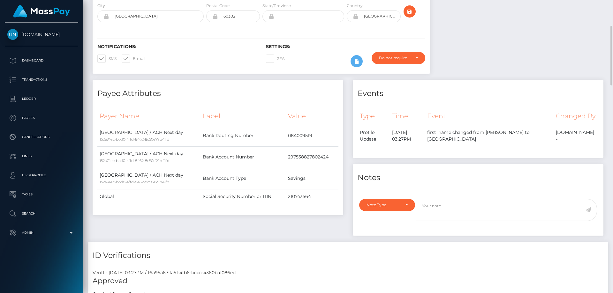
scroll to position [255, 0]
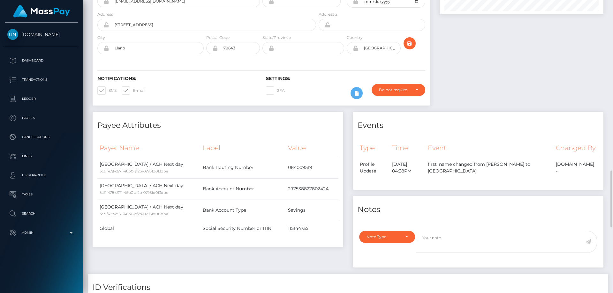
scroll to position [223, 0]
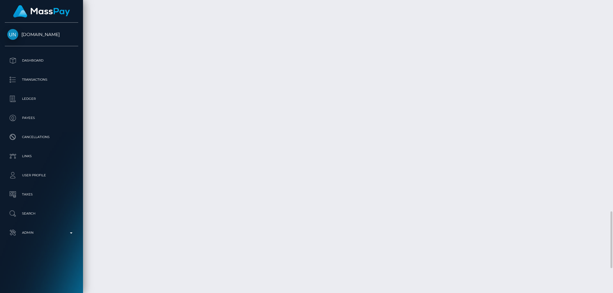
scroll to position [964, 0]
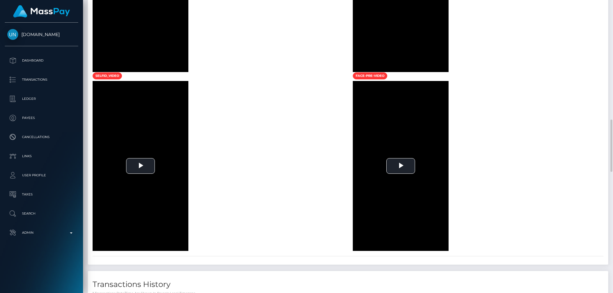
scroll to position [575, 0]
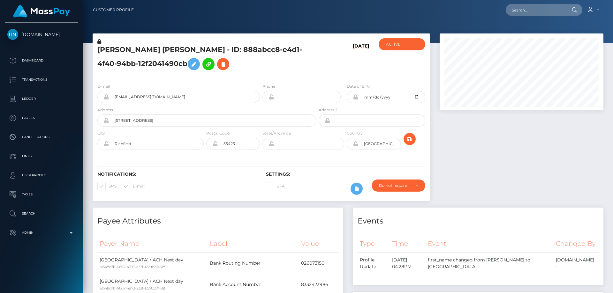
scroll to position [96, 0]
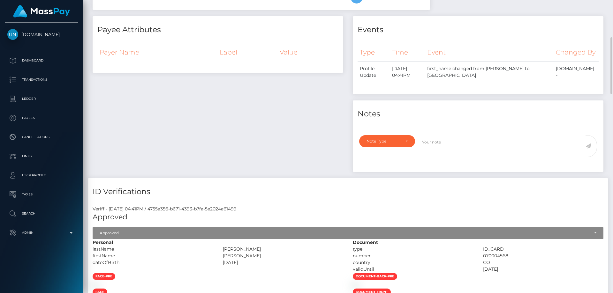
scroll to position [255, 0]
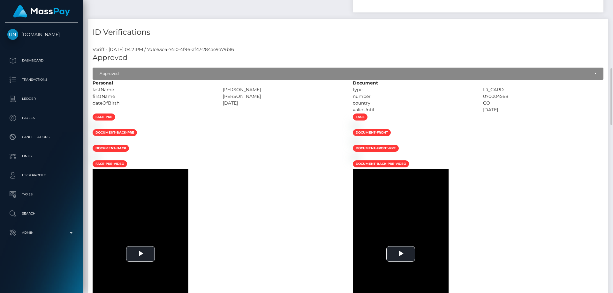
scroll to position [223, 0]
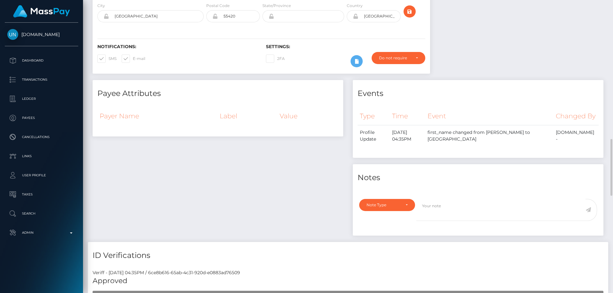
scroll to position [255, 0]
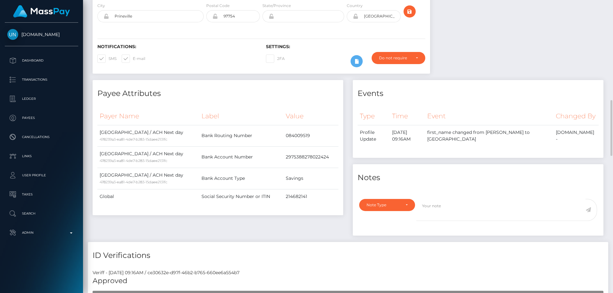
scroll to position [223, 0]
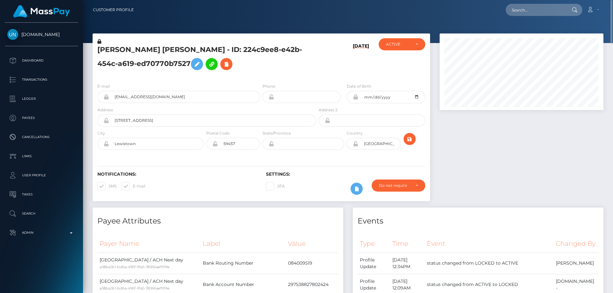
click at [139, 63] on h5 "[PERSON_NAME] [PERSON_NAME] - ID: 224c9ee8-e42b-454c-a619-ed70770b7527" at bounding box center [204, 59] width 215 height 28
copy h5 "[PERSON_NAME] [PERSON_NAME] - ID: 224c9ee8-e42b-454c-a619-ed70770b7527"
click at [163, 65] on h5 "JHON EDINSON MORENO QUIÑONES - ID: e5265304-083f-4904-ab10-34599b915e54" at bounding box center [204, 59] width 215 height 28
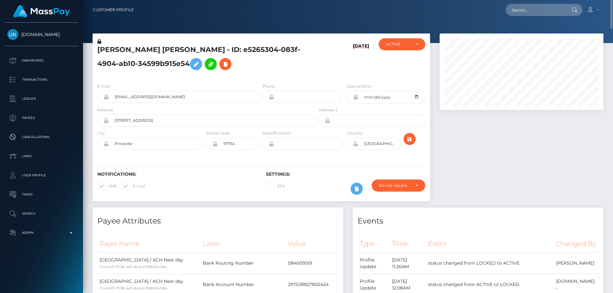
click at [163, 65] on h5 "JHON EDINSON MORENO QUIÑONES - ID: e5265304-083f-4904-ab10-34599b915e54" at bounding box center [204, 59] width 215 height 28
copy h5 "JHON EDINSON MORENO QUIÑONES - ID: e5265304-083f-4904-ab10-34599b915e54"
click at [123, 64] on h5 "[PERSON_NAME] [PERSON_NAME] - ID: 764faf46-2b2d-4e67-b10e-6b262ecadba2" at bounding box center [204, 59] width 215 height 28
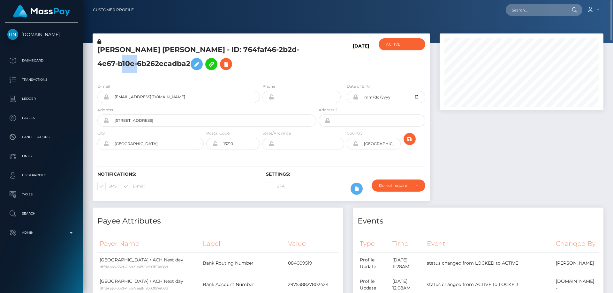
click at [123, 64] on h5 "[PERSON_NAME] [PERSON_NAME] - ID: 764faf46-2b2d-4e67-b10e-6b262ecadba2" at bounding box center [204, 59] width 215 height 28
copy h5 "[PERSON_NAME] [PERSON_NAME] - ID: 764faf46-2b2d-4e67-b10e-6b262ecadba2"
drag, startPoint x: 486, startPoint y: 180, endPoint x: 448, endPoint y: 143, distance: 53.3
click at [486, 180] on div at bounding box center [521, 121] width 173 height 174
click at [155, 66] on h5 "JHON EDINSON MORENO QUIÑONES - ID: fafb27e5-74f9-4ace-9ff8-cff65e1f8b82" at bounding box center [204, 59] width 215 height 28
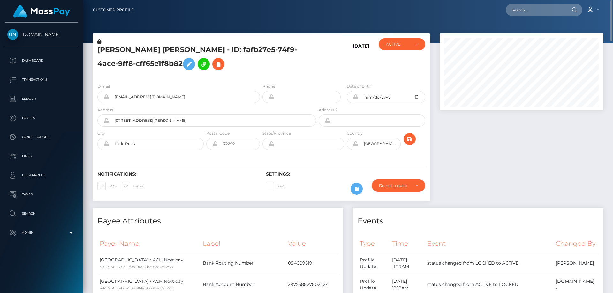
click at [155, 66] on h5 "JHON EDINSON MORENO QUIÑONES - ID: fafb27e5-74f9-4ace-9ff8-cff65e1f8b82" at bounding box center [204, 59] width 215 height 28
copy h5 "JHON EDINSON MORENO QUIÑONES - ID: fafb27e5-74f9-4ace-9ff8-cff65e1f8b82"
click at [148, 67] on h5 "[PERSON_NAME] [PERSON_NAME] - ID: 814cbb04-8b9c-4aae-846a-4ea326633b86" at bounding box center [204, 59] width 215 height 28
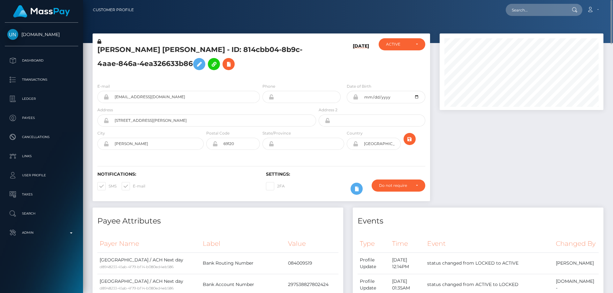
click at [148, 67] on h5 "[PERSON_NAME] [PERSON_NAME] - ID: 814cbb04-8b9c-4aae-846a-4ea326633b86" at bounding box center [204, 59] width 215 height 28
copy h5 "JHON EDINSON MORENO QUIÑONES - ID: 814cbb04-8b9c-4aae-846a-4ea326633b86"
drag, startPoint x: 506, startPoint y: 166, endPoint x: 498, endPoint y: 164, distance: 8.2
click at [506, 166] on div at bounding box center [521, 121] width 173 height 174
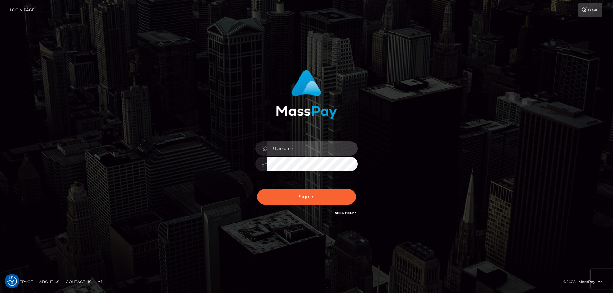
type input "[PERSON_NAME].Cirnat"
click at [354, 188] on div at bounding box center [298, 207] width 131 height 73
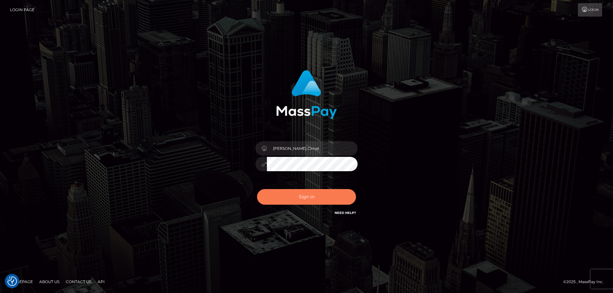
click at [320, 199] on button "Sign in" at bounding box center [306, 197] width 99 height 16
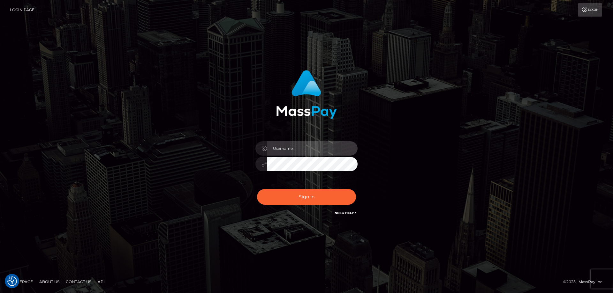
type input "[PERSON_NAME].Cirnat"
click at [352, 188] on div at bounding box center [298, 207] width 131 height 73
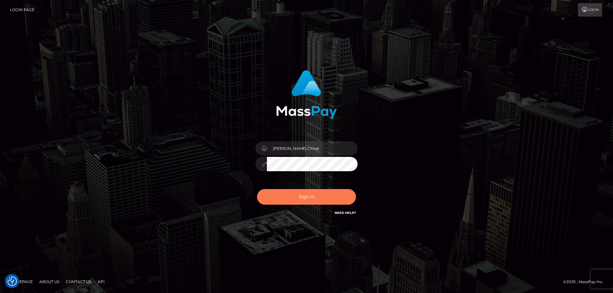
click at [308, 199] on button "Sign in" at bounding box center [306, 197] width 99 height 16
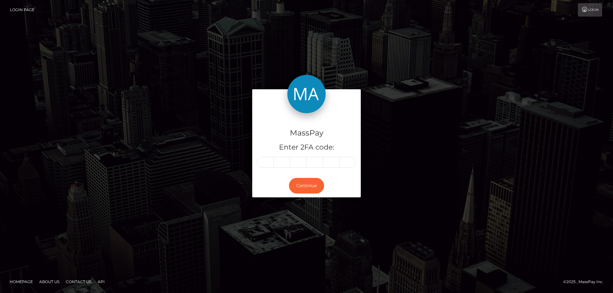
click at [267, 163] on input "text" at bounding box center [265, 162] width 17 height 11
type input "8"
type input "7"
type input "8"
type input "2"
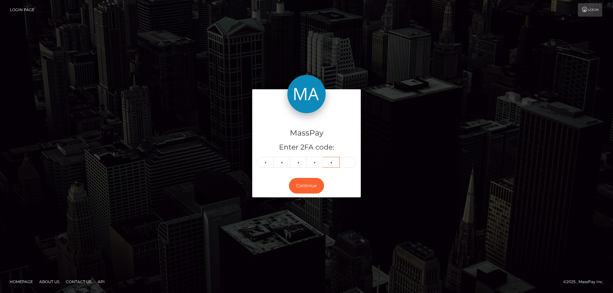
type input "9"
type input "7"
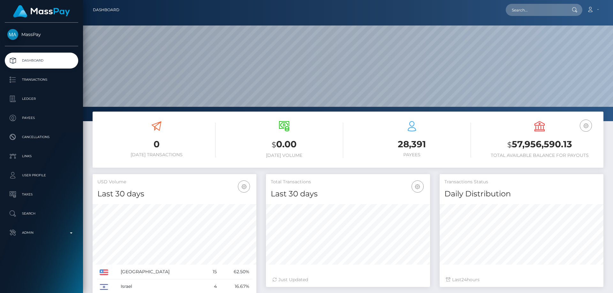
scroll to position [113, 164]
drag, startPoint x: 540, startPoint y: 15, endPoint x: 537, endPoint y: 14, distance: 3.9
paste input "poact_AfndgPRvTEOs"
type input "poact_AfndgPRvTEOs"
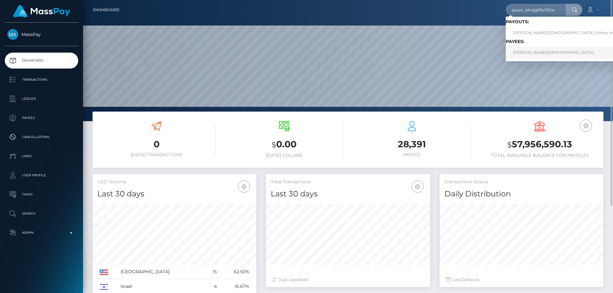
click at [543, 52] on link "ADAM CHAHMI" at bounding box center [567, 53] width 122 height 12
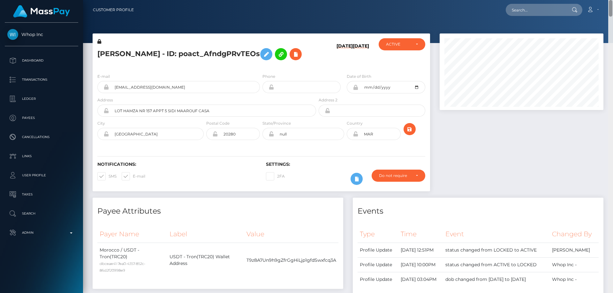
drag, startPoint x: 610, startPoint y: 44, endPoint x: 611, endPoint y: -29, distance: 73.1
click at [611, 0] on html "Whop Inc Dashboard Transactions Ledger Payees Cancellations Links" at bounding box center [306, 146] width 613 height 293
click at [292, 55] on icon at bounding box center [296, 54] width 8 height 8
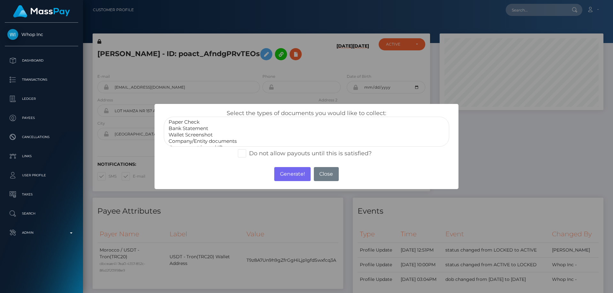
select select "Wallet Screenshot"
click at [193, 135] on option "Wallet Screenshot" at bounding box center [306, 135] width 277 height 6
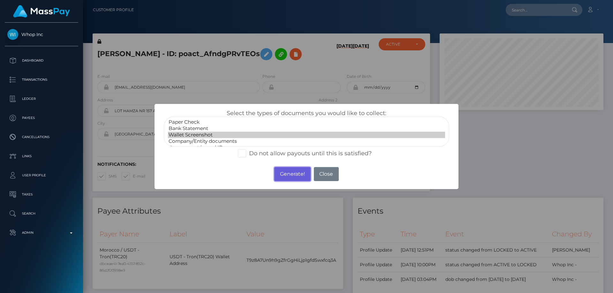
click at [281, 176] on button "Generate!" at bounding box center [292, 174] width 36 height 14
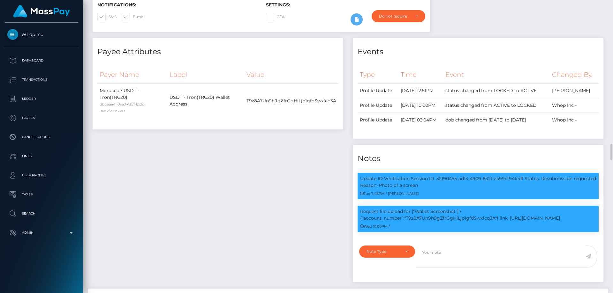
scroll to position [287, 0]
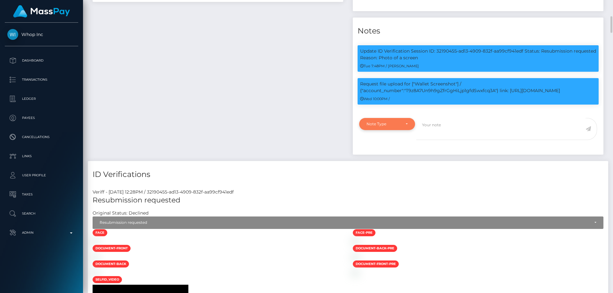
click at [384, 130] on div "Note Type" at bounding box center [387, 124] width 56 height 12
click at [379, 158] on span "Compliance" at bounding box center [378, 155] width 23 height 6
select select "COMPLIANCE"
click at [429, 94] on p "Request file upload for ["Wallet Screenshot"] / {"account_number":"T9z8A7Un9h9g…" at bounding box center [478, 87] width 236 height 13
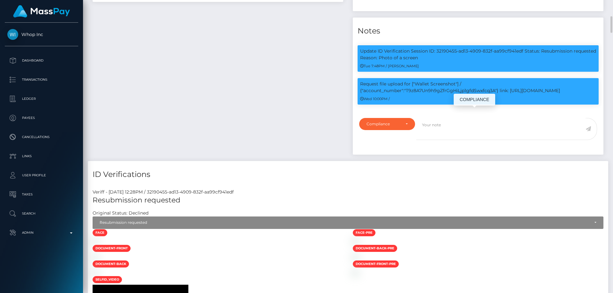
click at [429, 94] on p "Request file upload for ["Wallet Screenshot"] / {"account_number":"T9z8A7Un9h9g…" at bounding box center [478, 87] width 236 height 13
copy p "T9z8A7Un9h9gZfrGgHiLjp1gfdSwxfcq3A"
drag, startPoint x: 443, startPoint y: 157, endPoint x: 428, endPoint y: 161, distance: 15.3
click at [428, 140] on textarea at bounding box center [500, 129] width 169 height 22
paste textarea "T9z8A7Un9h9gZfrGgHiLjp1gfdSwxfcq3A"
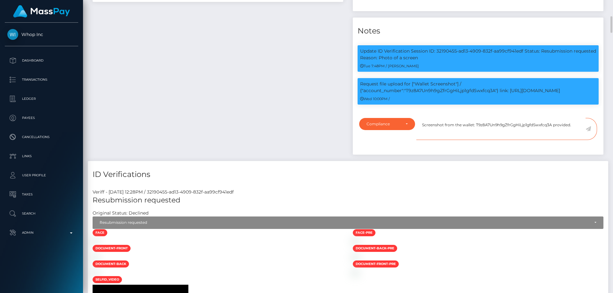
type textarea "Screenshot from the wallet: T9z8A7Un9h9gZfrGgHiLjp1gfdSwxfcq3A provided."
click at [589, 132] on icon at bounding box center [588, 128] width 5 height 5
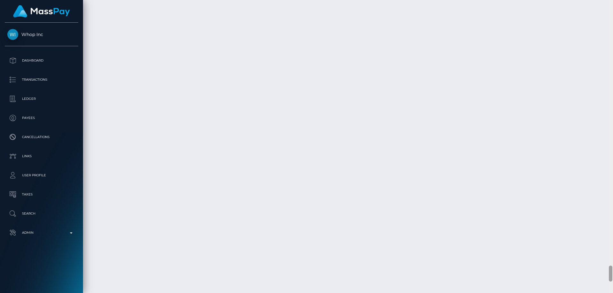
scroll to position [4860, 0]
drag, startPoint x: 610, startPoint y: 149, endPoint x: 613, endPoint y: 274, distance: 124.5
click at [613, 274] on div at bounding box center [610, 146] width 5 height 293
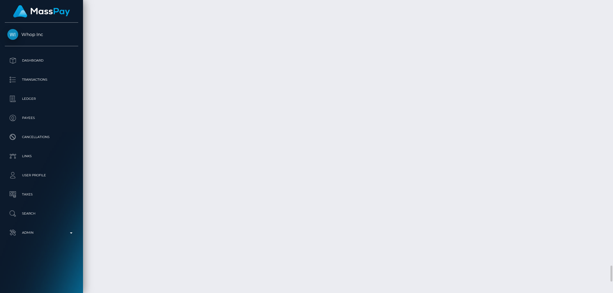
checkbox input "true"
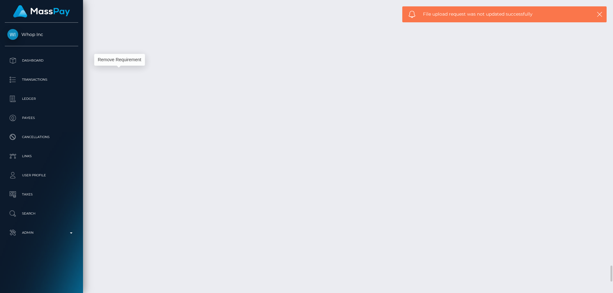
scroll to position [77, 164]
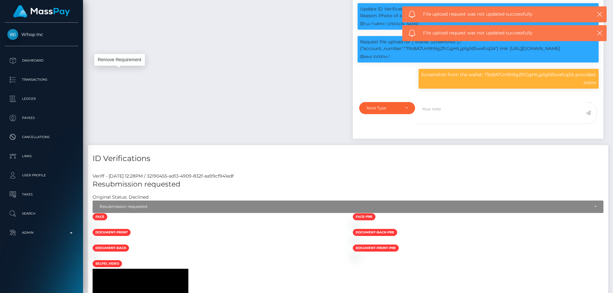
scroll to position [0, 0]
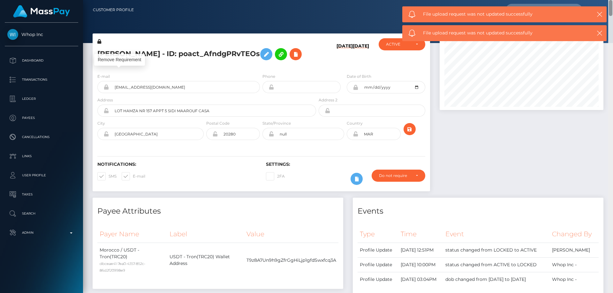
drag, startPoint x: 610, startPoint y: 274, endPoint x: 613, endPoint y: -35, distance: 308.7
click at [613, 0] on html "Whop Inc Dashboard Transactions Ledger Payees Cancellations Links" at bounding box center [306, 146] width 613 height 293
click at [168, 55] on h5 "ADAM CHAHMI - ID: poact_AfndgPRvTEOs" at bounding box center [204, 54] width 215 height 19
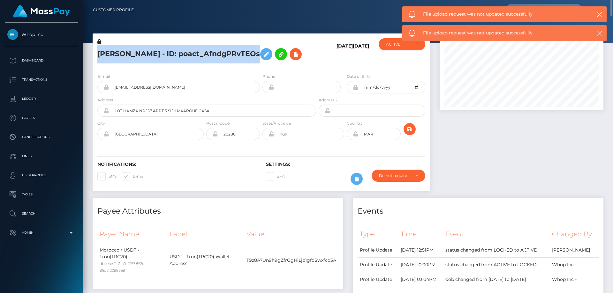
click at [168, 55] on h5 "ADAM CHAHMI - ID: poact_AfndgPRvTEOs" at bounding box center [204, 54] width 215 height 19
copy h5 "ADAM CHAHMI - ID: poact_AfndgPRvTEOs"
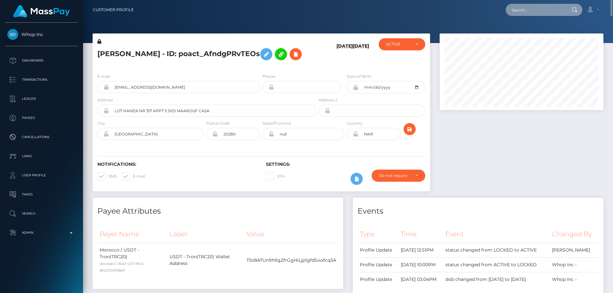
paste input "[EMAIL_ADDRESS][DOMAIN_NAME]"
type input "[EMAIL_ADDRESS][DOMAIN_NAME]"
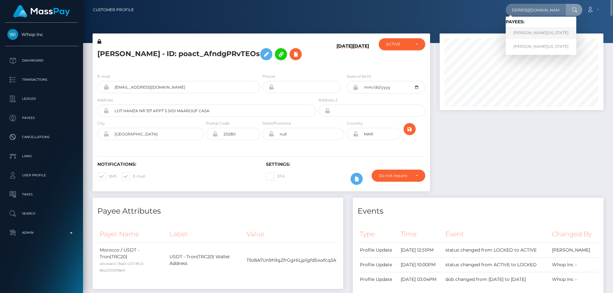
click at [526, 32] on link "Lucinda Washington" at bounding box center [541, 33] width 71 height 12
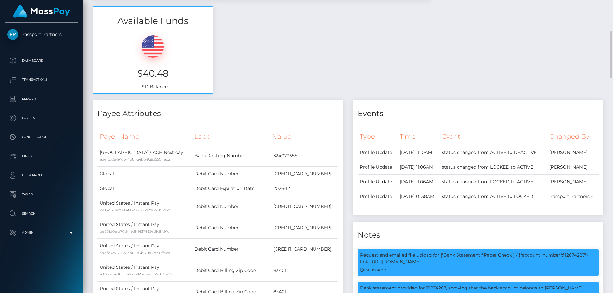
scroll to position [32, 0]
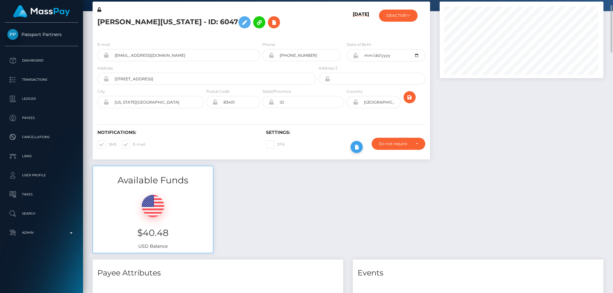
click at [359, 145] on icon at bounding box center [357, 147] width 8 height 8
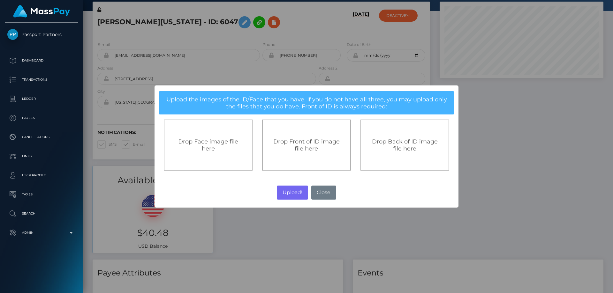
click at [301, 140] on span "Drop Front of ID image file here" at bounding box center [306, 145] width 66 height 14
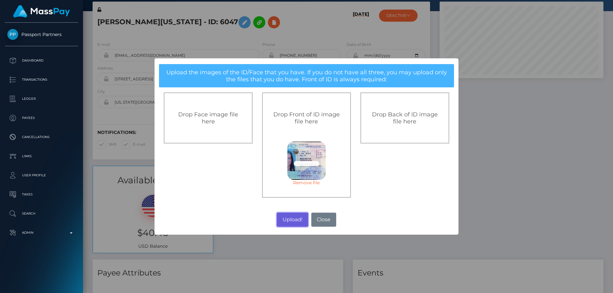
click at [295, 218] on button "Upload!" at bounding box center [292, 220] width 31 height 14
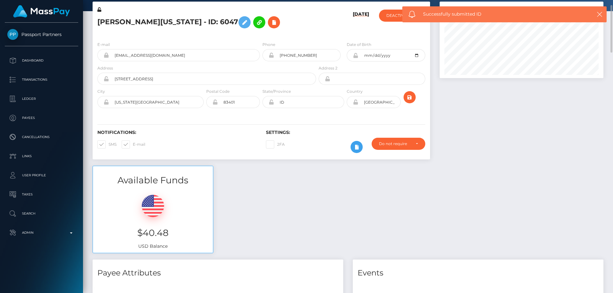
scroll to position [0, 0]
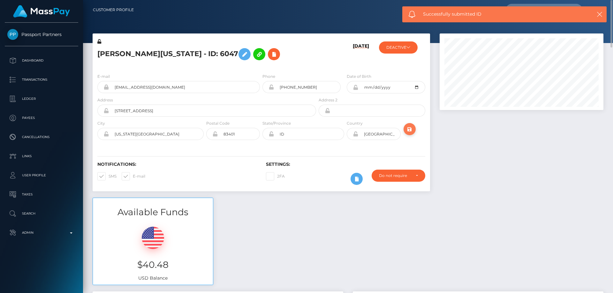
click at [411, 126] on icon "submit" at bounding box center [410, 129] width 8 height 8
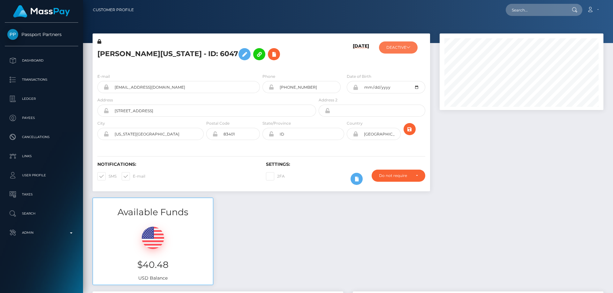
click at [399, 49] on button "DEACTIVE" at bounding box center [398, 48] width 39 height 12
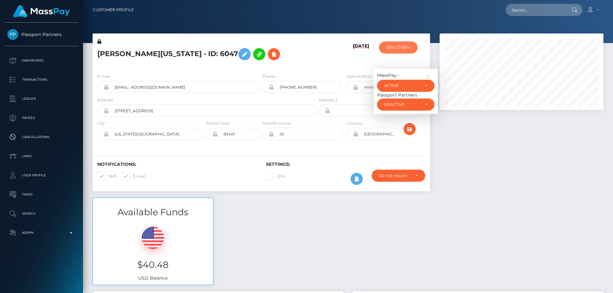
scroll to position [77, 164]
click at [416, 103] on div "DEACTIVE" at bounding box center [401, 104] width 35 height 5
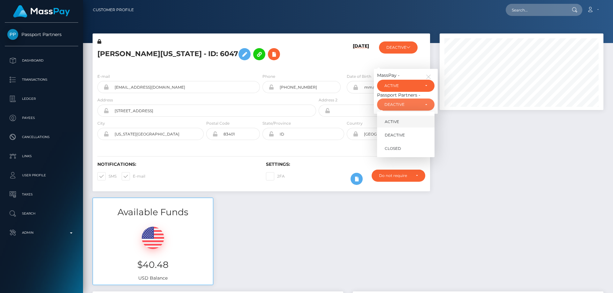
click at [411, 119] on link "ACTIVE" at bounding box center [405, 122] width 57 height 12
select select "ACTIVE"
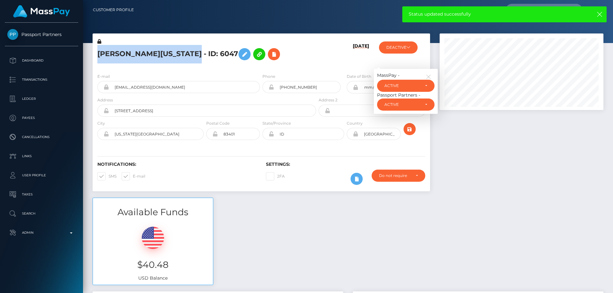
drag, startPoint x: 208, startPoint y: 52, endPoint x: 96, endPoint y: 53, distance: 111.1
click at [96, 53] on div "LUCINDA ROSE WASHINGTON - ID: 6047" at bounding box center [205, 53] width 225 height 30
copy h5 "LUCINDA ROSE WASHINGTON"
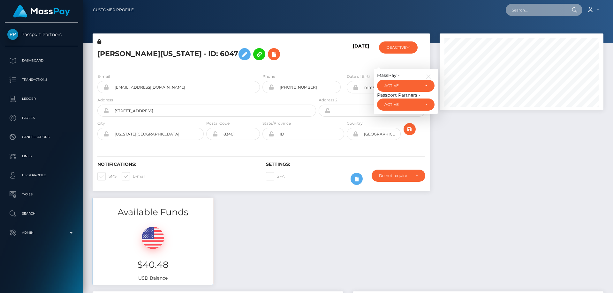
paste input "poact_tvnPUFCEC9ja"
type input "poact_tvnPUFCEC9ja"
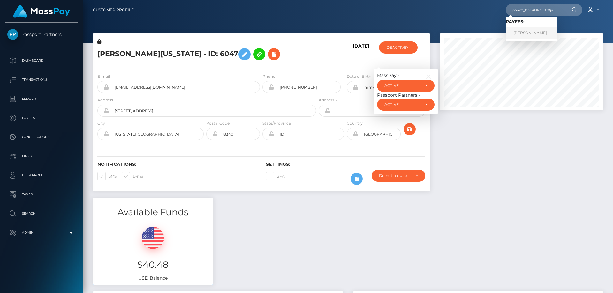
click at [524, 29] on link "SUBRATA MAITY" at bounding box center [531, 33] width 51 height 12
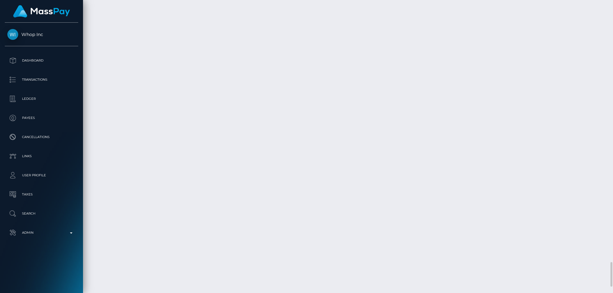
scroll to position [3204, 0]
drag, startPoint x: 608, startPoint y: 279, endPoint x: 613, endPoint y: 229, distance: 50.3
click at [613, 229] on div at bounding box center [610, 146] width 5 height 293
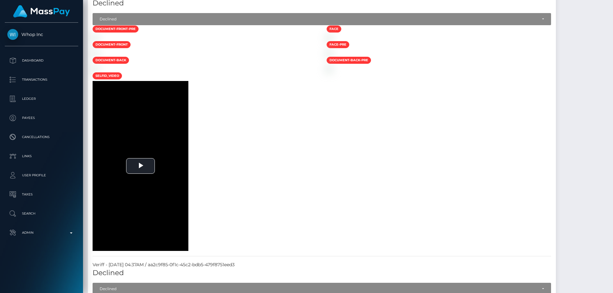
scroll to position [0, 0]
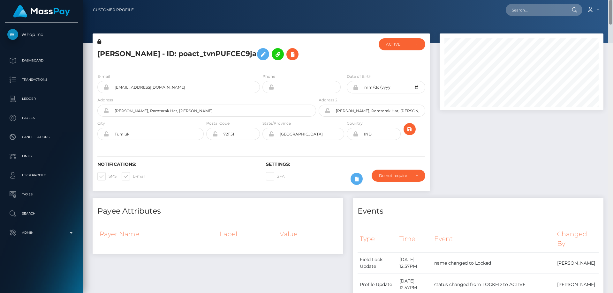
drag, startPoint x: 610, startPoint y: 279, endPoint x: 613, endPoint y: 0, distance: 279.7
click at [613, 0] on html "Whop Inc Dashboard Transactions Ledger Payees Cancellations Links" at bounding box center [306, 146] width 613 height 293
click at [149, 50] on h5 "SUBRATA MAITY - ID: poact_tvnPUFCEC9ja" at bounding box center [204, 54] width 215 height 19
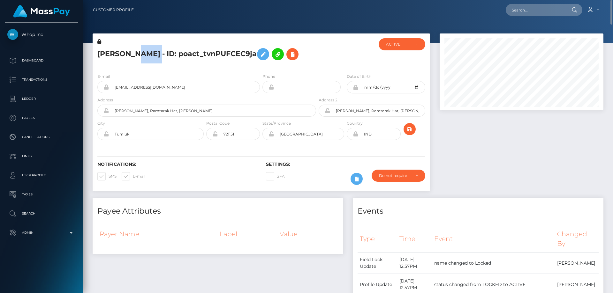
copy h5 "SUBRATA MAITY - ID: poact_tvnPUFCEC9ja"
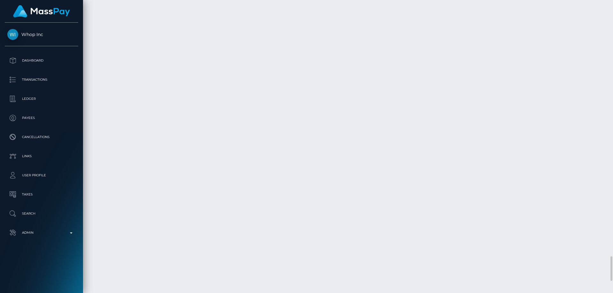
scroll to position [2809, 0]
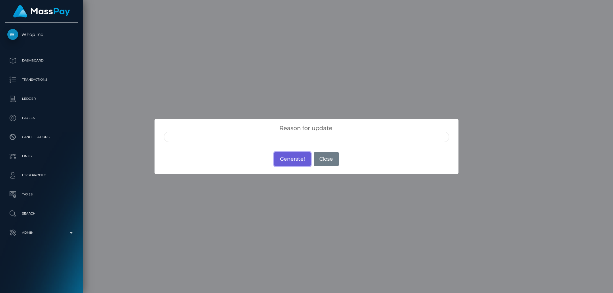
click at [291, 161] on button "Generate!" at bounding box center [292, 159] width 36 height 14
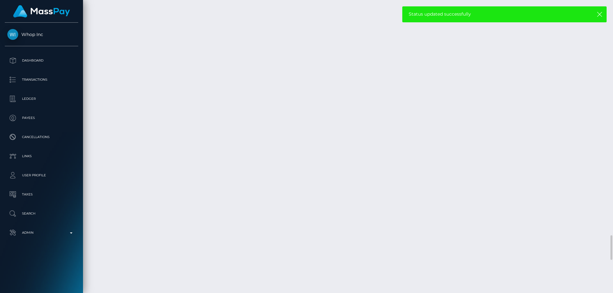
select select "Approved"
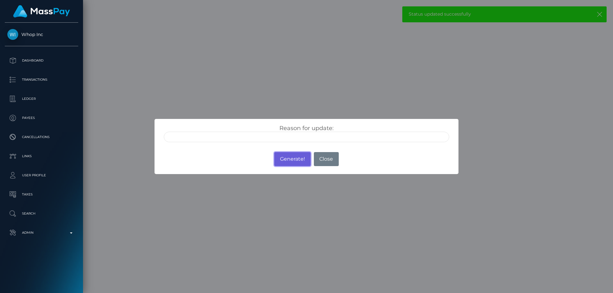
click at [293, 154] on button "Generate!" at bounding box center [292, 159] width 36 height 14
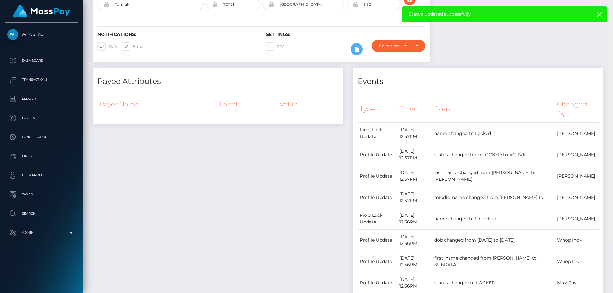
scroll to position [80, 0]
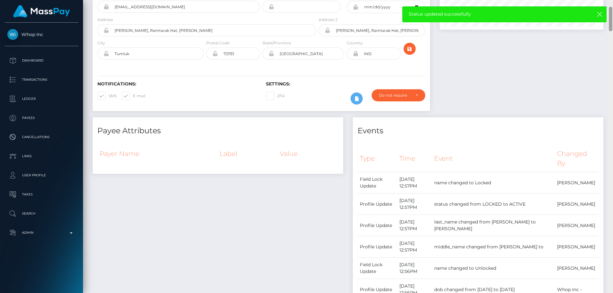
drag, startPoint x: 611, startPoint y: 194, endPoint x: 607, endPoint y: 22, distance: 172.8
click at [607, 22] on div "Customer Profile Loading... Loading..." at bounding box center [348, 146] width 530 height 293
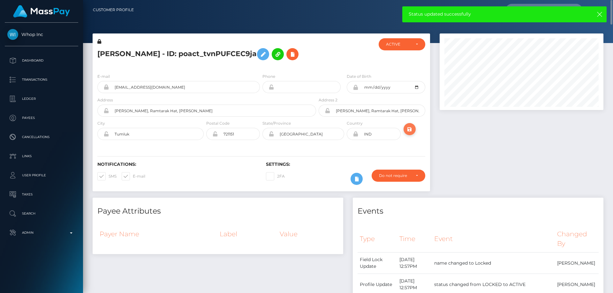
click at [409, 130] on icon "submit" at bounding box center [410, 129] width 8 height 8
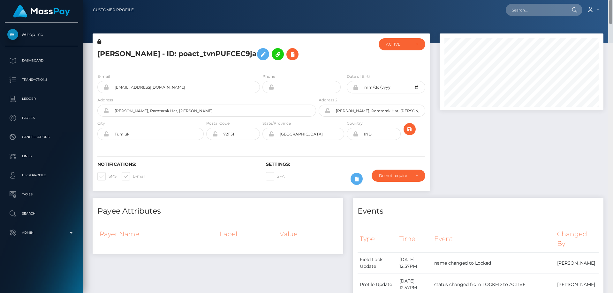
drag, startPoint x: 609, startPoint y: 68, endPoint x: 613, endPoint y: -25, distance: 92.6
click at [613, 0] on html "Whop Inc Dashboard Transactions Ledger Payees Cancellations Links" at bounding box center [306, 146] width 613 height 293
drag, startPoint x: 530, startPoint y: 10, endPoint x: 525, endPoint y: 8, distance: 5.5
paste input "[EMAIL_ADDRESS][DOMAIN_NAME]"
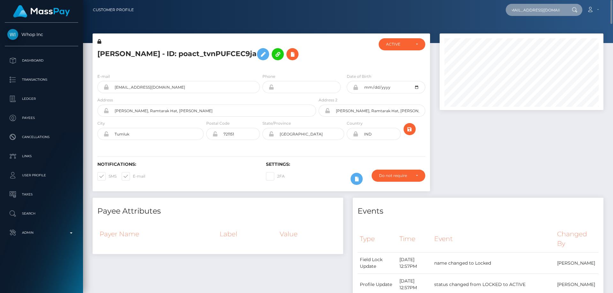
type input "[EMAIL_ADDRESS][DOMAIN_NAME]"
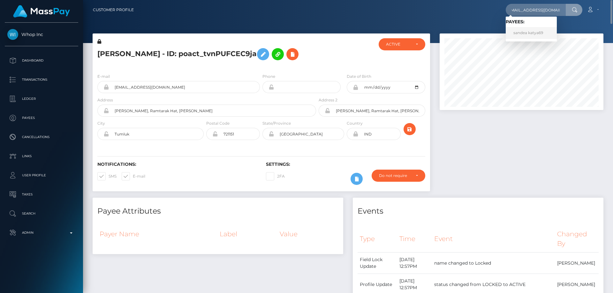
click at [525, 35] on link "sandea katya69" at bounding box center [531, 33] width 51 height 12
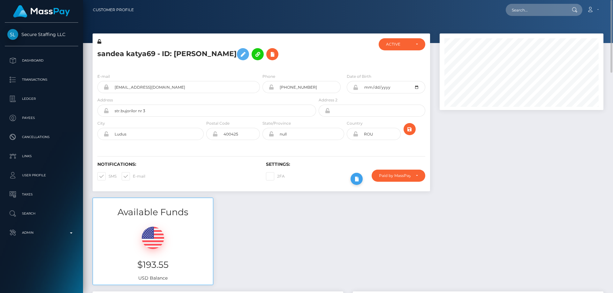
click at [358, 181] on icon at bounding box center [357, 179] width 8 height 8
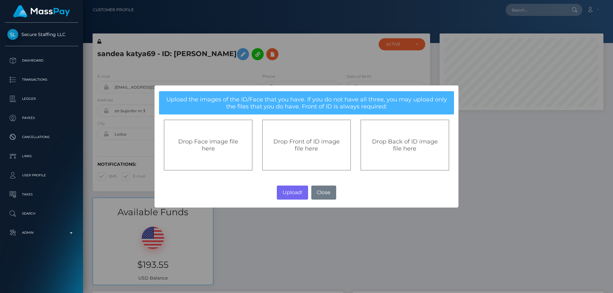
click at [306, 153] on div "Drop Front of ID image file here" at bounding box center [306, 145] width 89 height 51
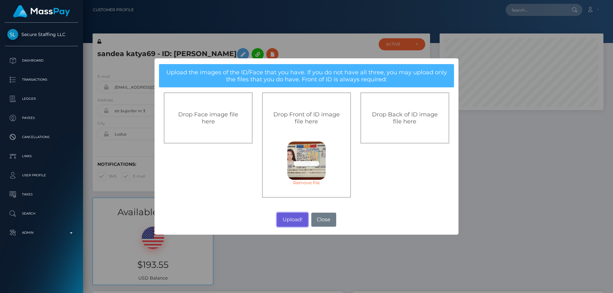
click at [288, 220] on button "Upload!" at bounding box center [292, 220] width 31 height 14
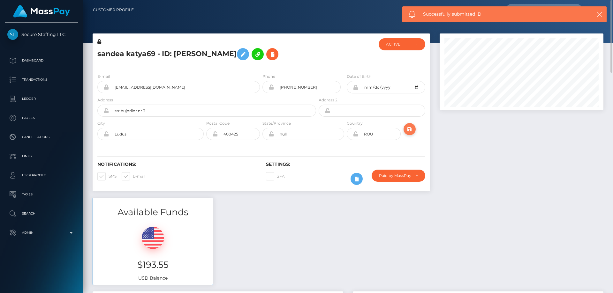
click at [410, 125] on icon "submit" at bounding box center [410, 129] width 8 height 8
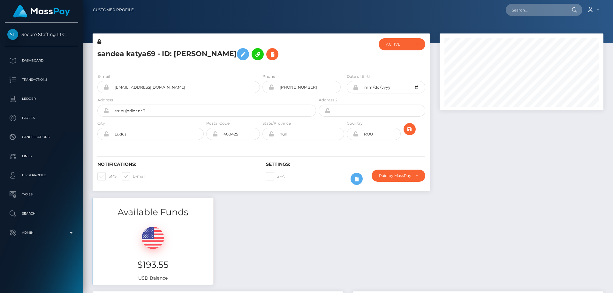
scroll to position [77, 164]
drag, startPoint x: 0, startPoint y: 0, endPoint x: 407, endPoint y: 128, distance: 426.5
click at [407, 128] on icon "submit" at bounding box center [410, 129] width 8 height 8
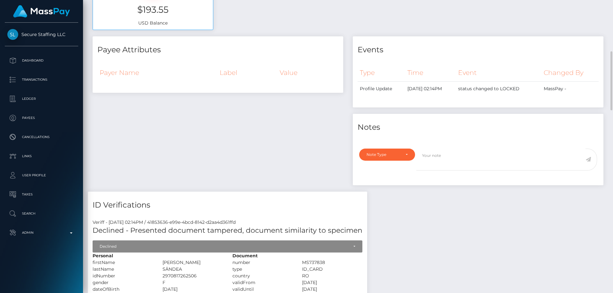
scroll to position [383, 0]
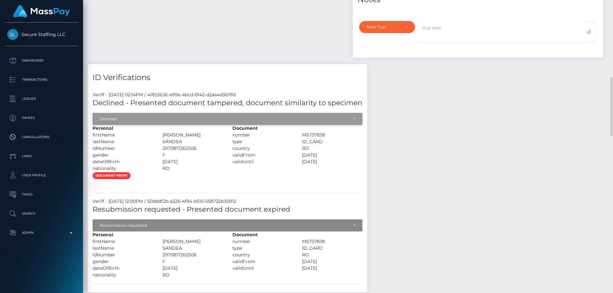
click at [188, 121] on div "Declined" at bounding box center [224, 119] width 249 height 5
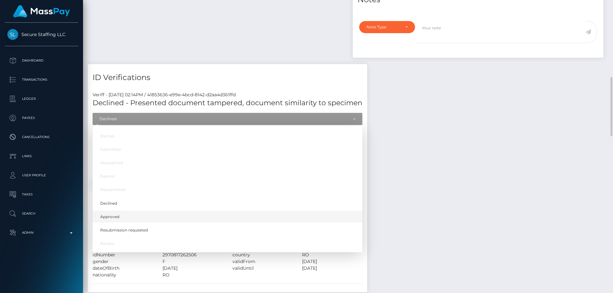
click at [111, 216] on span "Approved" at bounding box center [109, 217] width 19 height 6
select select "Approved"
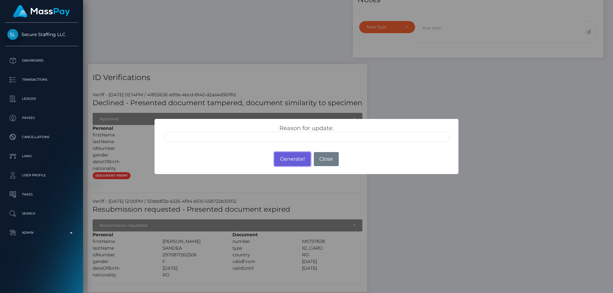
click at [290, 157] on button "Generate!" at bounding box center [292, 159] width 36 height 14
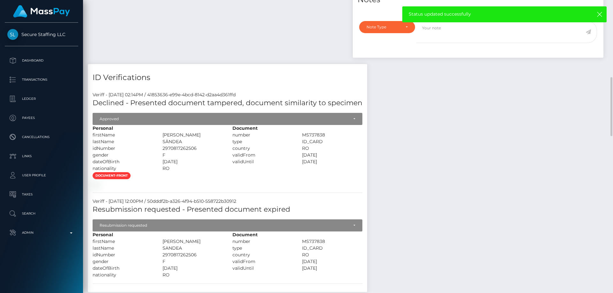
drag, startPoint x: 184, startPoint y: 132, endPoint x: 154, endPoint y: 132, distance: 29.7
click at [154, 132] on div "firstName [PERSON_NAME]" at bounding box center [158, 135] width 140 height 7
copy div "[PERSON_NAME]"
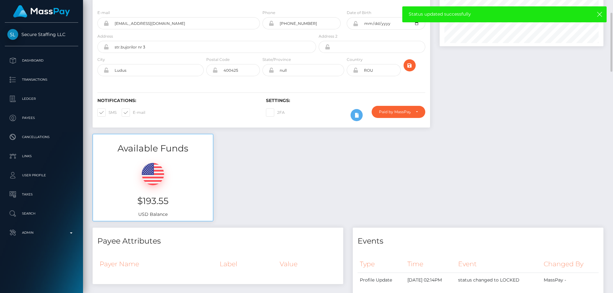
scroll to position [0, 0]
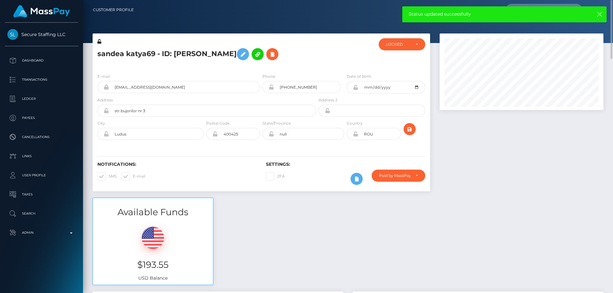
click at [144, 62] on h5 "sandea katya69 - ID: [PERSON_NAME]" at bounding box center [204, 54] width 215 height 19
click at [247, 53] on icon at bounding box center [243, 54] width 8 height 8
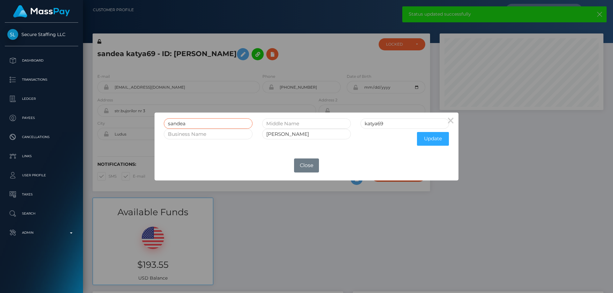
drag, startPoint x: 196, startPoint y: 121, endPoint x: 153, endPoint y: 125, distance: 42.9
click at [153, 125] on div "× sandea katya69 Navinia- Ana Sandea Update OK No Close" at bounding box center [306, 146] width 613 height 293
paste input "[PERSON_NAME]"
type input "[PERSON_NAME]"
click at [435, 141] on button "Update" at bounding box center [433, 139] width 32 height 14
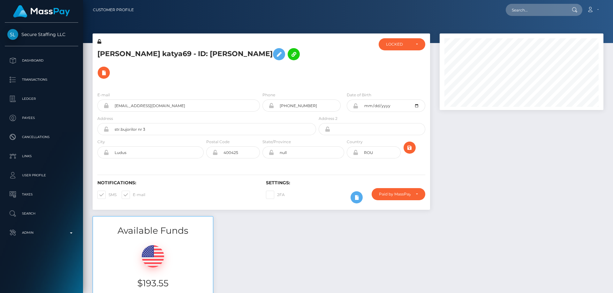
scroll to position [77, 164]
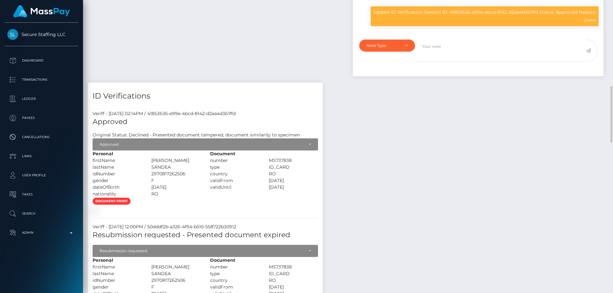
drag, startPoint x: 0, startPoint y: 0, endPoint x: 178, endPoint y: 168, distance: 244.3
click at [178, 168] on div "SÄNDEA" at bounding box center [176, 167] width 59 height 7
drag, startPoint x: 153, startPoint y: 167, endPoint x: 149, endPoint y: 167, distance: 3.8
click at [149, 167] on div "SÄNDEA" at bounding box center [176, 167] width 59 height 7
copy div "SÄNDEA"
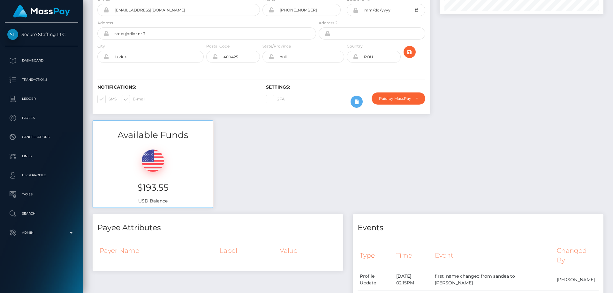
scroll to position [0, 0]
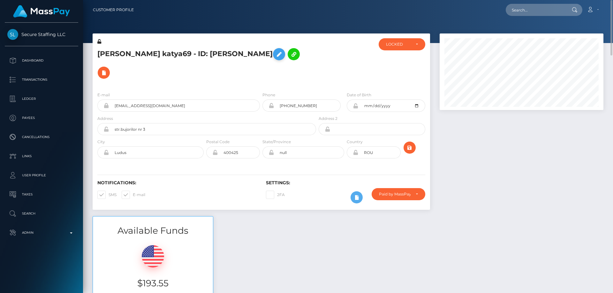
click at [279, 57] on icon at bounding box center [279, 54] width 8 height 8
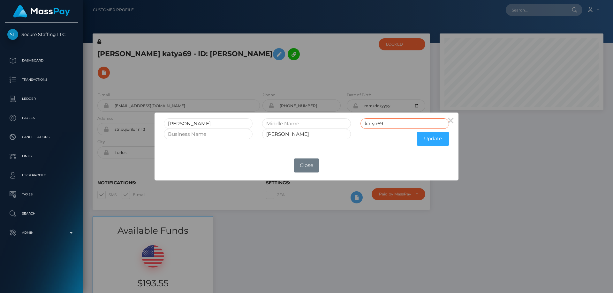
click at [355, 123] on div "NAVINIA-ANA katya69" at bounding box center [306, 123] width 295 height 11
paste input "SÄNDEA"
type input "SÄNDEA"
click at [428, 139] on button "Update" at bounding box center [433, 139] width 32 height 14
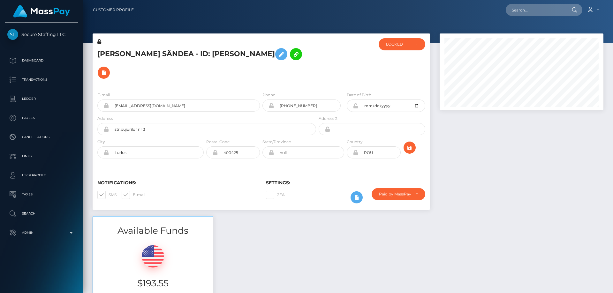
scroll to position [77, 164]
click at [99, 41] on icon at bounding box center [99, 41] width 4 height 4
click at [355, 107] on icon at bounding box center [355, 105] width 5 height 5
click at [355, 152] on icon at bounding box center [355, 152] width 5 height 5
click at [406, 49] on div "LOCKED" at bounding box center [402, 44] width 47 height 12
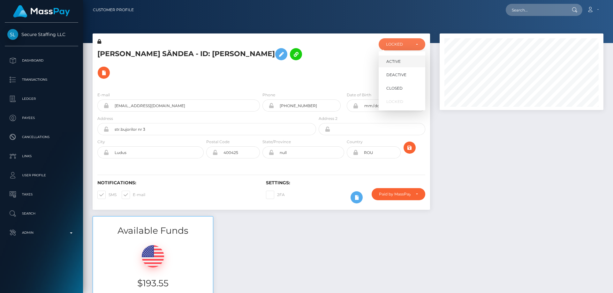
click at [401, 63] on link "ACTIVE" at bounding box center [402, 62] width 47 height 12
select select "ACTIVE"
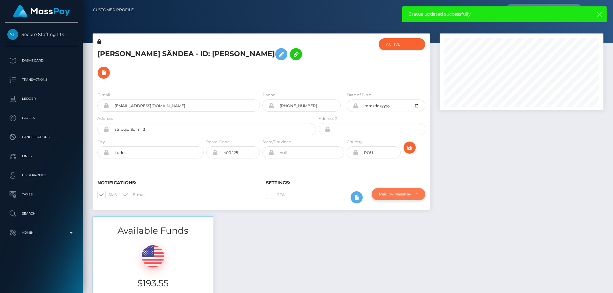
click at [402, 195] on div "Paid by MassPay" at bounding box center [395, 194] width 32 height 5
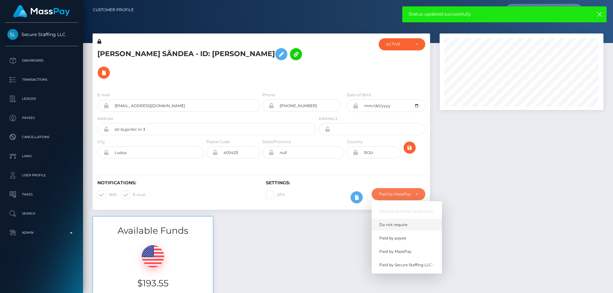
click at [399, 225] on span "Do not require" at bounding box center [393, 225] width 28 height 6
select select "0"
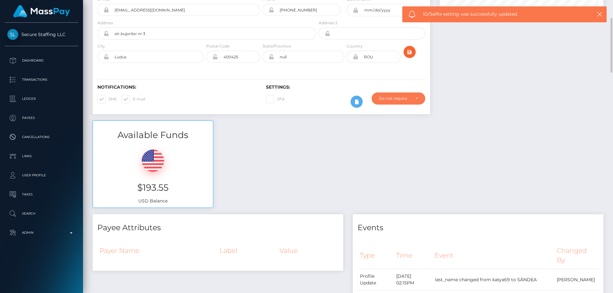
scroll to position [0, 0]
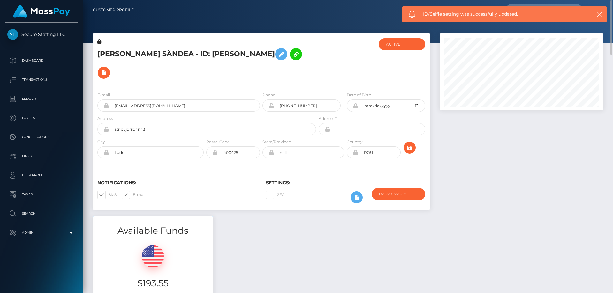
click at [154, 55] on h5 "[PERSON_NAME] SÄNDEA - ID: [PERSON_NAME]" at bounding box center [204, 63] width 215 height 37
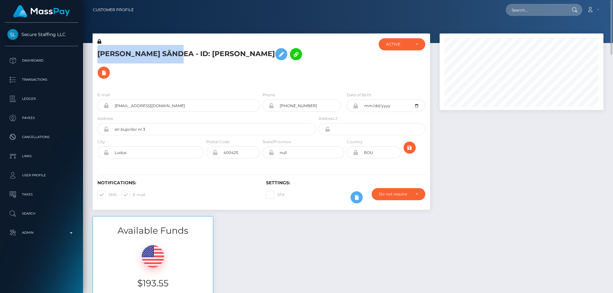
drag, startPoint x: 182, startPoint y: 55, endPoint x: 93, endPoint y: 55, distance: 89.4
click at [93, 55] on div "[PERSON_NAME] SÄNDEA - ID: [PERSON_NAME]" at bounding box center [205, 62] width 225 height 49
copy h5 "[PERSON_NAME] SÄNDEA"
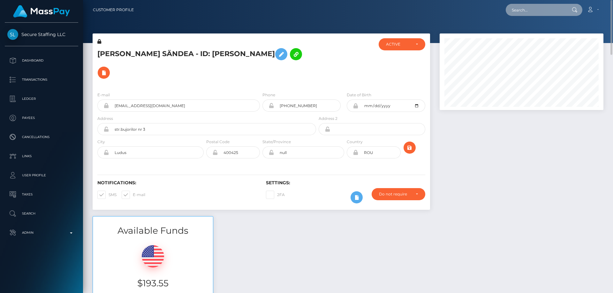
paste input "[EMAIL_ADDRESS][DOMAIN_NAME]"
type input "[EMAIL_ADDRESS][DOMAIN_NAME]"
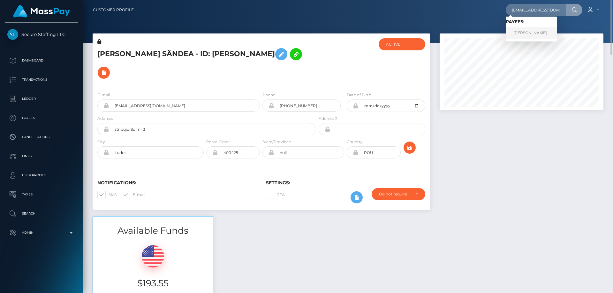
click at [522, 33] on link "[PERSON_NAME]" at bounding box center [531, 33] width 51 height 12
click at [482, 196] on div at bounding box center [521, 125] width 173 height 183
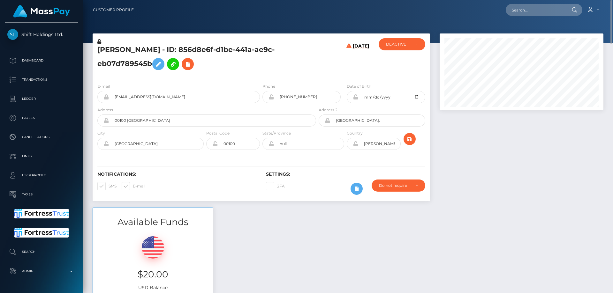
click at [176, 50] on h5 "[PERSON_NAME] - ID: 856d8e6f-d1be-441a-ae9c-eb07d789545b" at bounding box center [204, 59] width 215 height 28
drag, startPoint x: 178, startPoint y: 50, endPoint x: 103, endPoint y: 48, distance: 74.1
click at [93, 49] on div "[PERSON_NAME] - ID: 856d8e6f-d1be-441a-ae9c-eb07d789545b" at bounding box center [205, 58] width 225 height 40
copy h5 "[PERSON_NAME]"
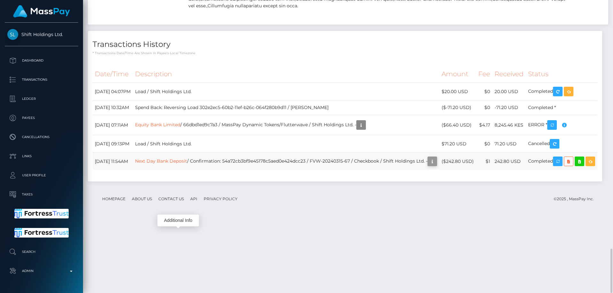
scroll to position [77, 164]
click at [428, 166] on icon "button" at bounding box center [432, 162] width 8 height 8
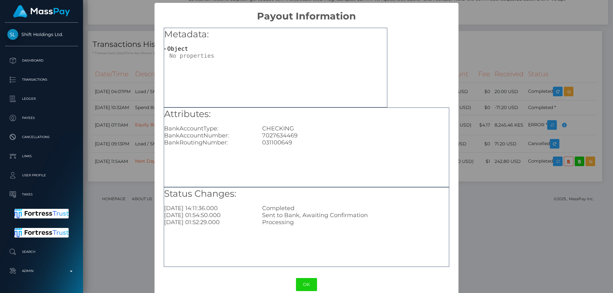
click at [476, 246] on div "× Payout Information Metadata: Object Attributes: BankAccountType: CHECKING Ban…" at bounding box center [306, 146] width 613 height 293
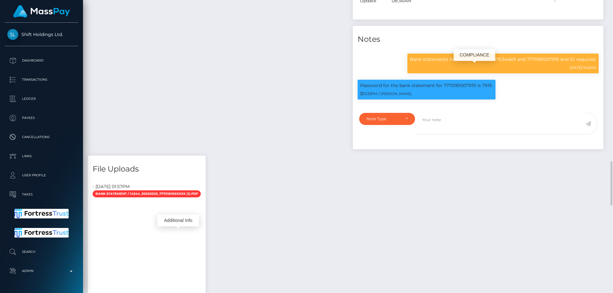
click at [501, 63] on p "Bank statements for the accounts: 7027634469 and 7770181007919 and ID required." at bounding box center [503, 59] width 186 height 7
copy p "7027634469"
click at [385, 122] on div "Note Type" at bounding box center [383, 119] width 34 height 5
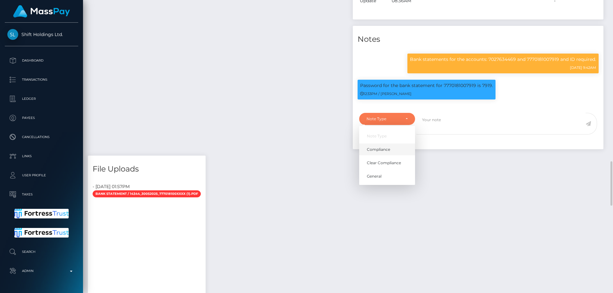
click at [389, 152] on span "Compliance" at bounding box center [378, 150] width 23 height 6
select select "COMPLIANCE"
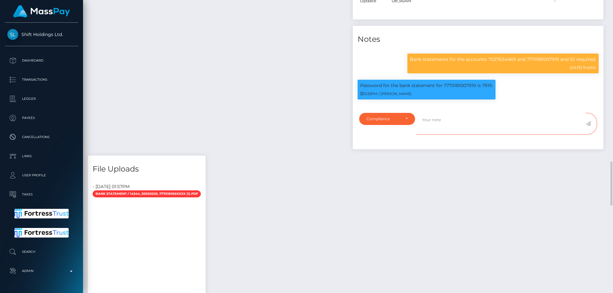
click at [453, 135] on textarea at bounding box center [500, 124] width 169 height 22
click at [527, 132] on textarea "The user informed us that she doesn't recognize" at bounding box center [500, 124] width 169 height 22
click at [499, 63] on p "Bank statements for the accounts: 7027634469 and 7770181007919 and ID required." at bounding box center [503, 59] width 186 height 7
copy p "7027634469"
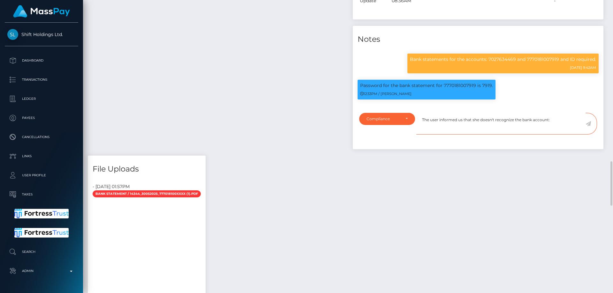
click at [570, 129] on textarea "The user informed us that she doesn't recognize the bank account:" at bounding box center [500, 124] width 169 height 22
paste textarea "7027634469"
type textarea "The user informed us that she doesn't recognize the bank account: [FINANCIAL_ID]"
click at [588, 126] on icon at bounding box center [588, 123] width 5 height 5
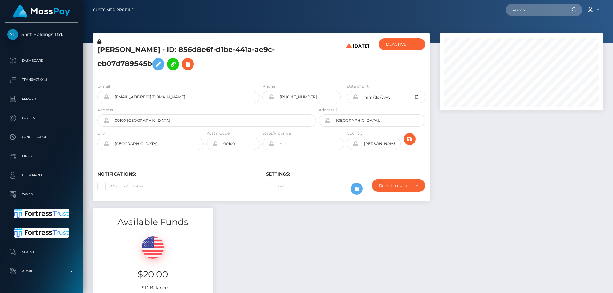
scroll to position [1231, 0]
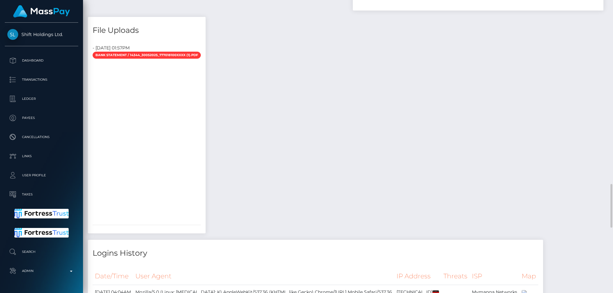
drag, startPoint x: 179, startPoint y: 50, endPoint x: 146, endPoint y: 48, distance: 33.3
click at [146, 48] on div "File Uploads - September 18, 2025 01:57PM Bank Statement / 14344_30052025_77701…" at bounding box center [147, 125] width 118 height 217
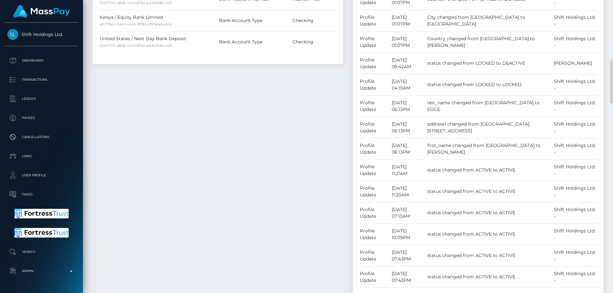
scroll to position [241, 0]
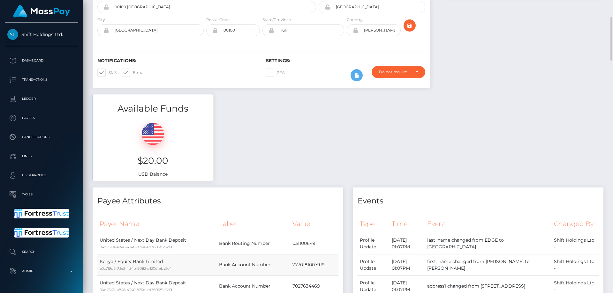
scroll to position [0, 0]
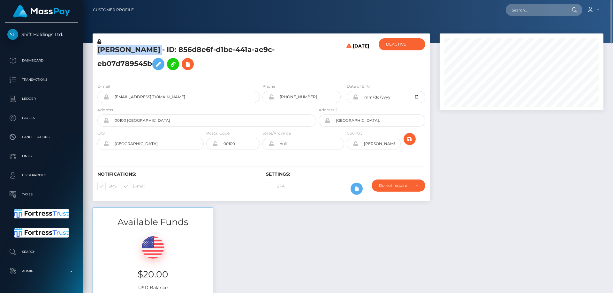
drag, startPoint x: 179, startPoint y: 51, endPoint x: 96, endPoint y: 50, distance: 83.6
click at [96, 50] on div "[PERSON_NAME] - ID: 856d8e6f-d1be-441a-ae9c-eb07d789545b" at bounding box center [205, 58] width 225 height 40
copy h5 "Zainabu Amina Ohuru"
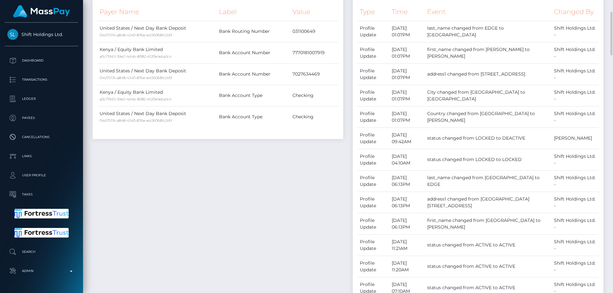
scroll to position [294, 0]
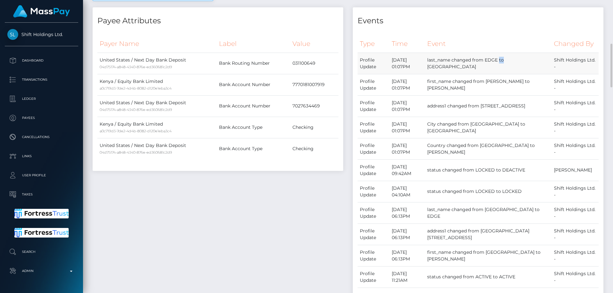
drag, startPoint x: 516, startPoint y: 74, endPoint x: 505, endPoint y: 72, distance: 11.7
click at [505, 72] on td "last_name changed from EDGE to Ohuru" at bounding box center [488, 63] width 127 height 21
copy td "EDGE"
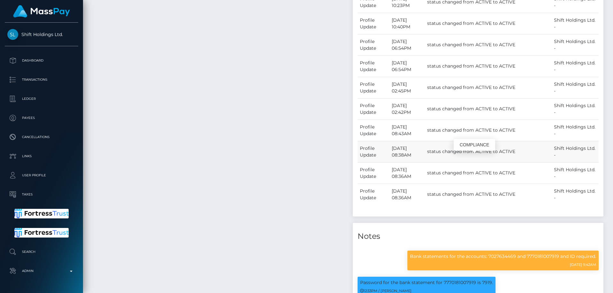
scroll to position [1028, 0]
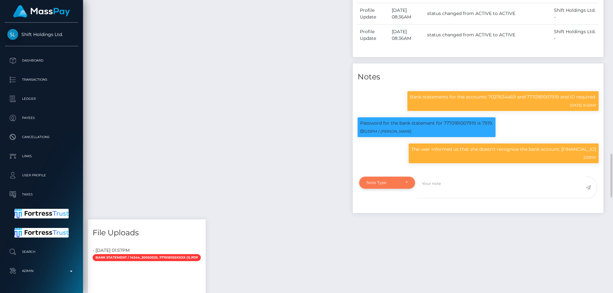
drag, startPoint x: 395, startPoint y: 192, endPoint x: 392, endPoint y: 196, distance: 5.4
click at [395, 185] on div "Note Type" at bounding box center [383, 182] width 34 height 5
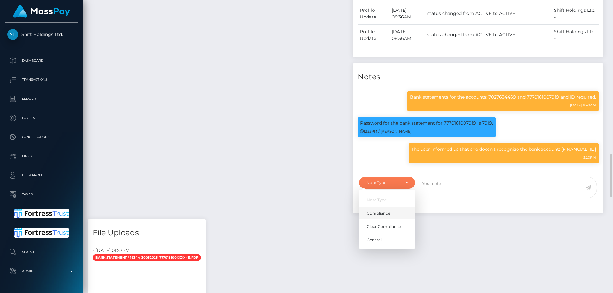
click at [375, 216] on span "Compliance" at bounding box center [378, 213] width 23 height 6
select select "COMPLIANCE"
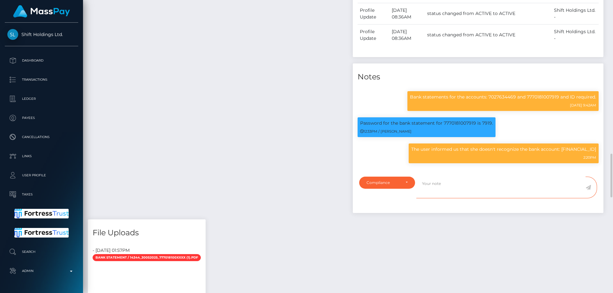
drag, startPoint x: 426, startPoint y: 200, endPoint x: 454, endPoint y: 196, distance: 28.7
click at [426, 199] on textarea at bounding box center [500, 188] width 169 height 22
paste textarea "EDGE"
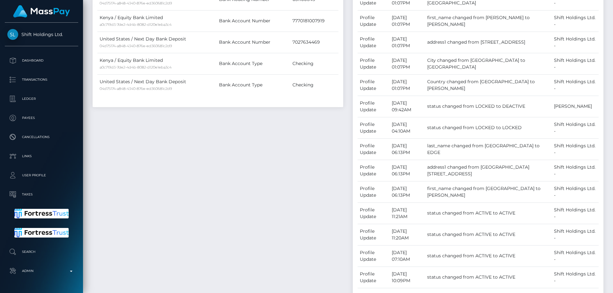
scroll to position [230, 0]
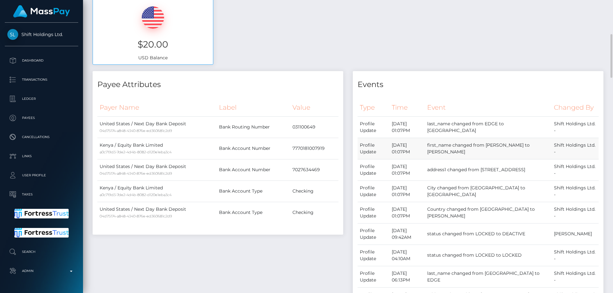
drag, startPoint x: 524, startPoint y: 154, endPoint x: 504, endPoint y: 155, distance: 19.8
click at [504, 155] on td "first_name changed from VINCENT A to Zainabu Amina" at bounding box center [488, 148] width 127 height 21
copy td "VINCENT"
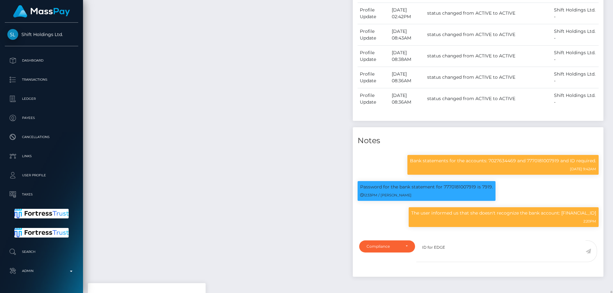
scroll to position [77, 164]
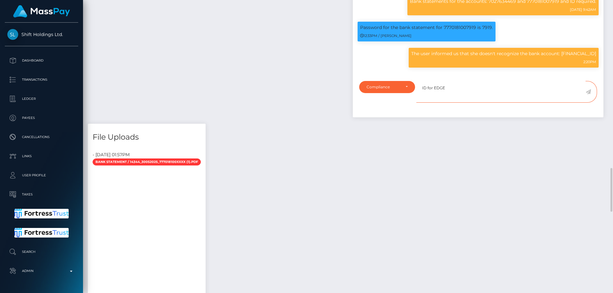
click at [467, 99] on textarea "ID for EDGE" at bounding box center [500, 92] width 169 height 22
paste textarea "VINCENT"
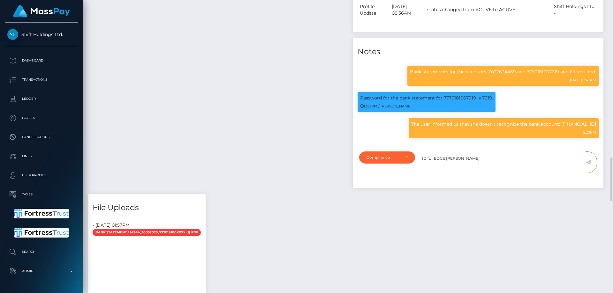
click at [485, 173] on textarea "ID for EDGE VINCENT" at bounding box center [500, 163] width 169 height 22
type textarea "ID for EDGE VINCENT required."
click at [588, 165] on icon at bounding box center [588, 162] width 5 height 5
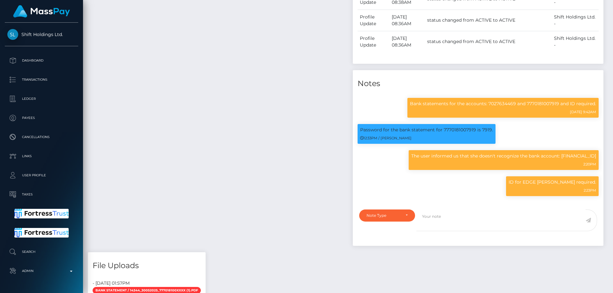
scroll to position [1257, 0]
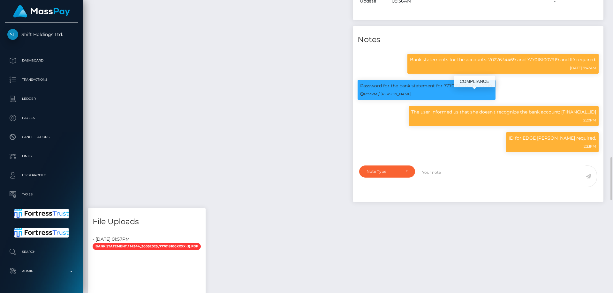
scroll to position [77, 164]
drag, startPoint x: 482, startPoint y: 94, endPoint x: 490, endPoint y: 96, distance: 7.6
click at [490, 89] on p "Password for the bank statement for 7770181007919 is 7919." at bounding box center [426, 86] width 133 height 7
copy p "7919"
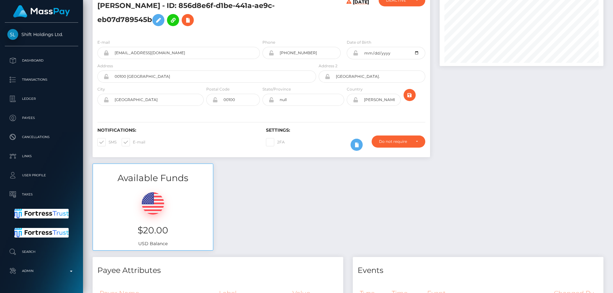
scroll to position [0, 0]
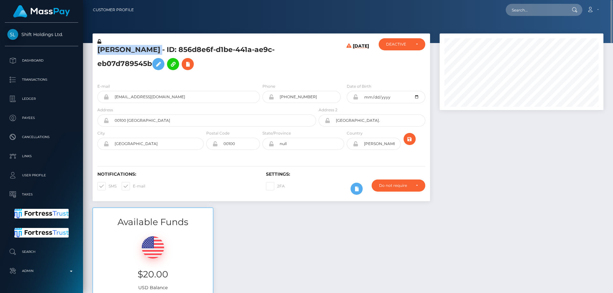
drag, startPoint x: 179, startPoint y: 48, endPoint x: 98, endPoint y: 47, distance: 81.4
click at [98, 47] on h5 "Zainabu Amina Ohuru - ID: 856d8e6f-d1be-441a-ae9c-eb07d789545b" at bounding box center [204, 59] width 215 height 28
copy h5 "Zainabu Amina Ohuru"
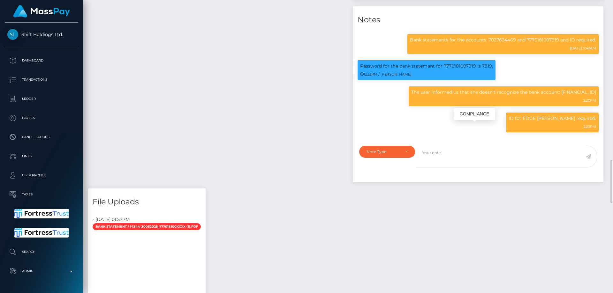
scroll to position [77, 164]
drag, startPoint x: 541, startPoint y: 128, endPoint x: 575, endPoint y: 129, distance: 34.5
click at [575, 122] on p "ID for EDGE VINCENT required." at bounding box center [552, 118] width 87 height 7
copy p "EDGE VINCENT"
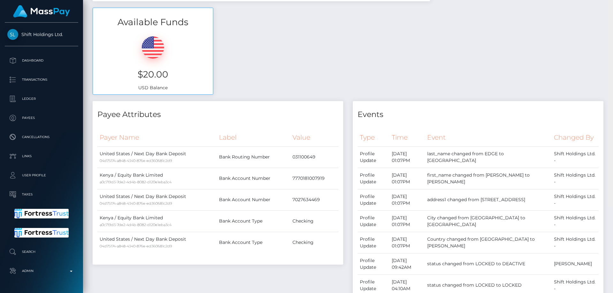
scroll to position [0, 0]
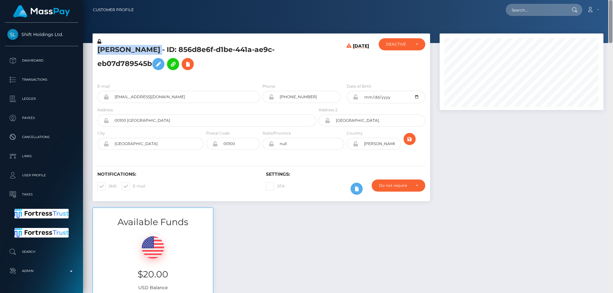
drag, startPoint x: 611, startPoint y: 180, endPoint x: 609, endPoint y: -27, distance: 207.2
click at [609, 0] on html "Shift Holdings Ltd. Dashboard Transactions Ledger Payees Links" at bounding box center [306, 146] width 613 height 293
click at [131, 64] on h5 "Zainabu Amina Ohuru - ID: 856d8e6f-d1be-441a-ae9c-eb07d789545b" at bounding box center [204, 59] width 215 height 28
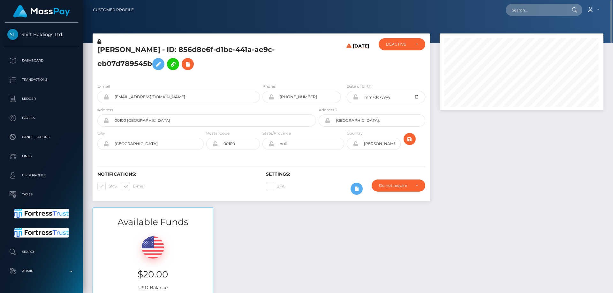
copy h5 "Zainabu Amina Ohuru - ID: 856d8e6f-d1be-441a-ae9c-eb07d789545b"
click at [245, 67] on h5 "Zainabu Amina Ohuru - ID: 856d8e6f-d1be-441a-ae9c-eb07d789545b" at bounding box center [204, 59] width 215 height 28
click at [132, 64] on h5 "Zainabu Amina Ohuru - ID: 856d8e6f-d1be-441a-ae9c-eb07d789545b" at bounding box center [204, 59] width 215 height 28
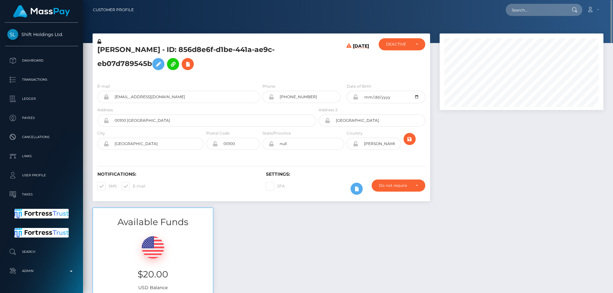
copy h5 "Zainabu Amina Ohuru - ID: 856d8e6f-d1be-441a-ae9c-eb07d789545b"
drag, startPoint x: 522, startPoint y: 228, endPoint x: 518, endPoint y: 228, distance: 4.8
click at [522, 228] on div "Available Funds $20.00 USD Balance" at bounding box center [348, 255] width 520 height 94
drag, startPoint x: 178, startPoint y: 49, endPoint x: 98, endPoint y: 51, distance: 79.5
click at [97, 51] on h5 "Zainabu Amina Ohuru - ID: 856d8e6f-d1be-441a-ae9c-eb07d789545b" at bounding box center [204, 59] width 215 height 28
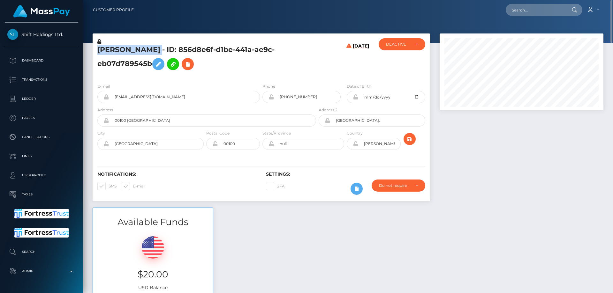
copy h5 "Zainabu Amina Ohuru"
click at [513, 216] on div "Available Funds $20.00 USD Balance" at bounding box center [348, 255] width 520 height 94
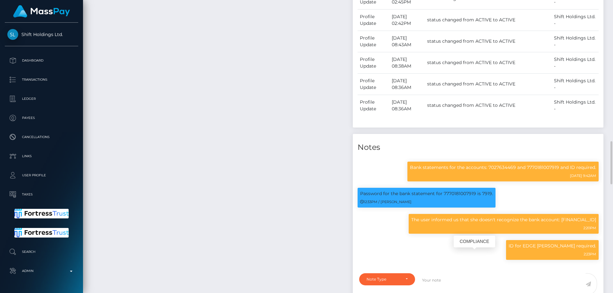
scroll to position [77, 164]
drag, startPoint x: 540, startPoint y: 256, endPoint x: 574, endPoint y: 254, distance: 34.6
click at [574, 250] on p "ID for EDGE VINCENT required." at bounding box center [552, 246] width 87 height 7
copy p "EDGE VINCENT"
drag, startPoint x: 212, startPoint y: 203, endPoint x: 185, endPoint y: 234, distance: 41.8
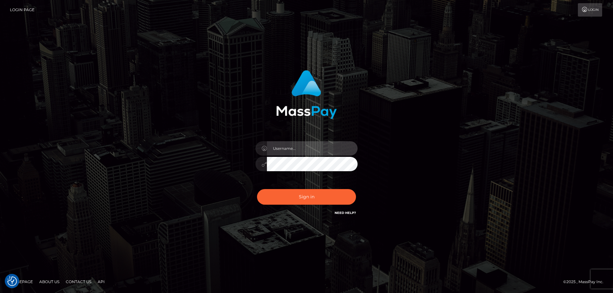
type input "Dan.Cirnat"
click at [354, 191] on div at bounding box center [298, 207] width 131 height 73
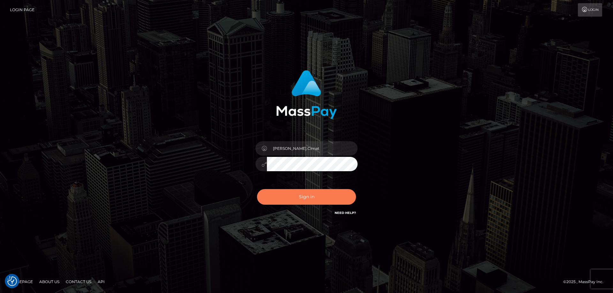
click at [330, 195] on button "Sign in" at bounding box center [306, 197] width 99 height 16
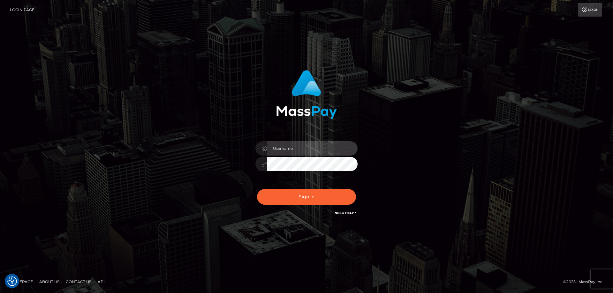
type input "[PERSON_NAME].Cirnat"
click at [0, 293] on div at bounding box center [0, 293] width 0 height 0
click at [357, 185] on div at bounding box center [298, 207] width 131 height 73
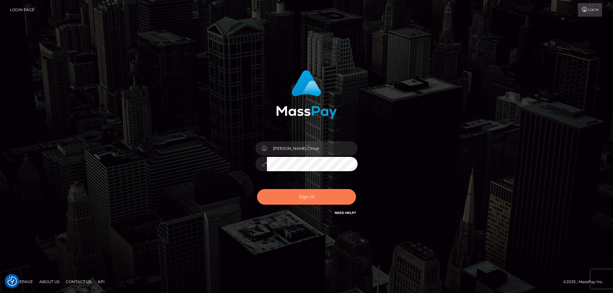
click at [323, 199] on button "Sign in" at bounding box center [306, 197] width 99 height 16
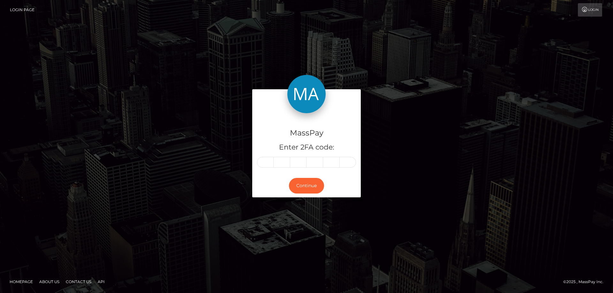
click at [270, 163] on input "text" at bounding box center [265, 162] width 17 height 11
type input "8"
type input "7"
type input "2"
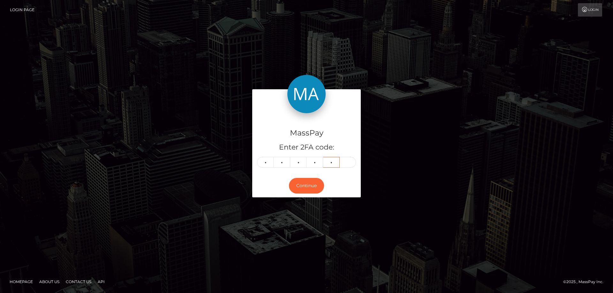
type input "4"
type input "1"
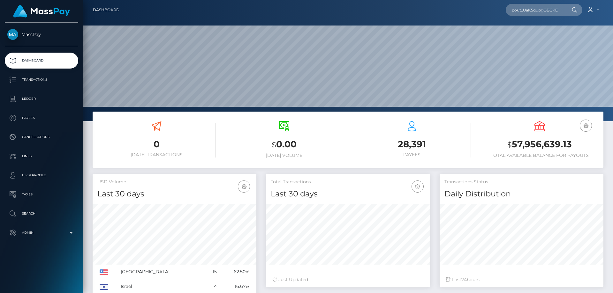
scroll to position [113, 164]
type input "pout_UaK5qupgOBCKE"
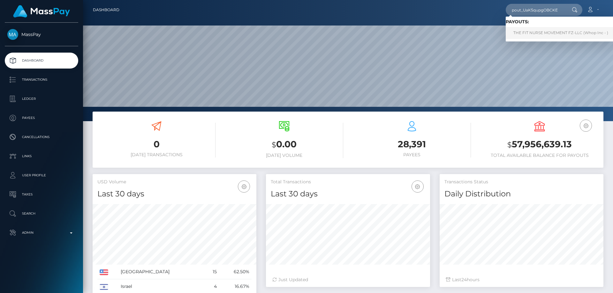
click at [541, 34] on link "THE FIT NURSE MOVEMENT FZ-LLC (Whop Inc - )" at bounding box center [561, 33] width 110 height 12
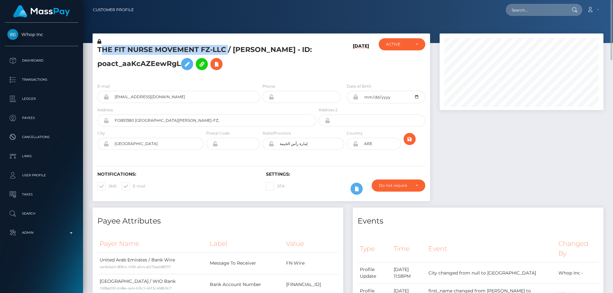
drag, startPoint x: 207, startPoint y: 52, endPoint x: 95, endPoint y: 52, distance: 112.1
click at [95, 52] on div "THE FIT NURSE MOVEMENT FZ-LLC / [PERSON_NAME] - ID: poact_aaKcAZEewRgL" at bounding box center [205, 58] width 225 height 40
copy h5 "THE FIT NURSE MOVEMENT FZ-LLC"
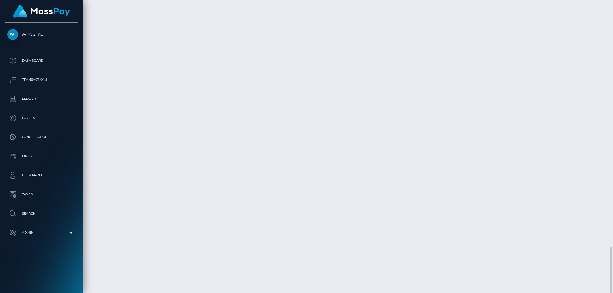
scroll to position [1131, 0]
drag, startPoint x: 278, startPoint y: 177, endPoint x: 332, endPoint y: 177, distance: 53.6
copy td "pout_UaK5qupgOBCKE"
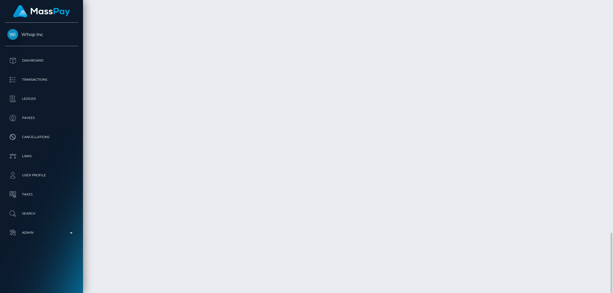
drag, startPoint x: 215, startPoint y: 176, endPoint x: 274, endPoint y: 176, distance: 58.4
copy td "v1adZR_HRn6i0Z2qkx_kAA"
